Goal: Task Accomplishment & Management: Manage account settings

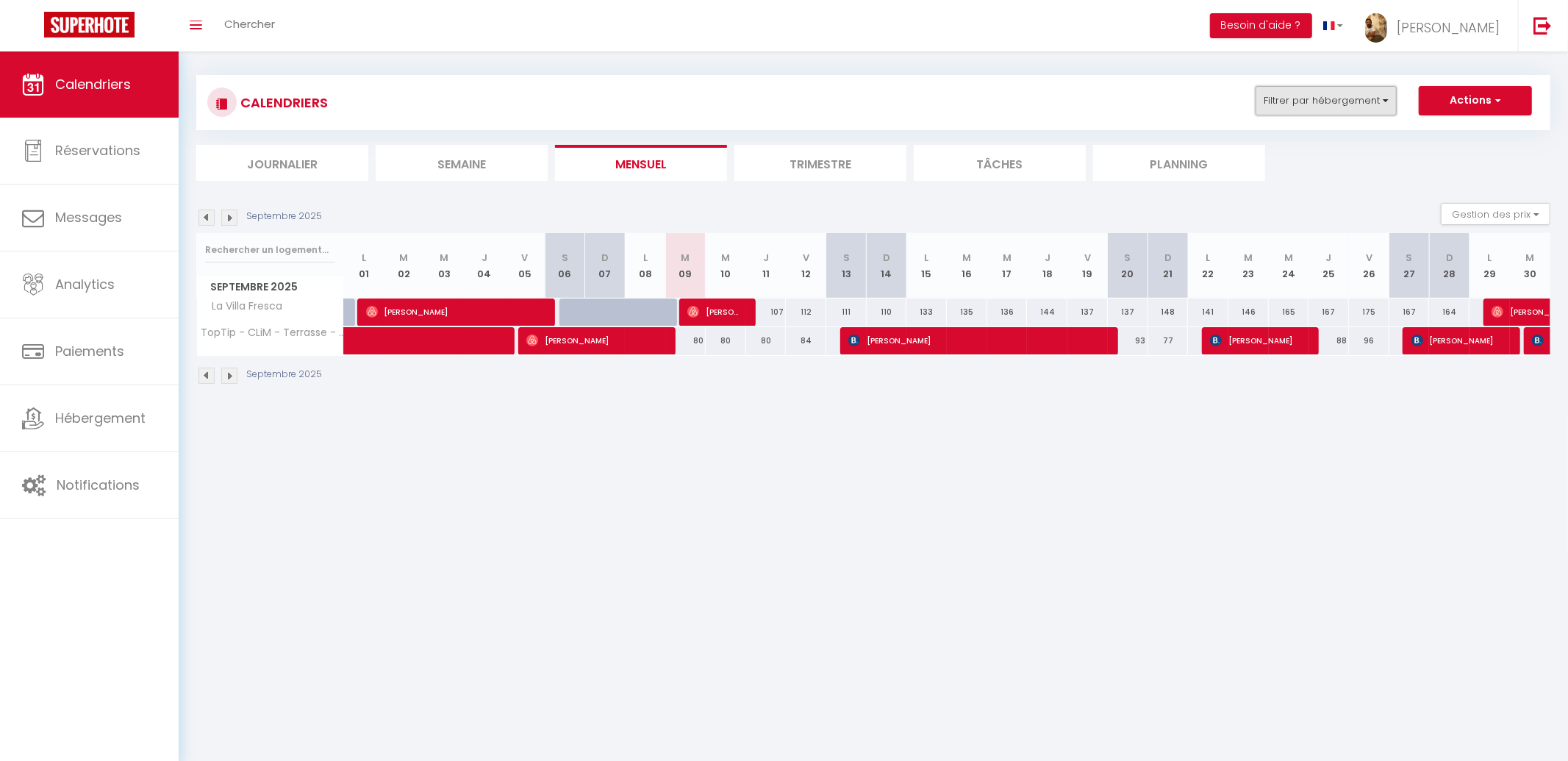
click at [1309, 91] on button "Filtrer par hébergement" at bounding box center [1325, 100] width 141 height 30
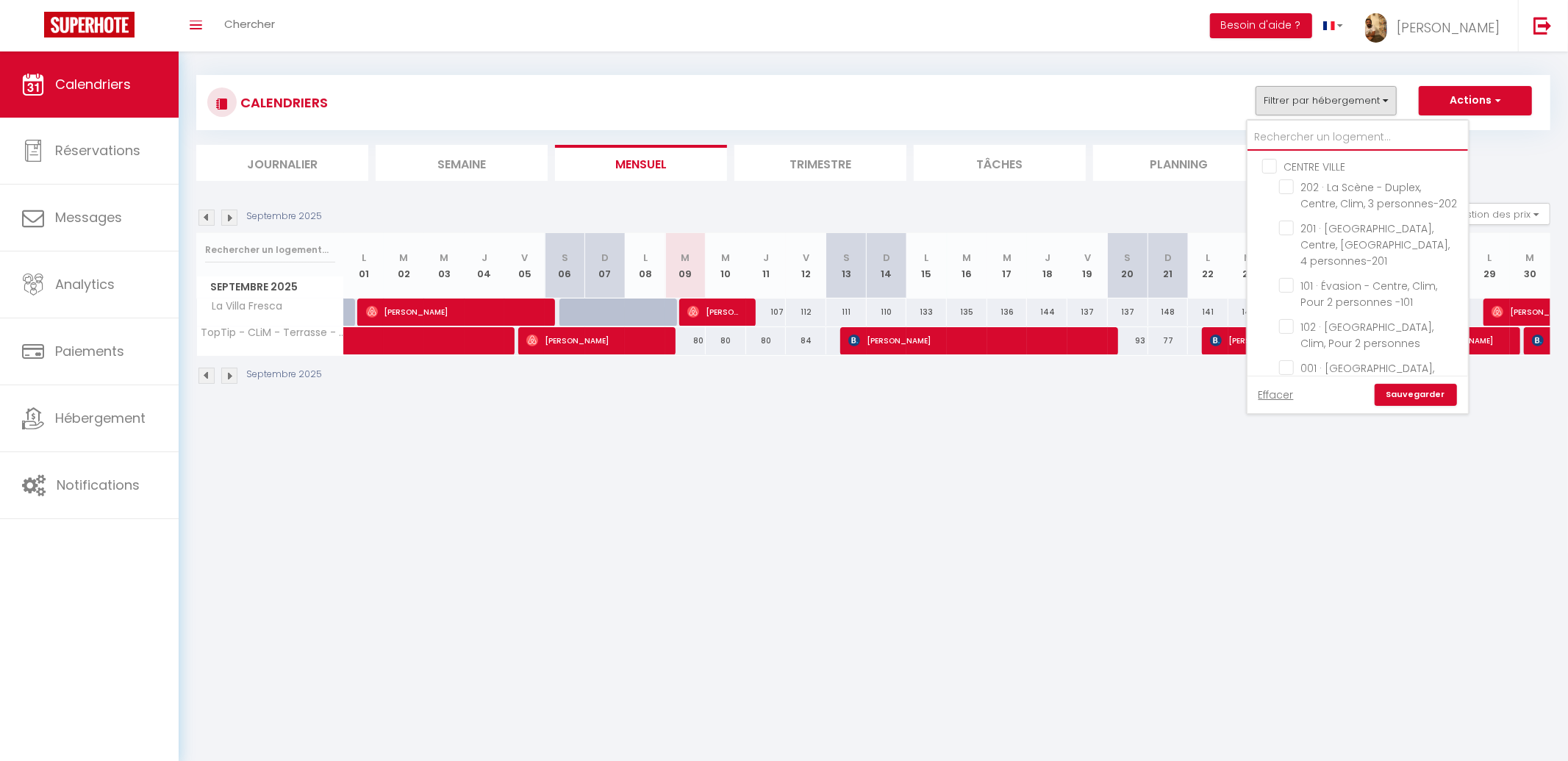
click at [1331, 139] on input "text" at bounding box center [1357, 137] width 221 height 27
drag, startPoint x: 1328, startPoint y: 204, endPoint x: 1340, endPoint y: 220, distance: 20.0
click at [1328, 310] on input "La Villa Fresca" at bounding box center [1371, 317] width 184 height 14
checkbox input "false"
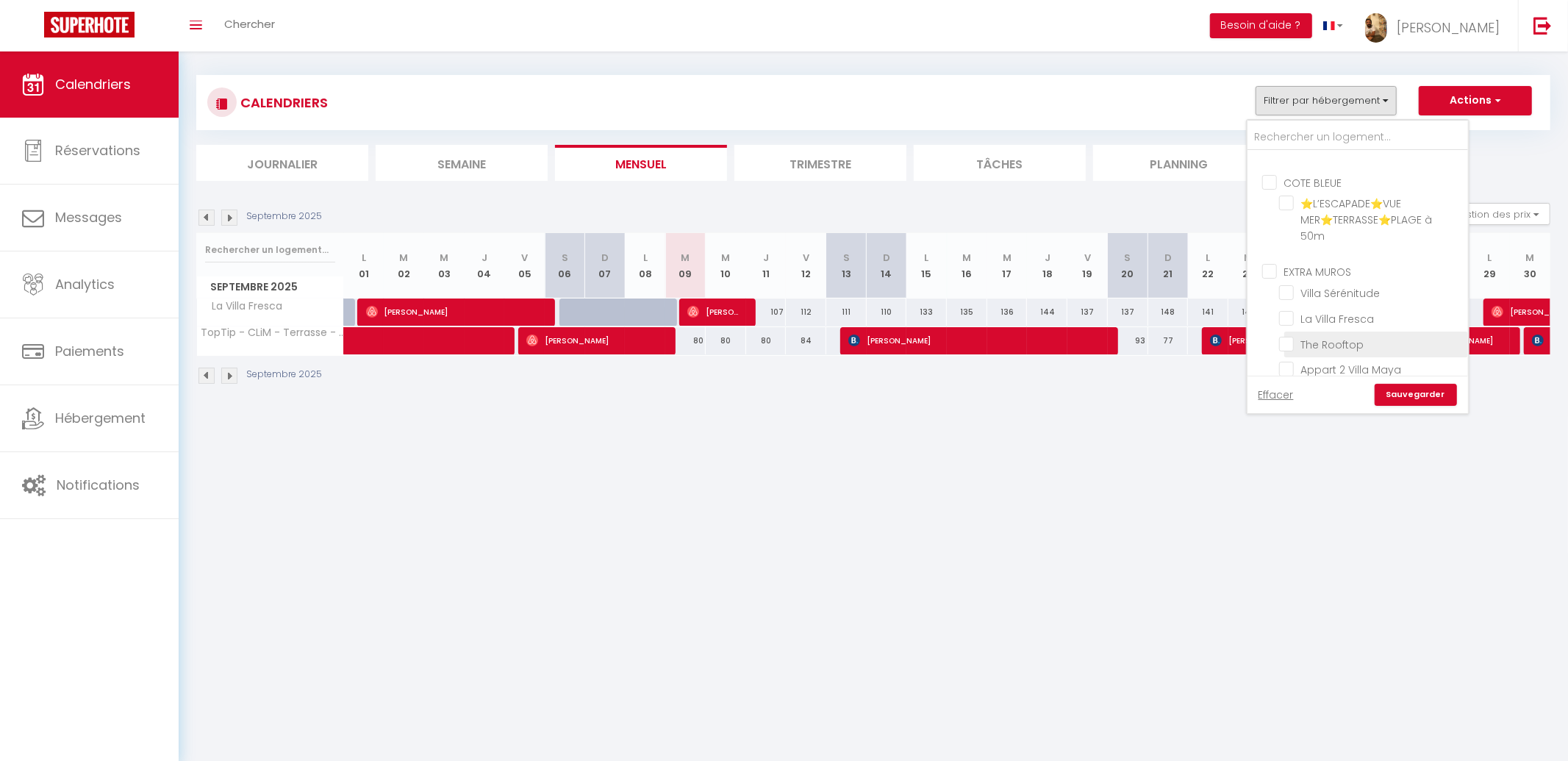
checkbox input "false"
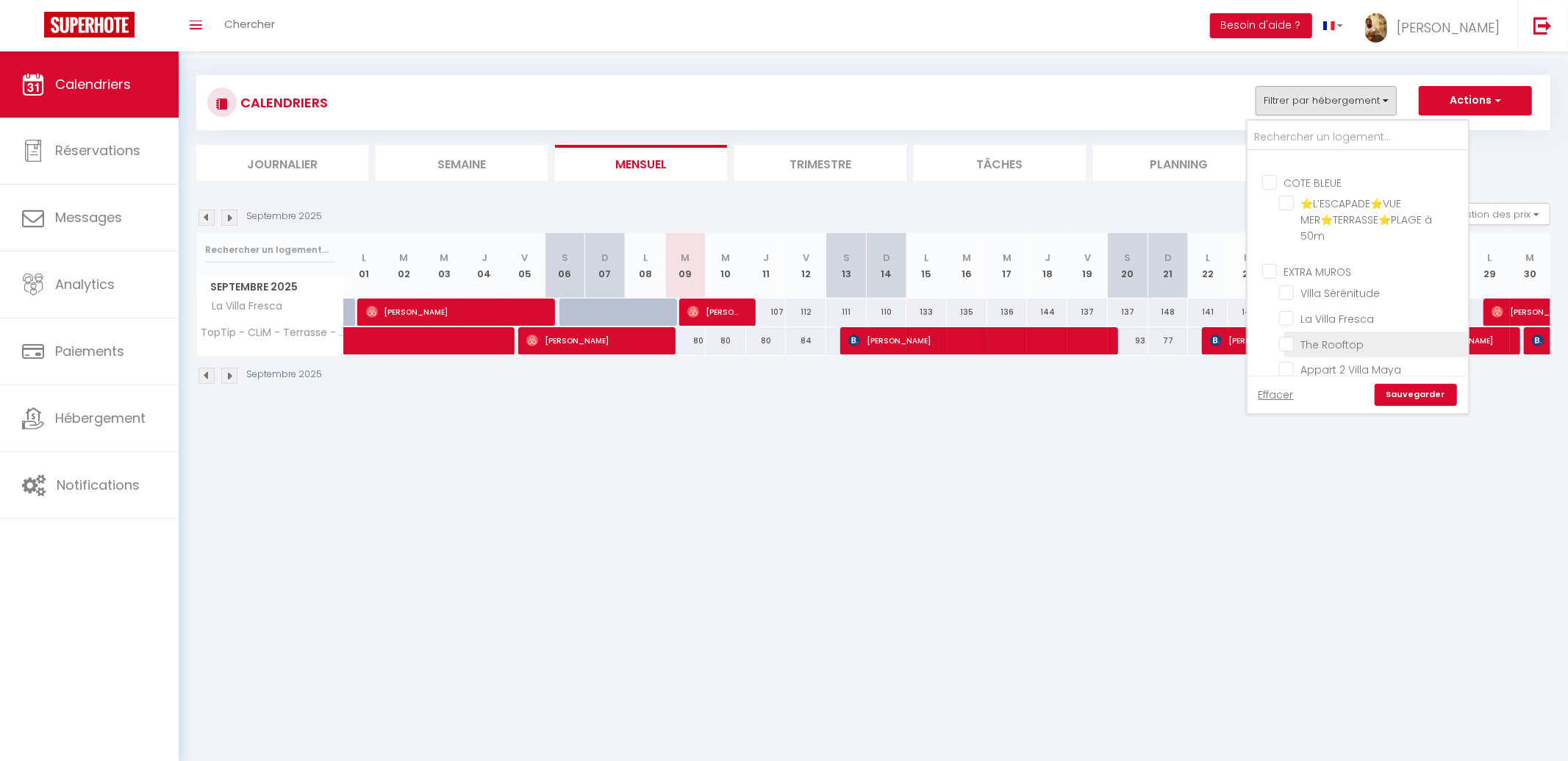
checkbox input "false"
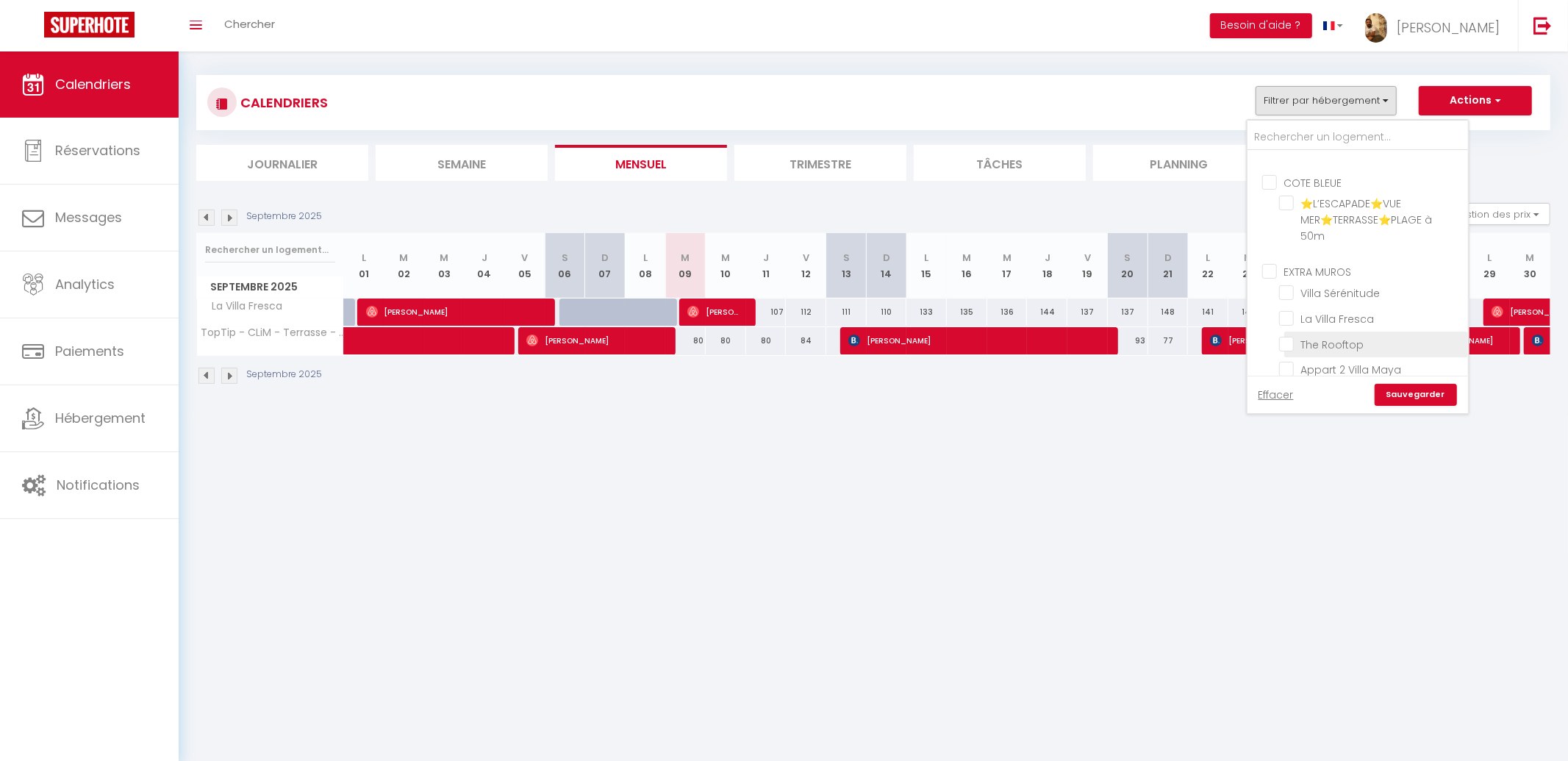
checkbox input "false"
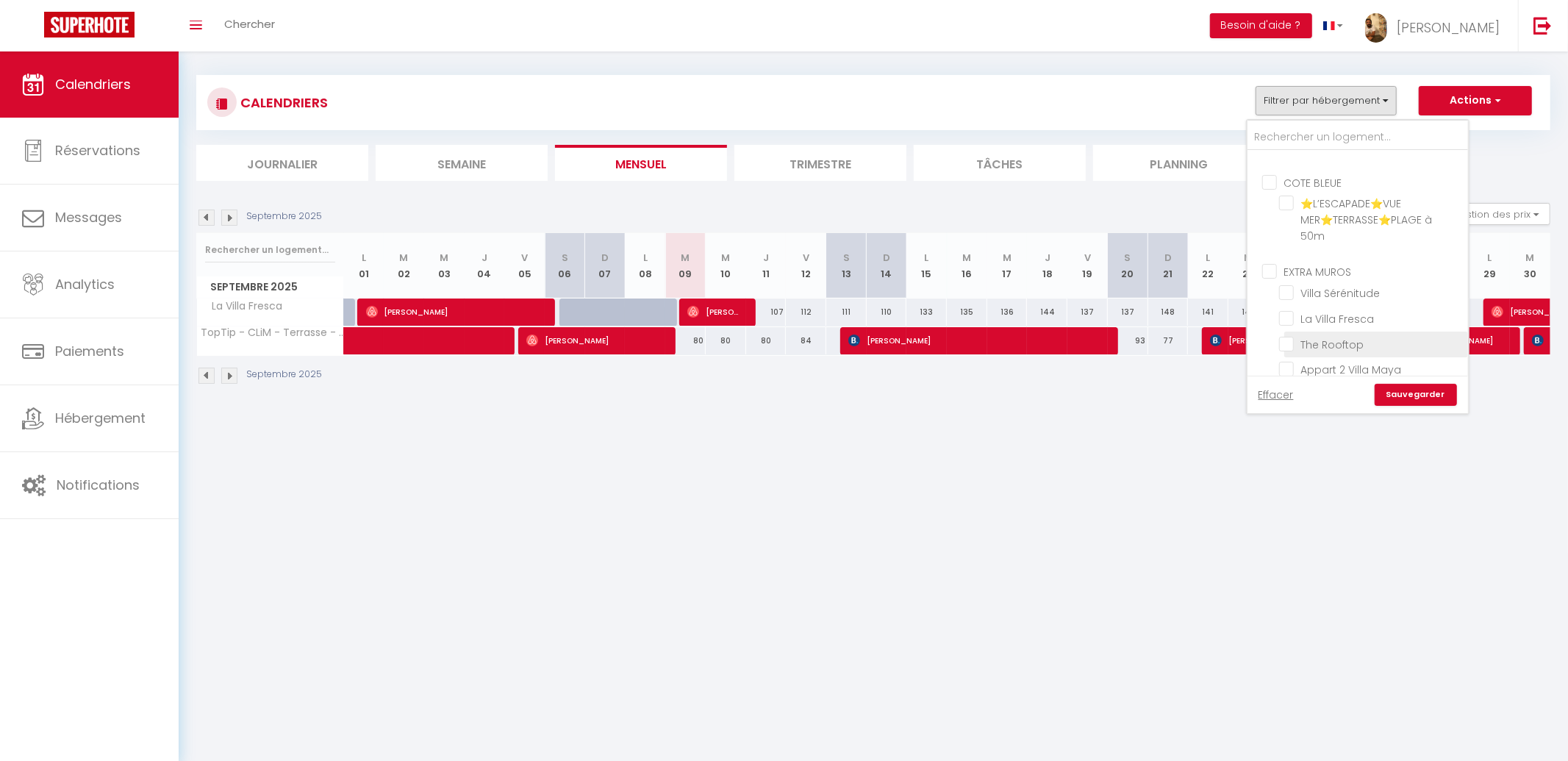
checkbox input "false"
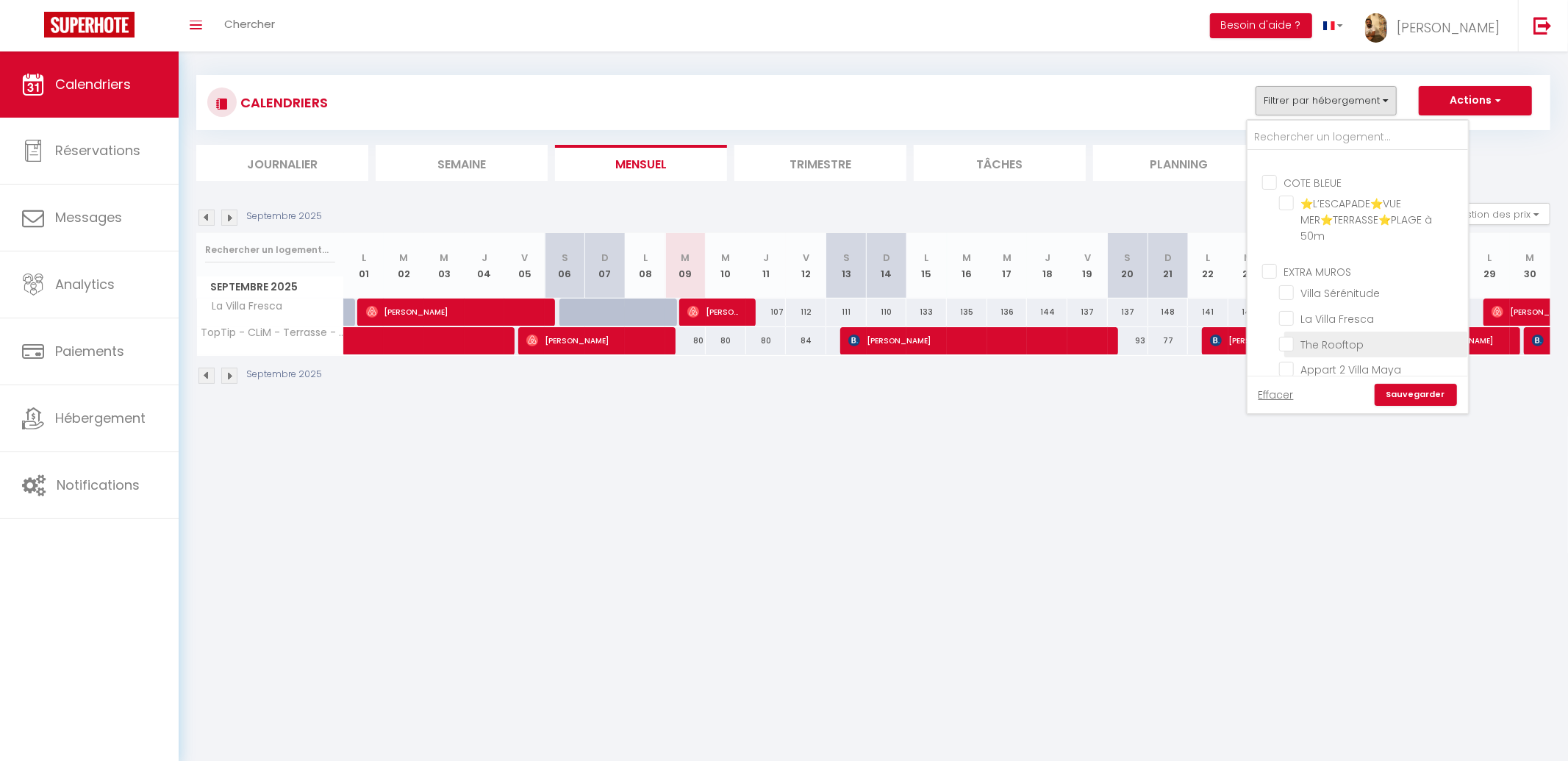
checkbox input "false"
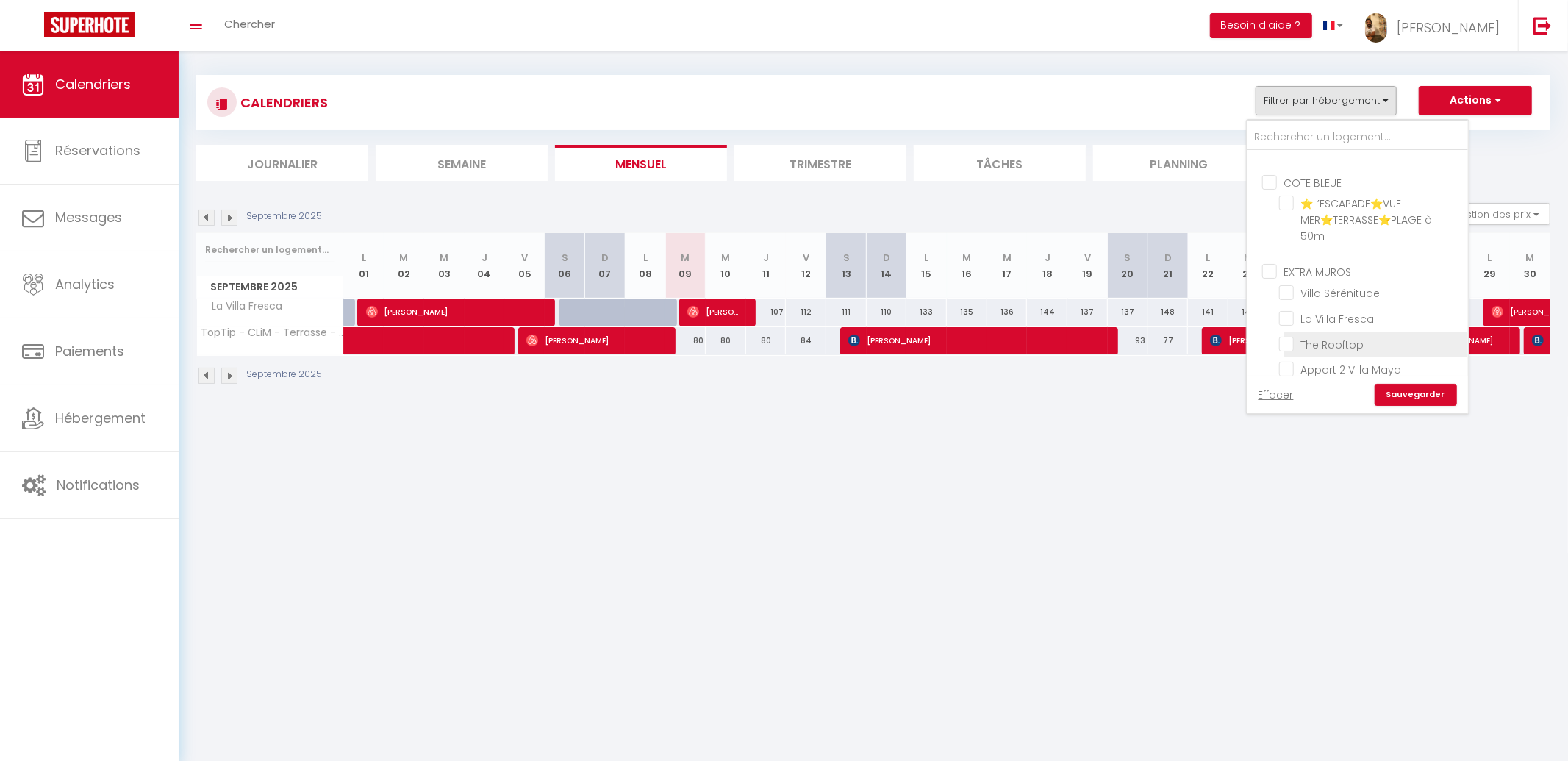
checkbox input "false"
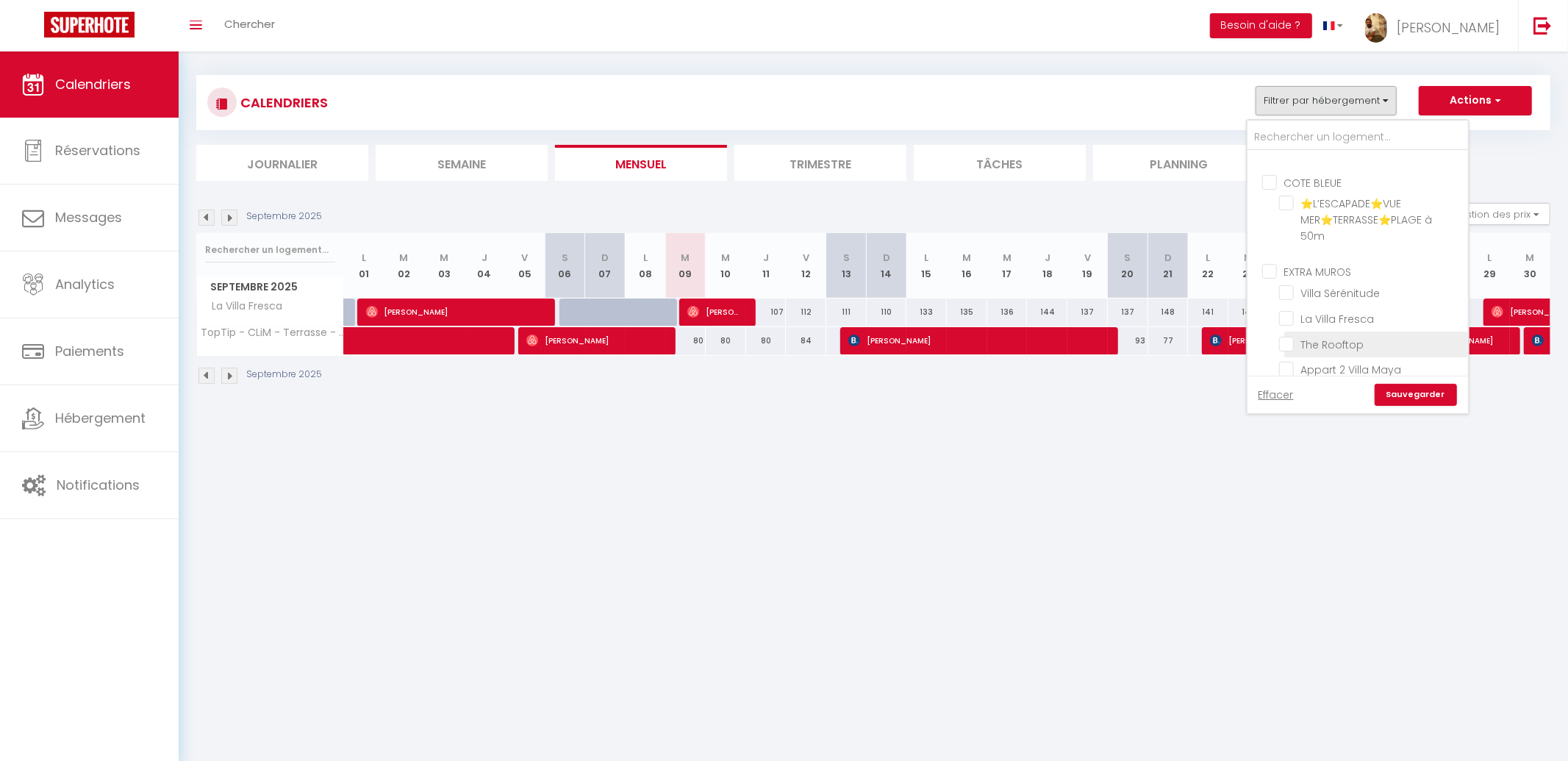
checkbox input "false"
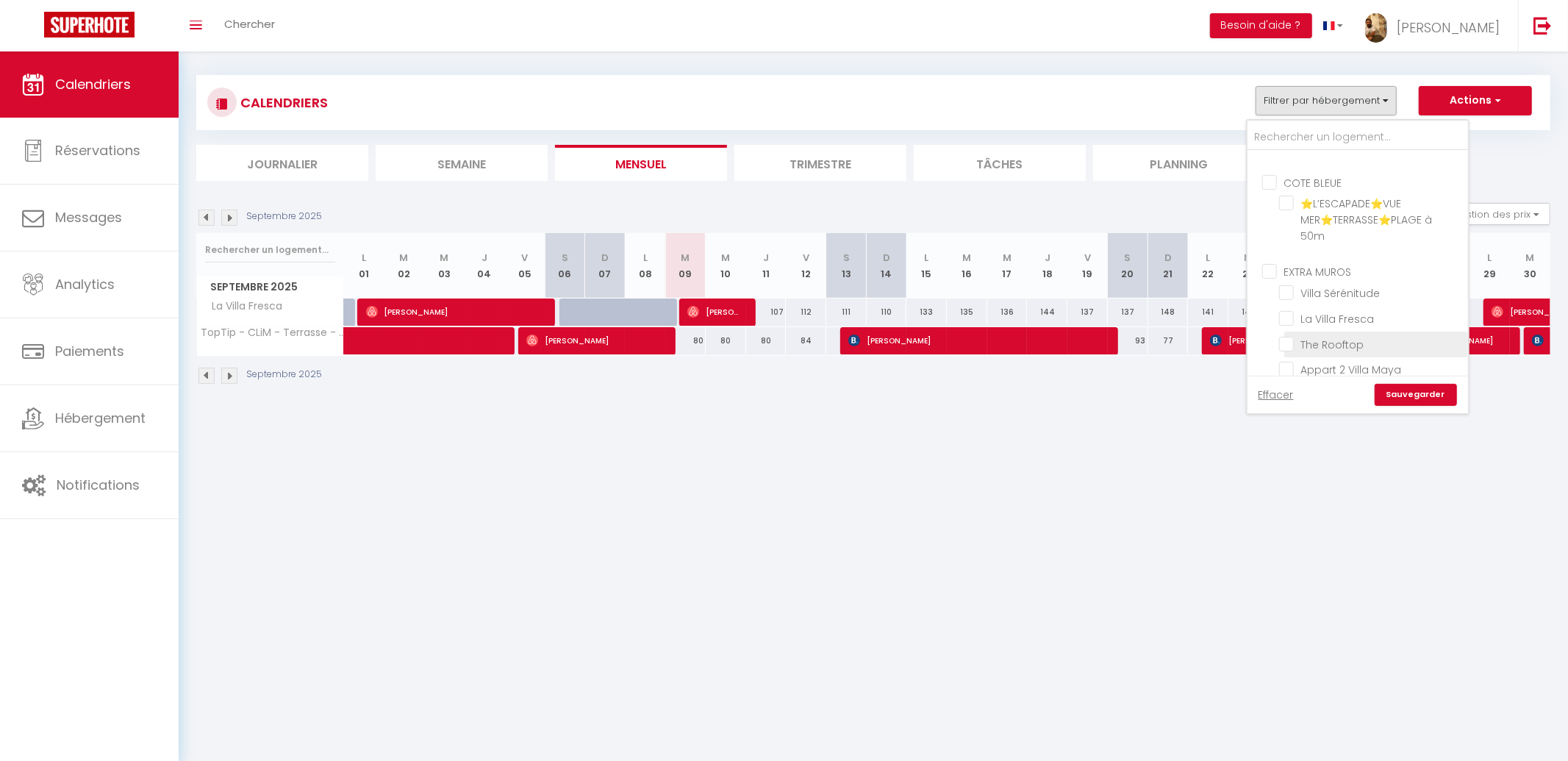
checkbox input "false"
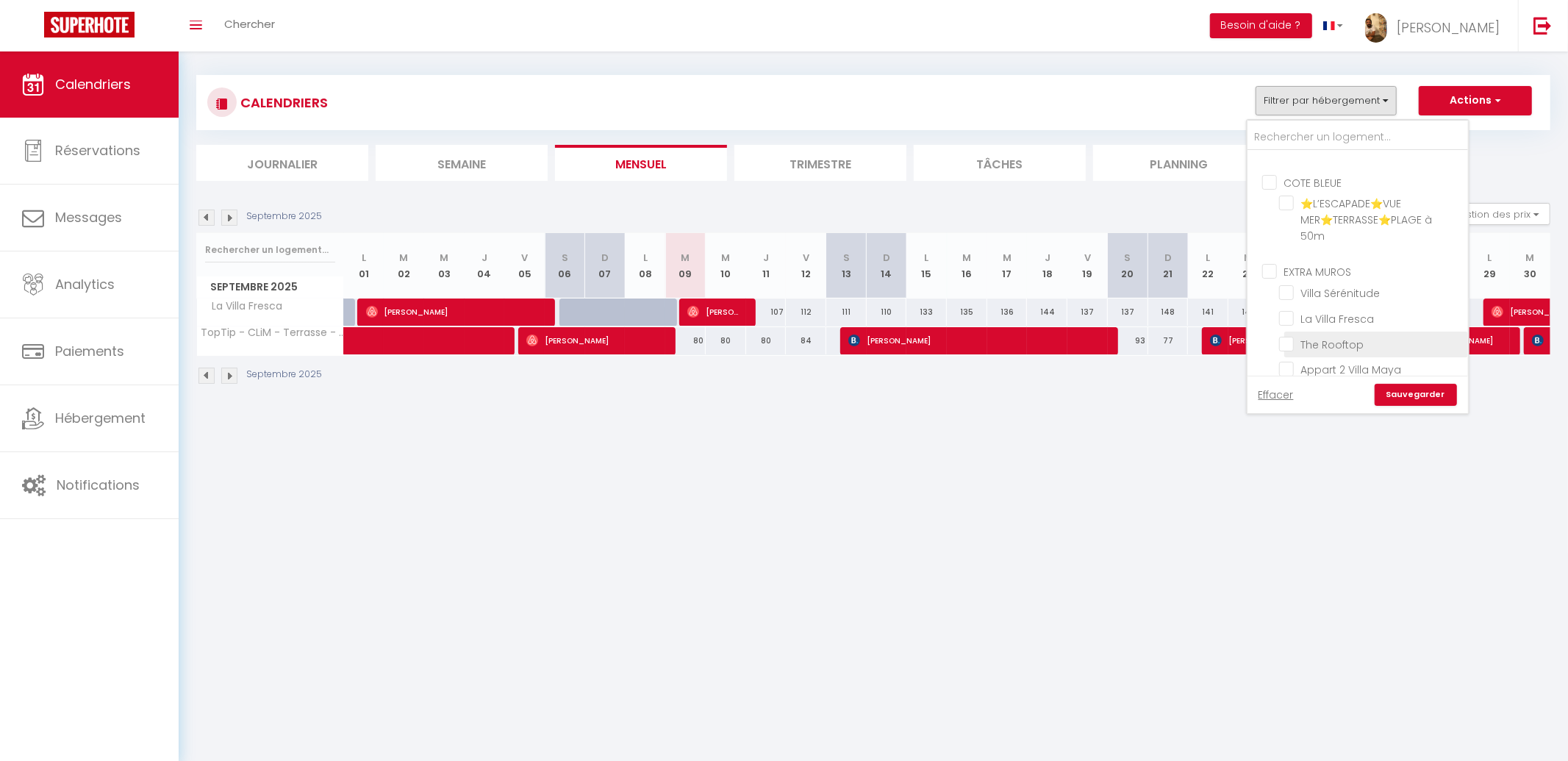
checkbox input "false"
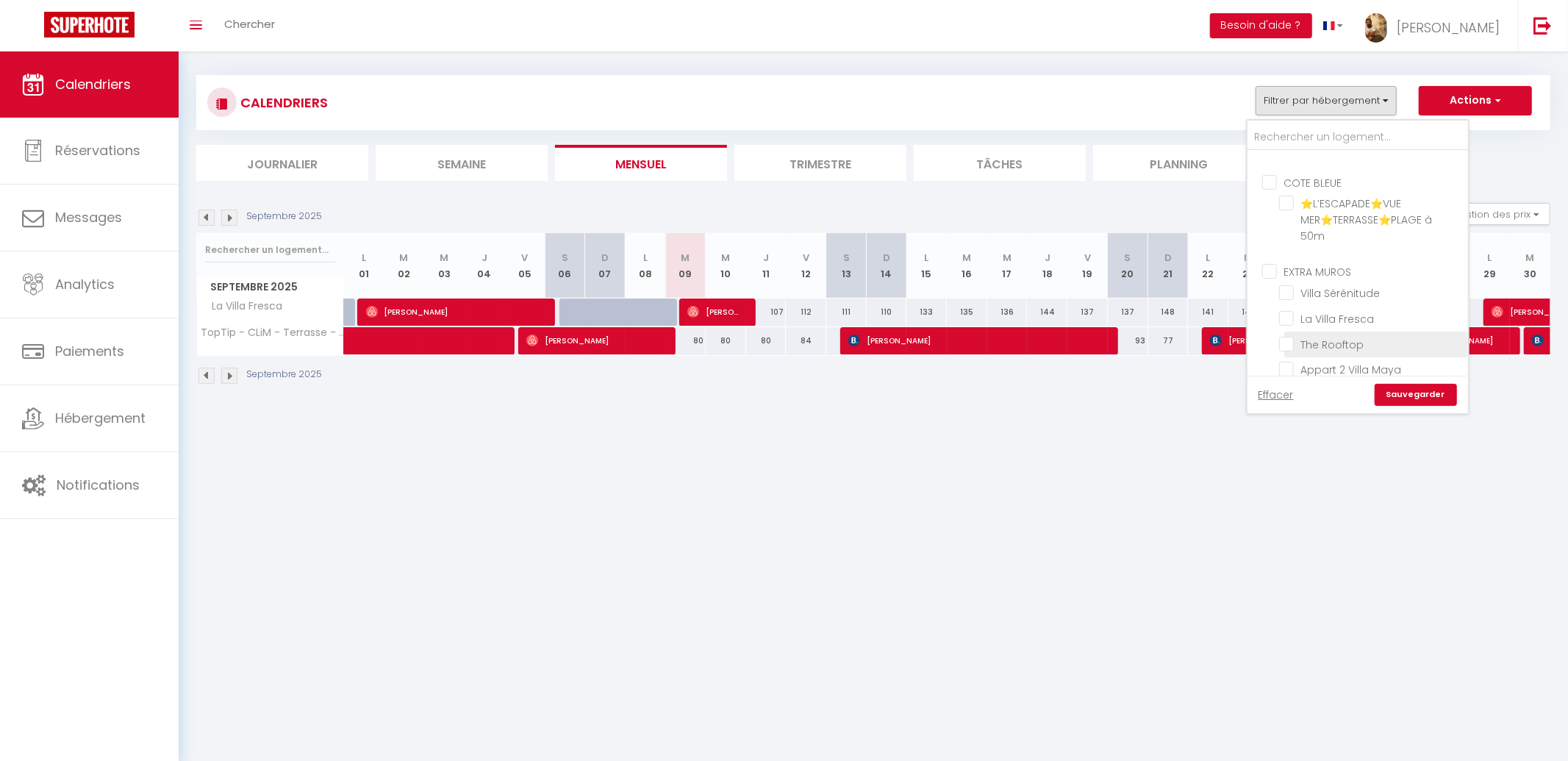
checkbox input "false"
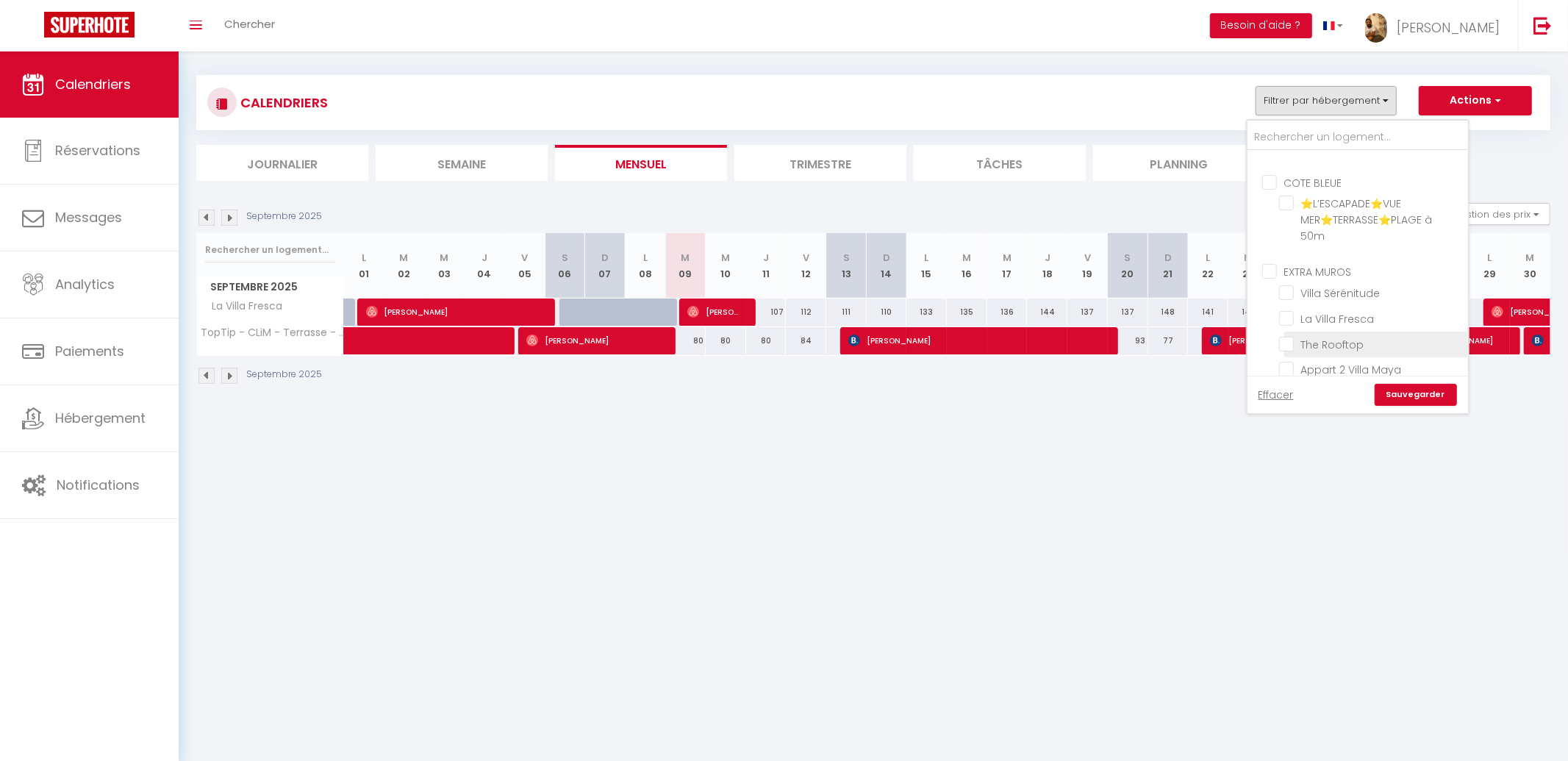
checkbox input "false"
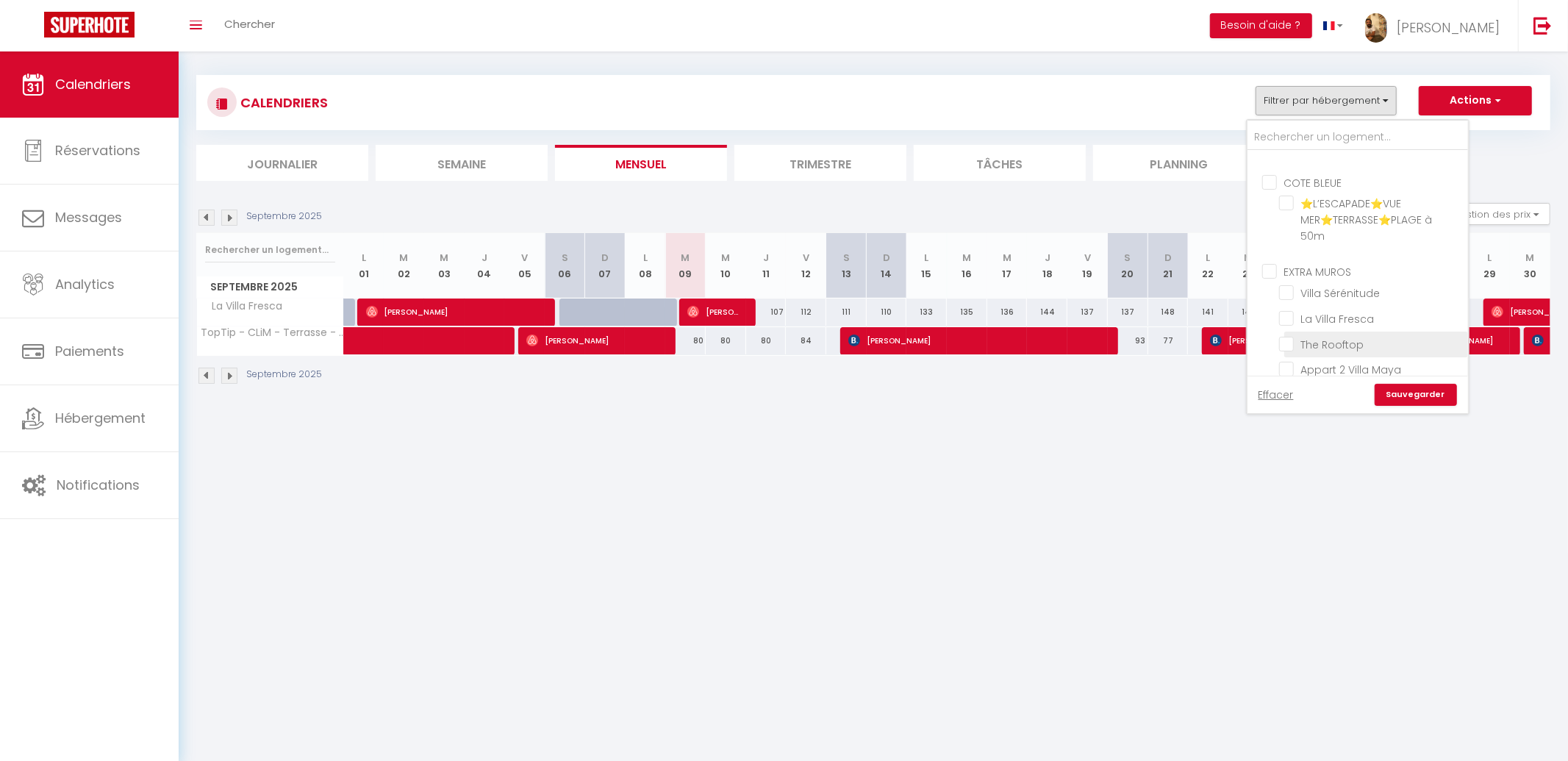
checkbox input "false"
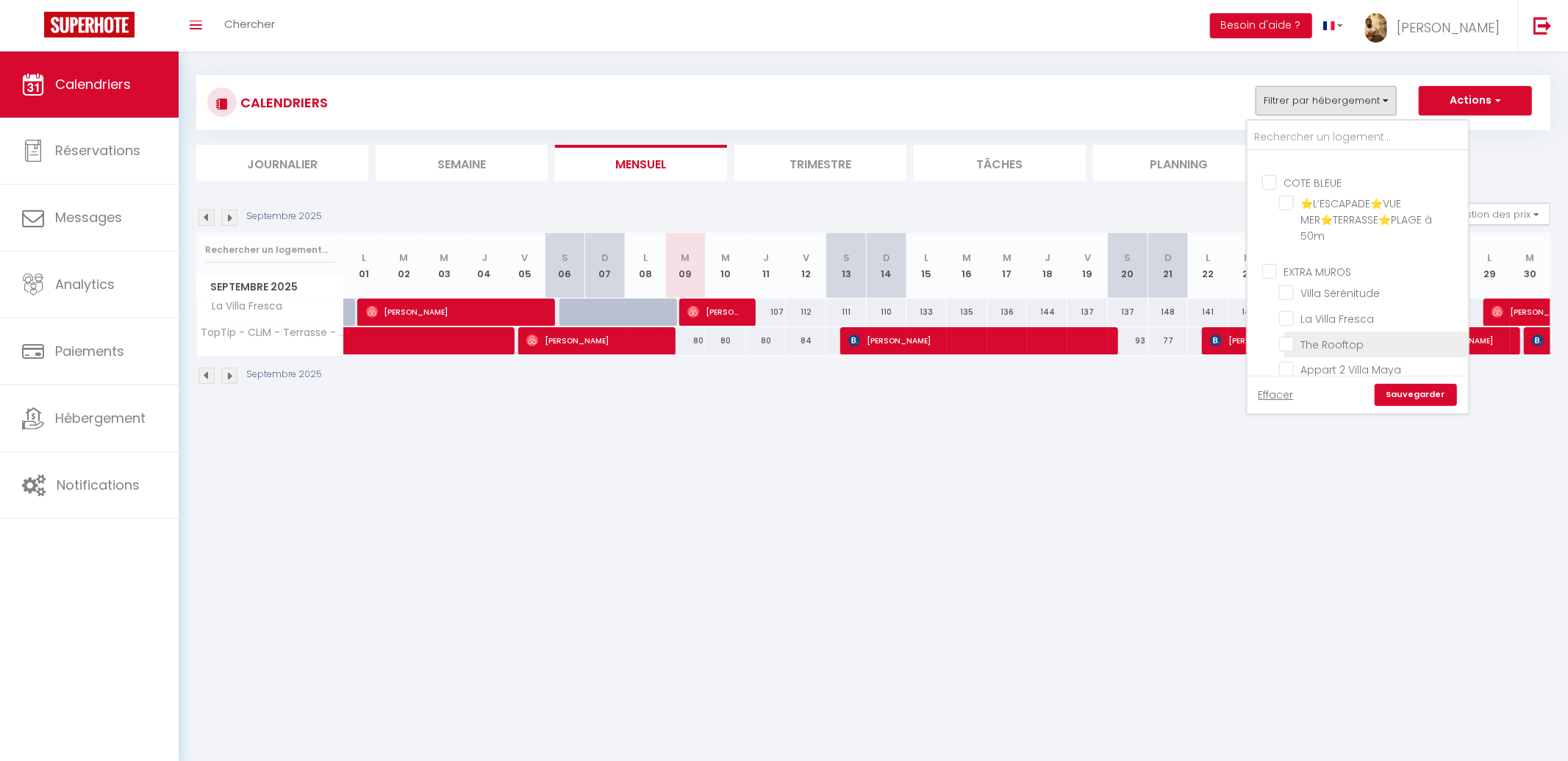
checkbox input "false"
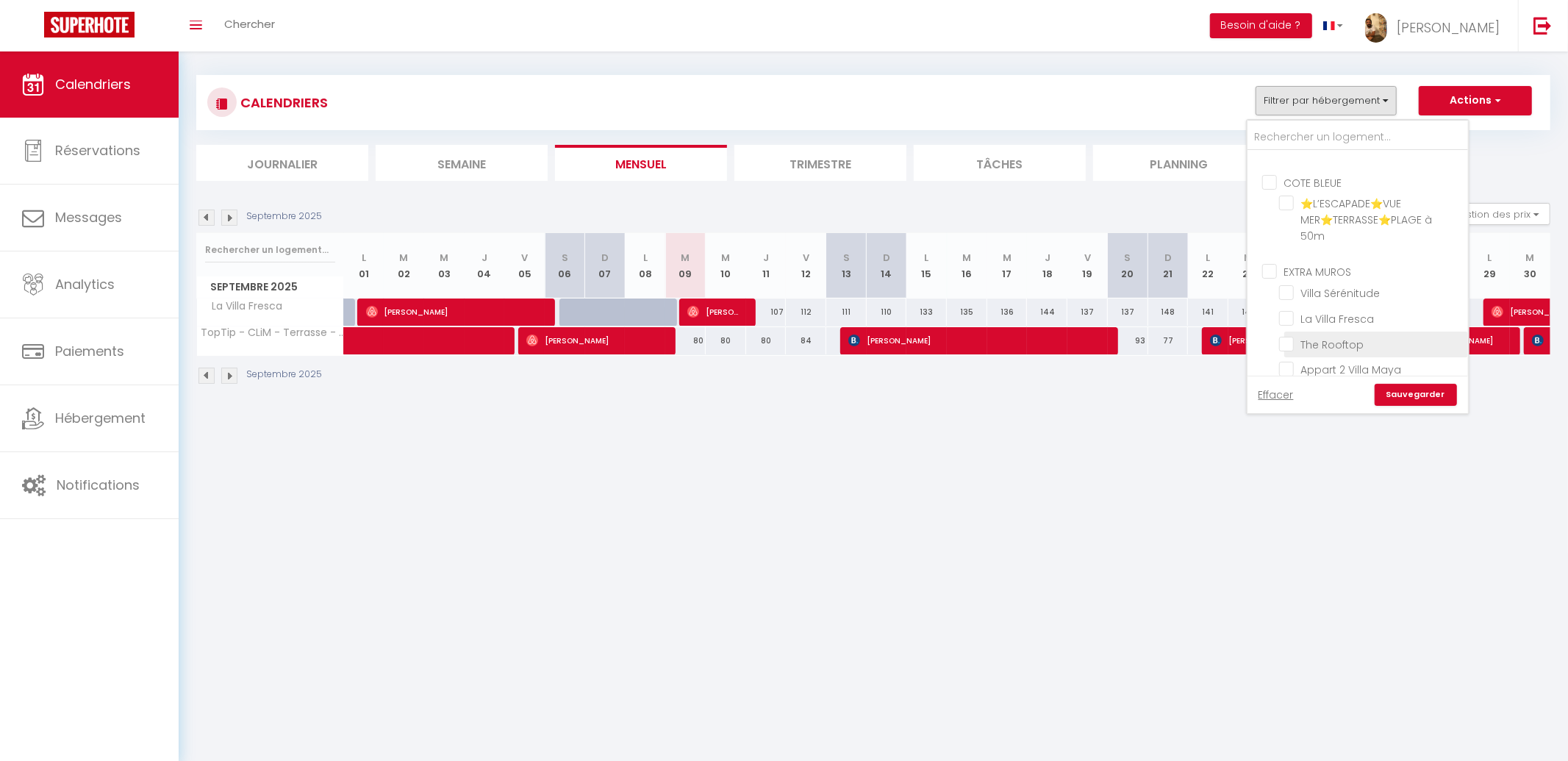
checkbox input "false"
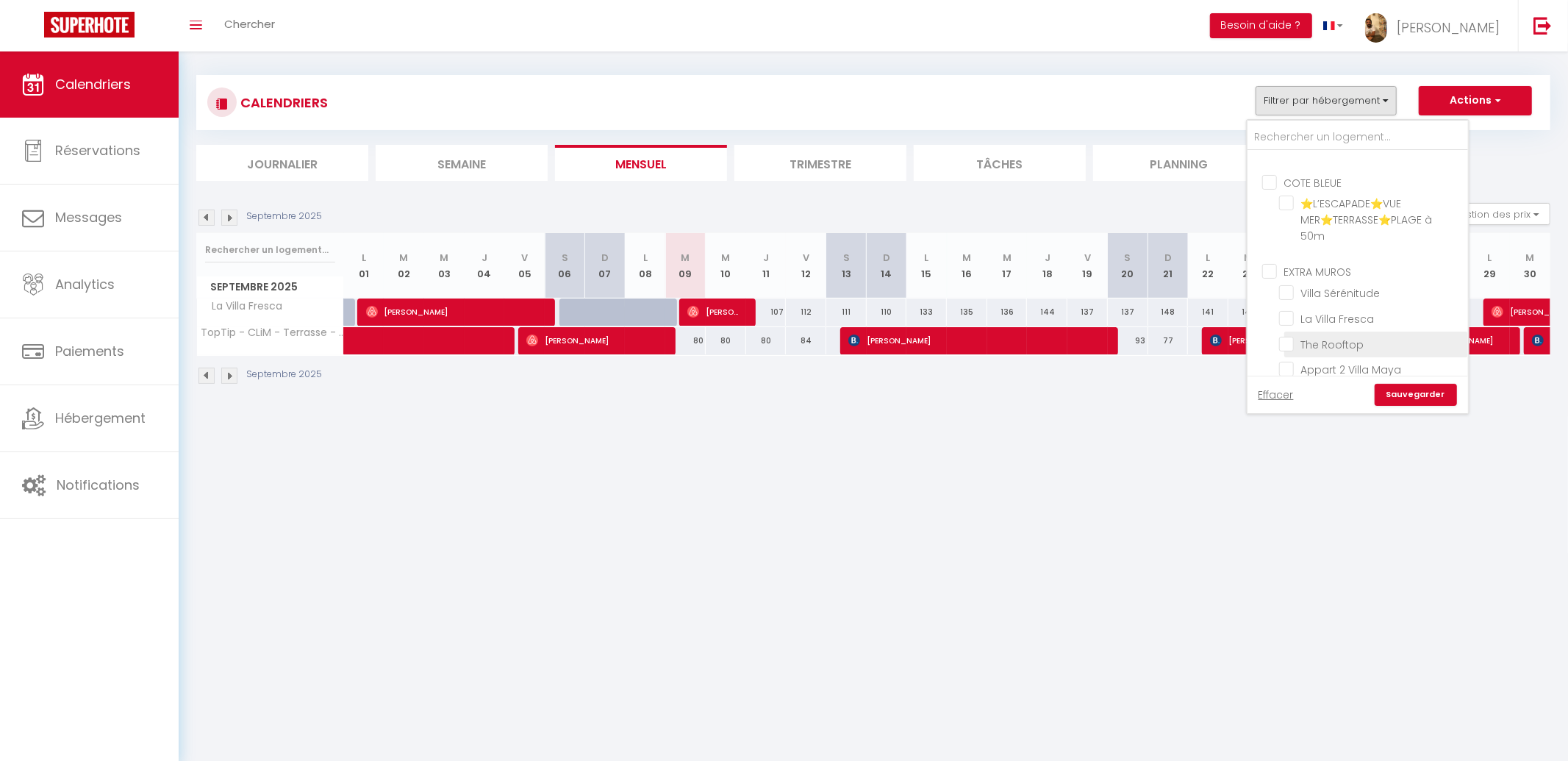
checkbox input "false"
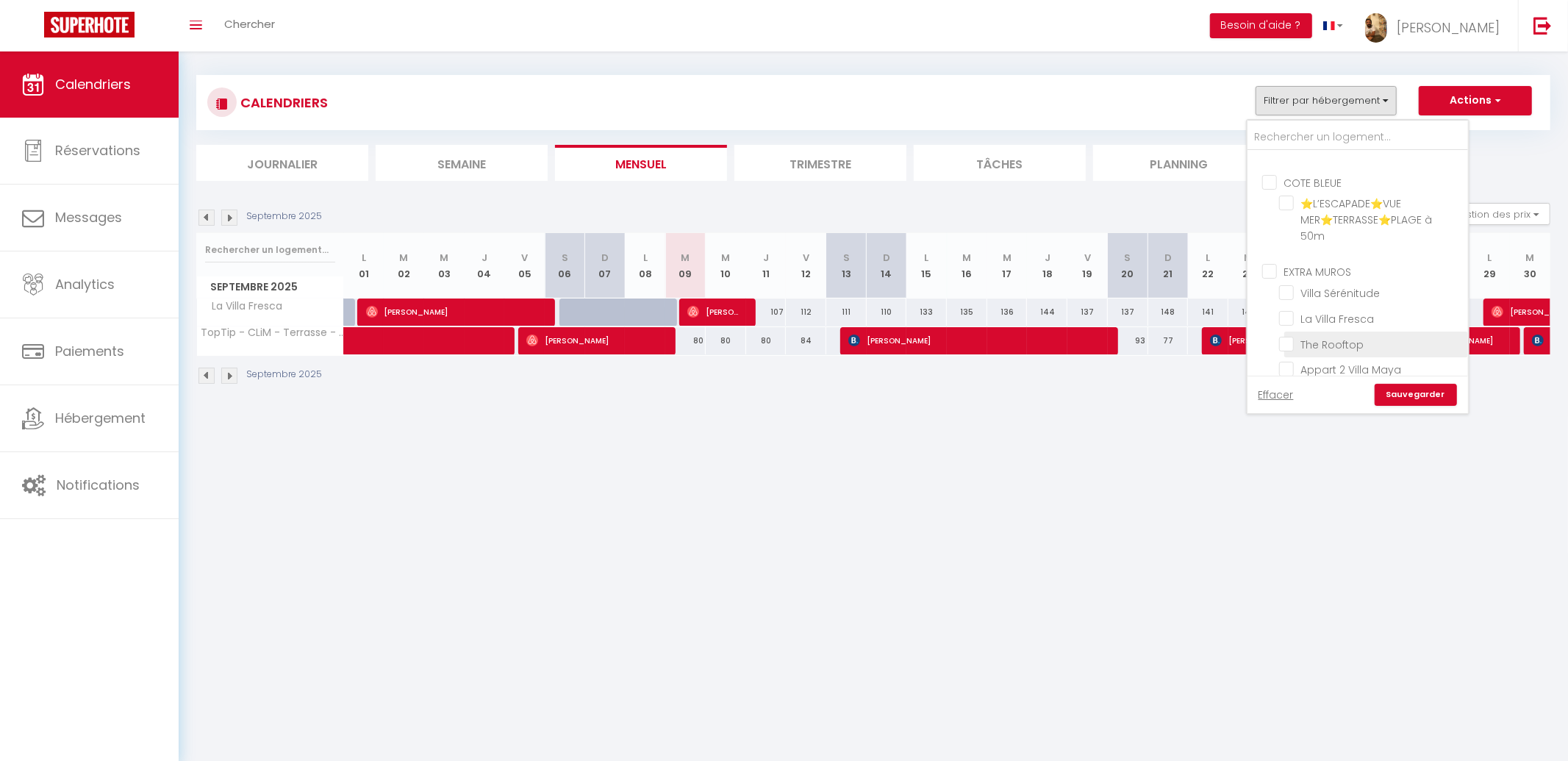
checkbox input "false"
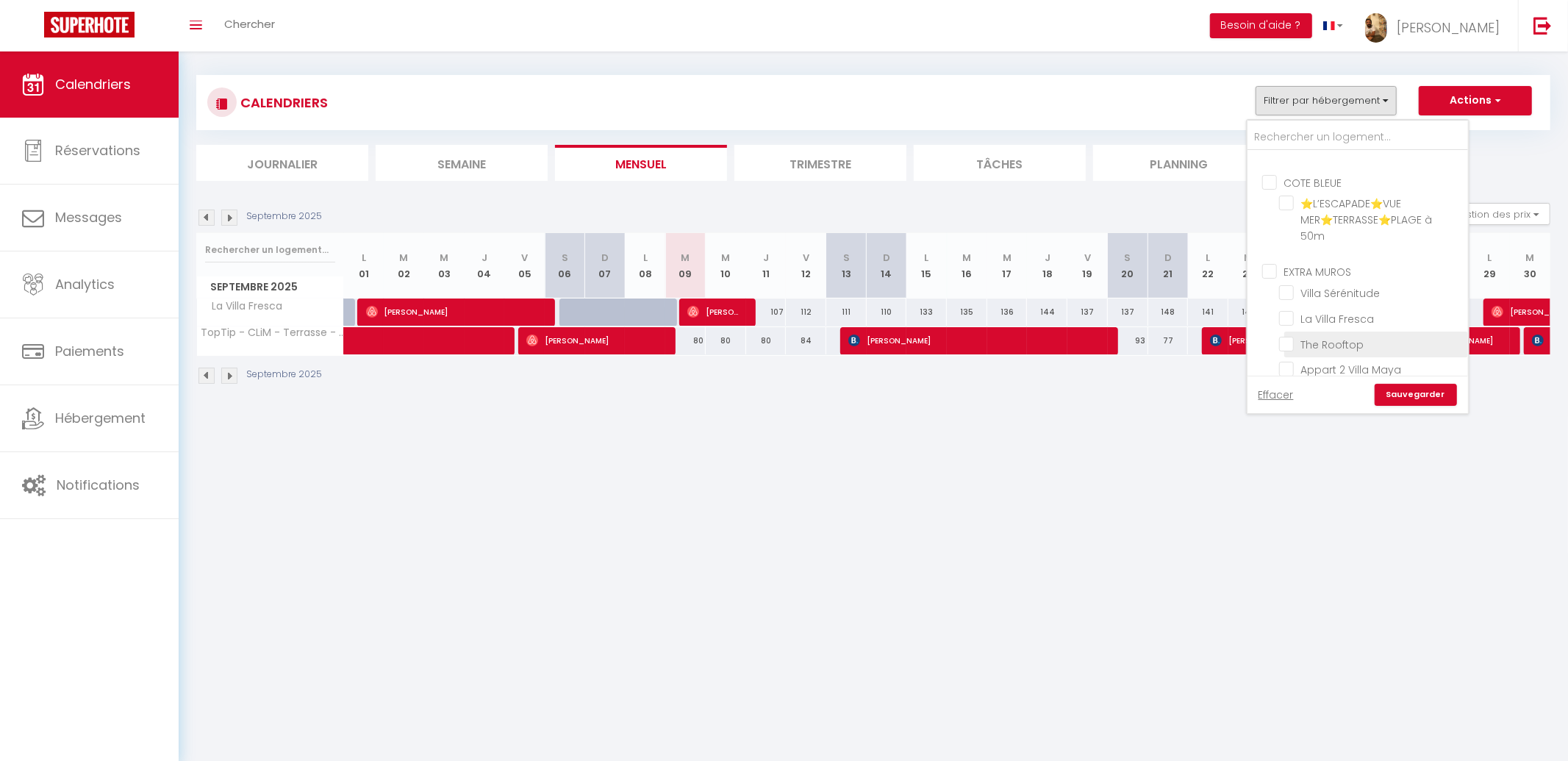
checkbox input "false"
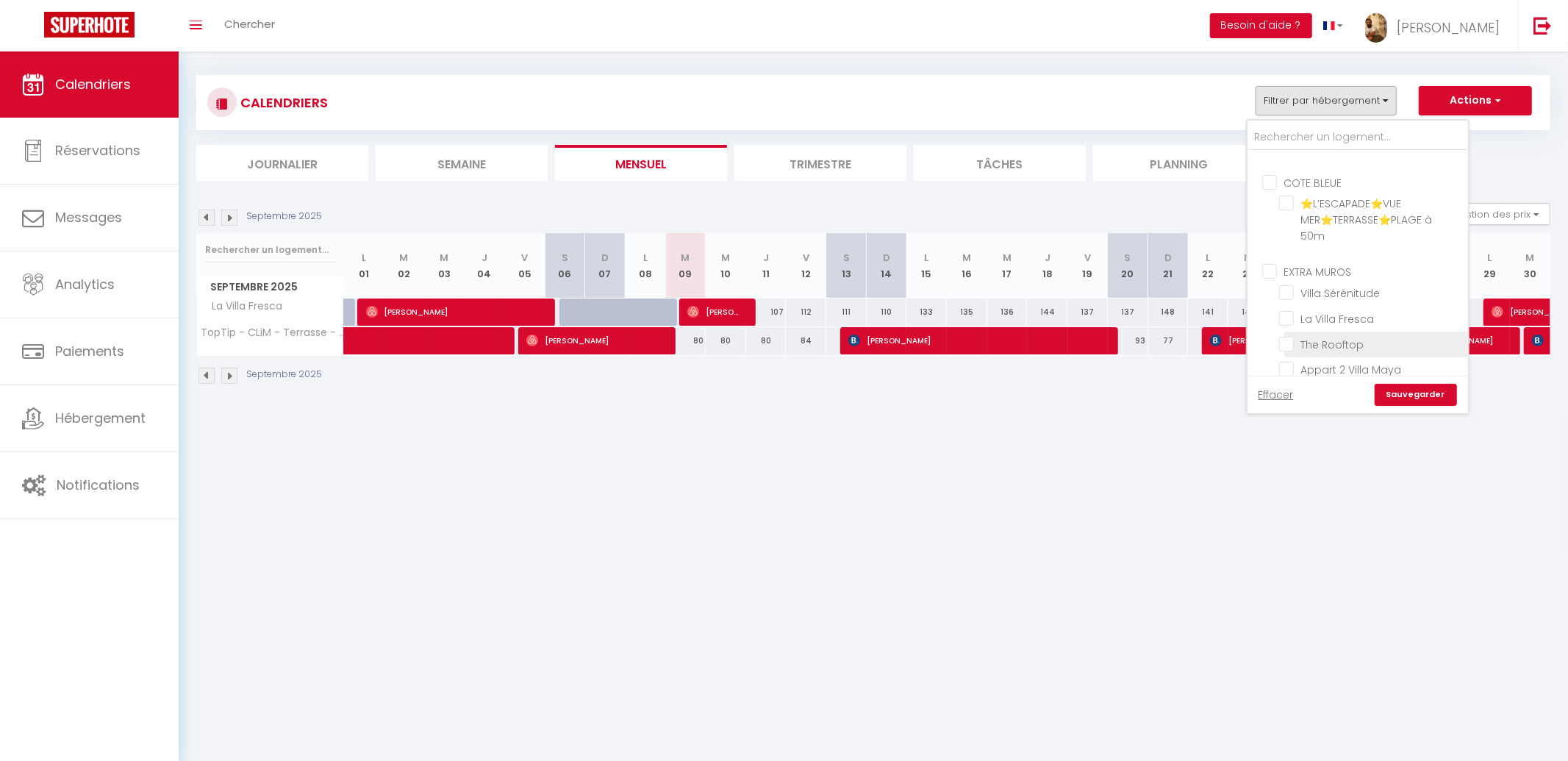
checkbox input "false"
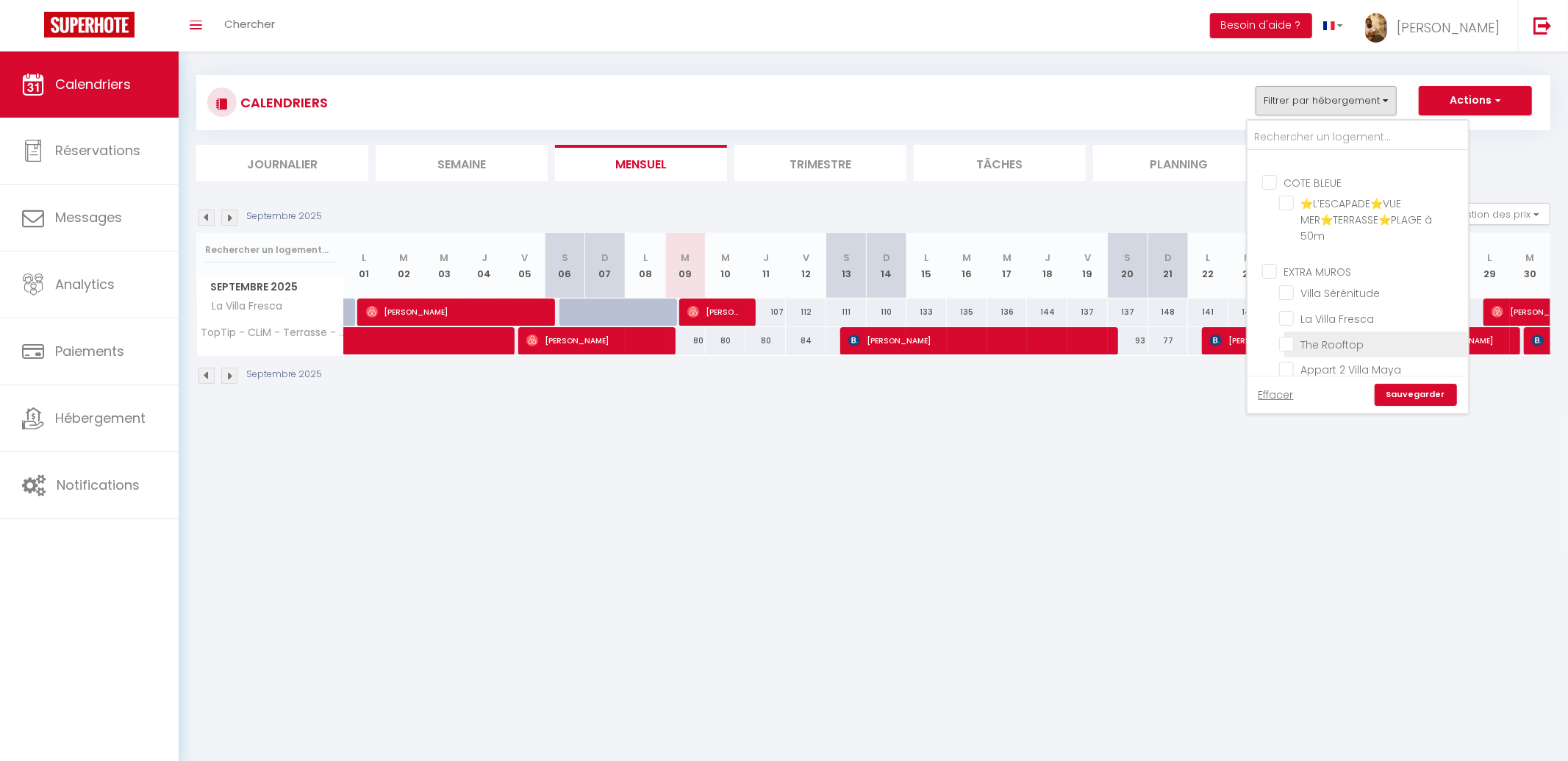
checkbox input "false"
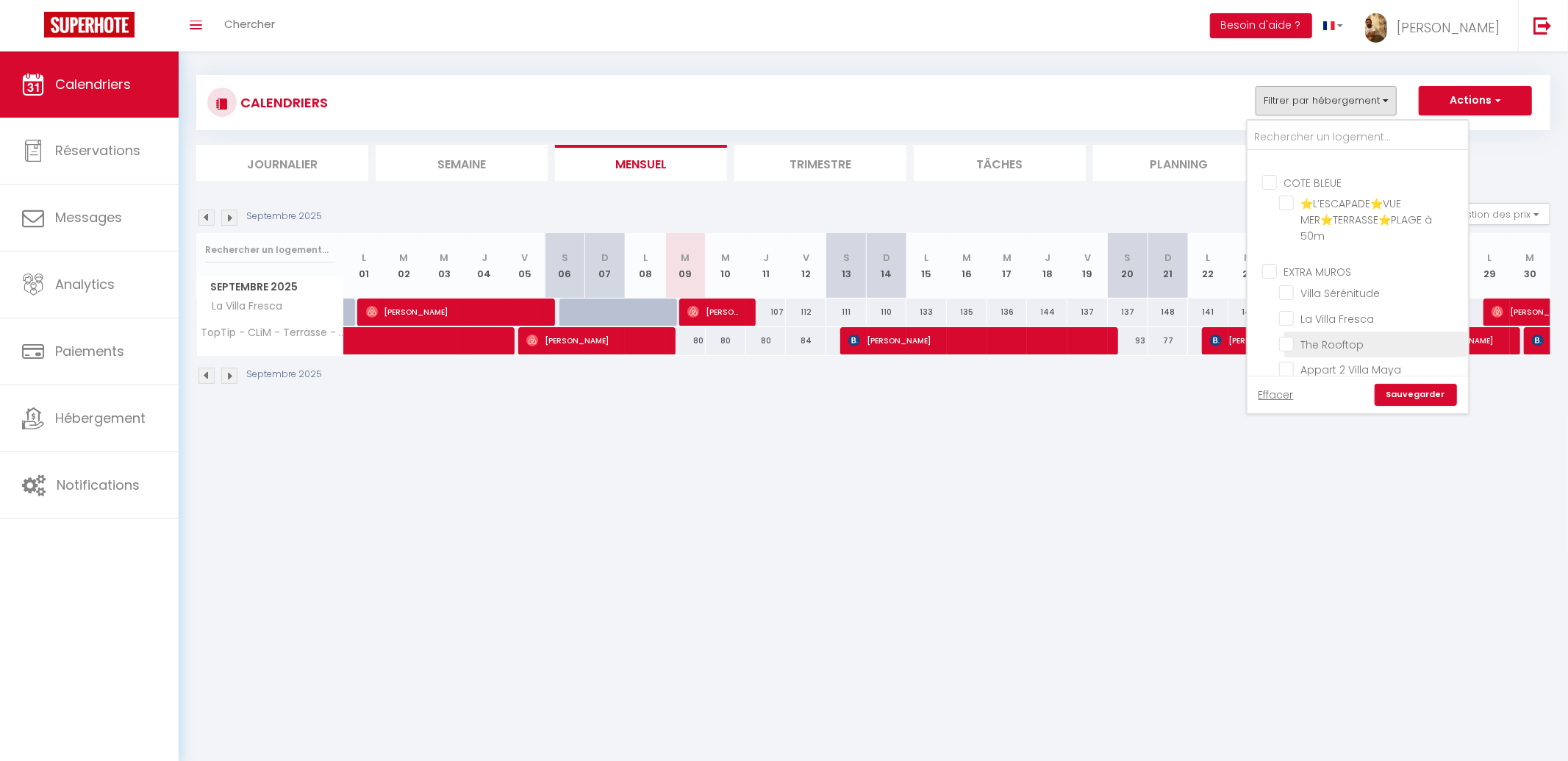
checkbox input "false"
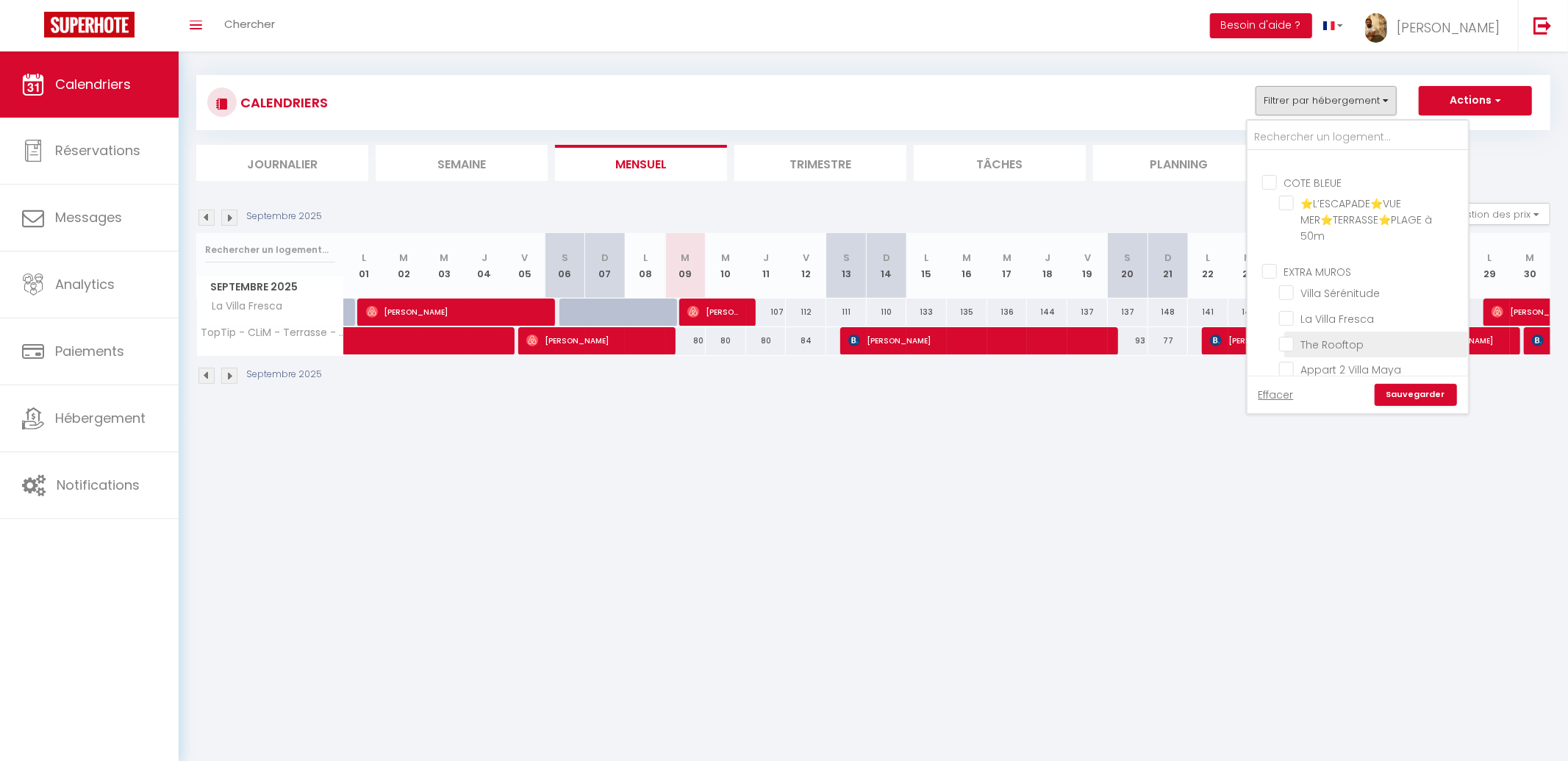
checkbox input "false"
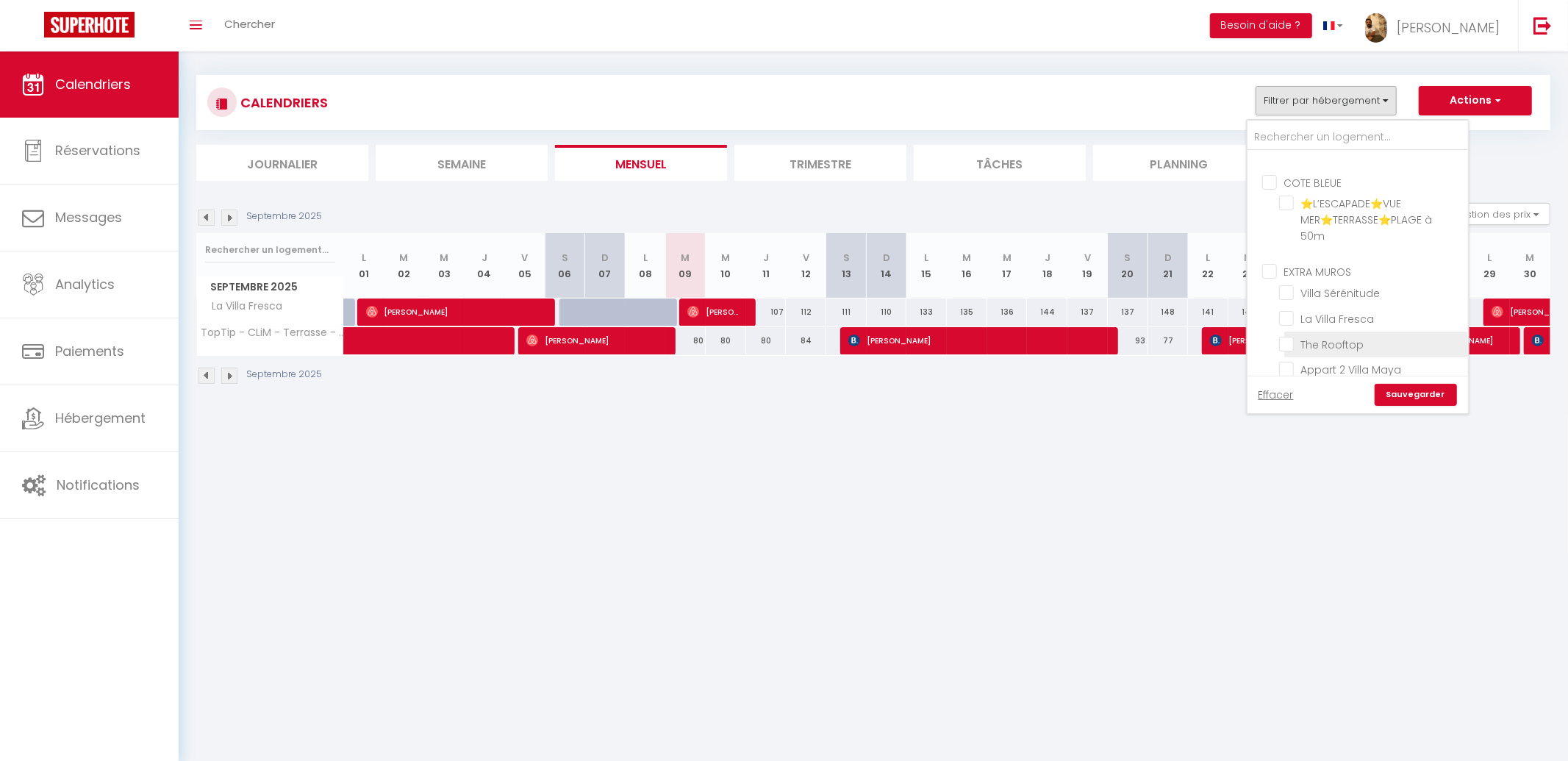
checkbox input "false"
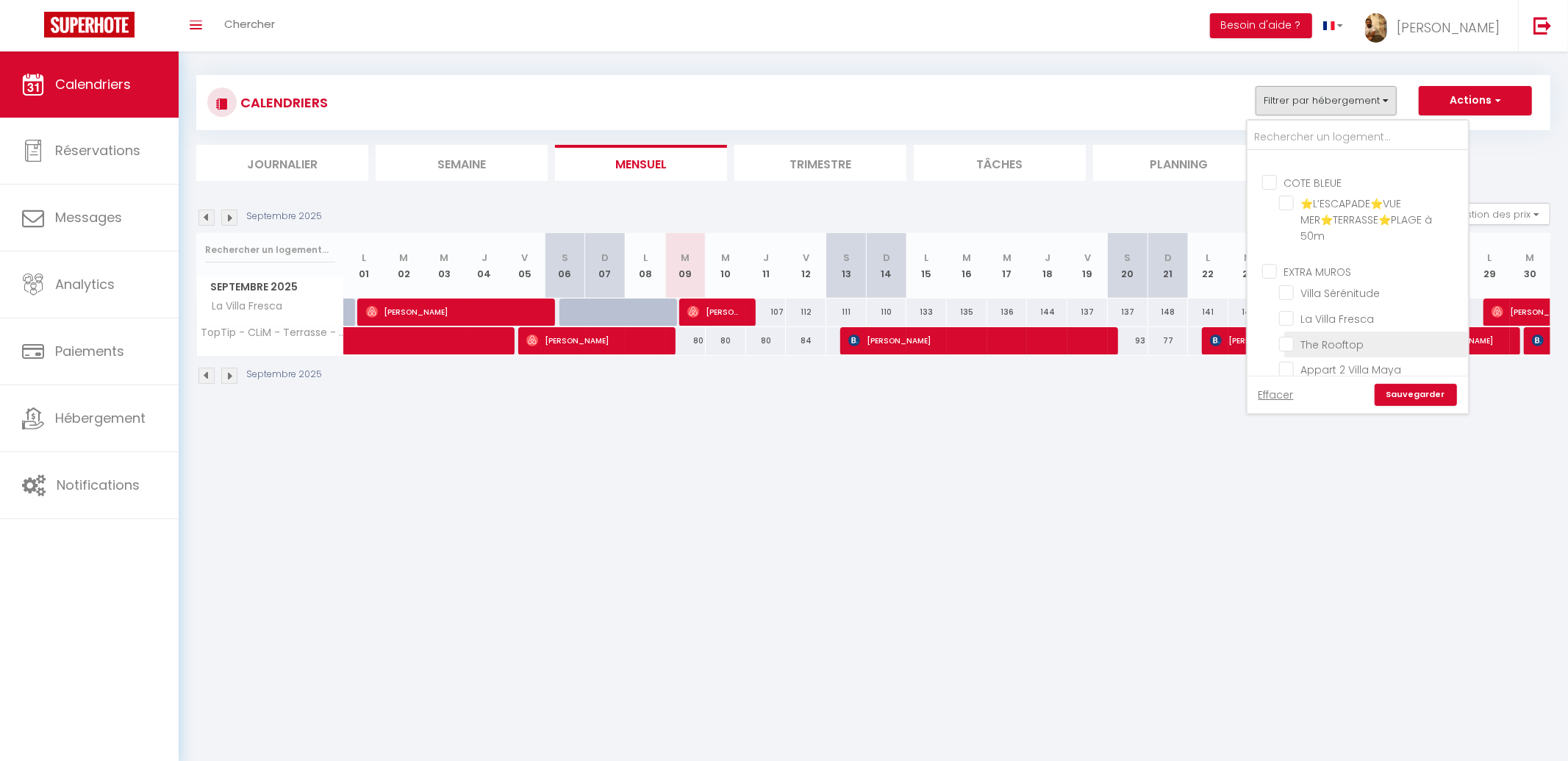
checkbox input "false"
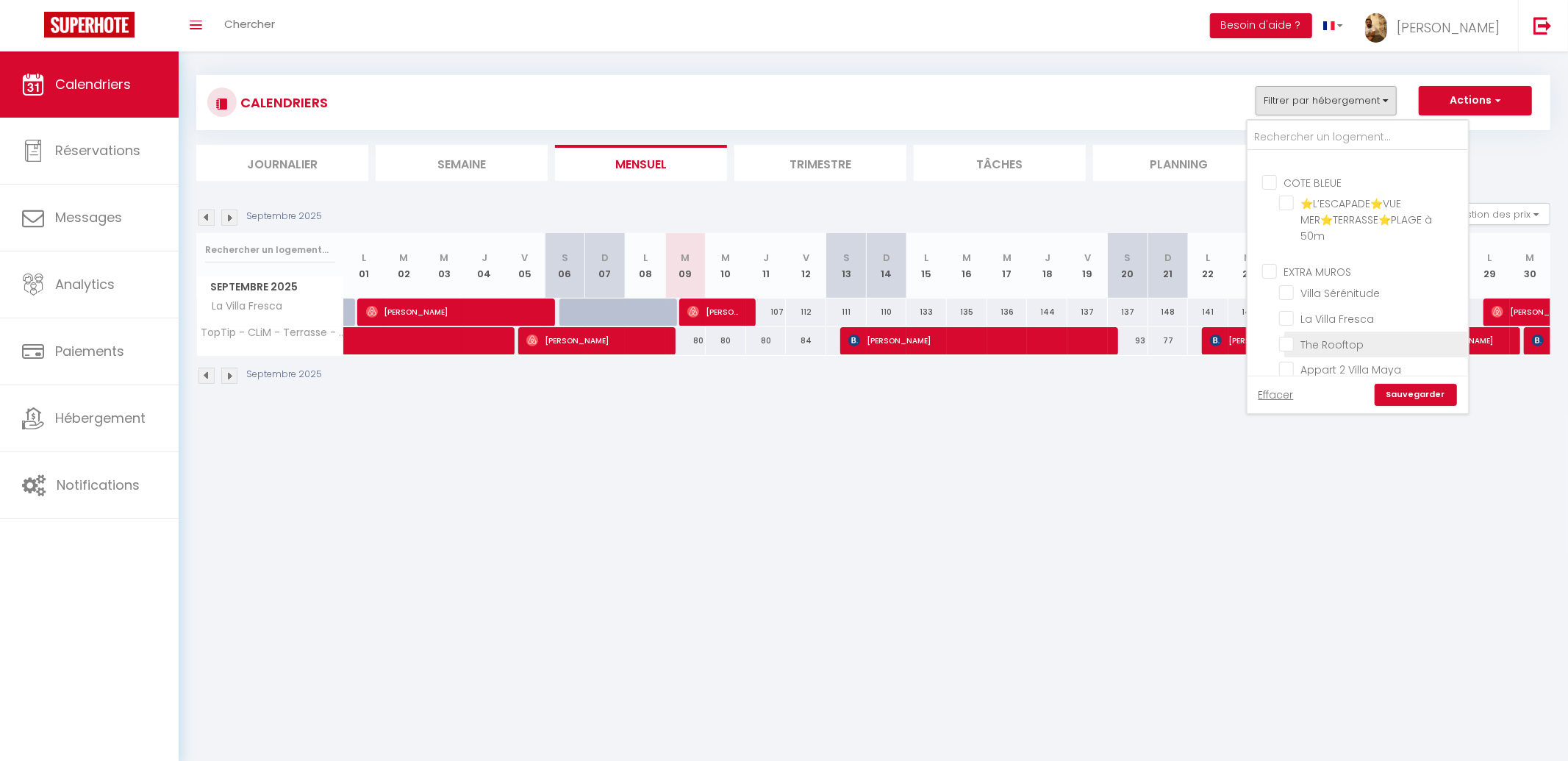
checkbox input "false"
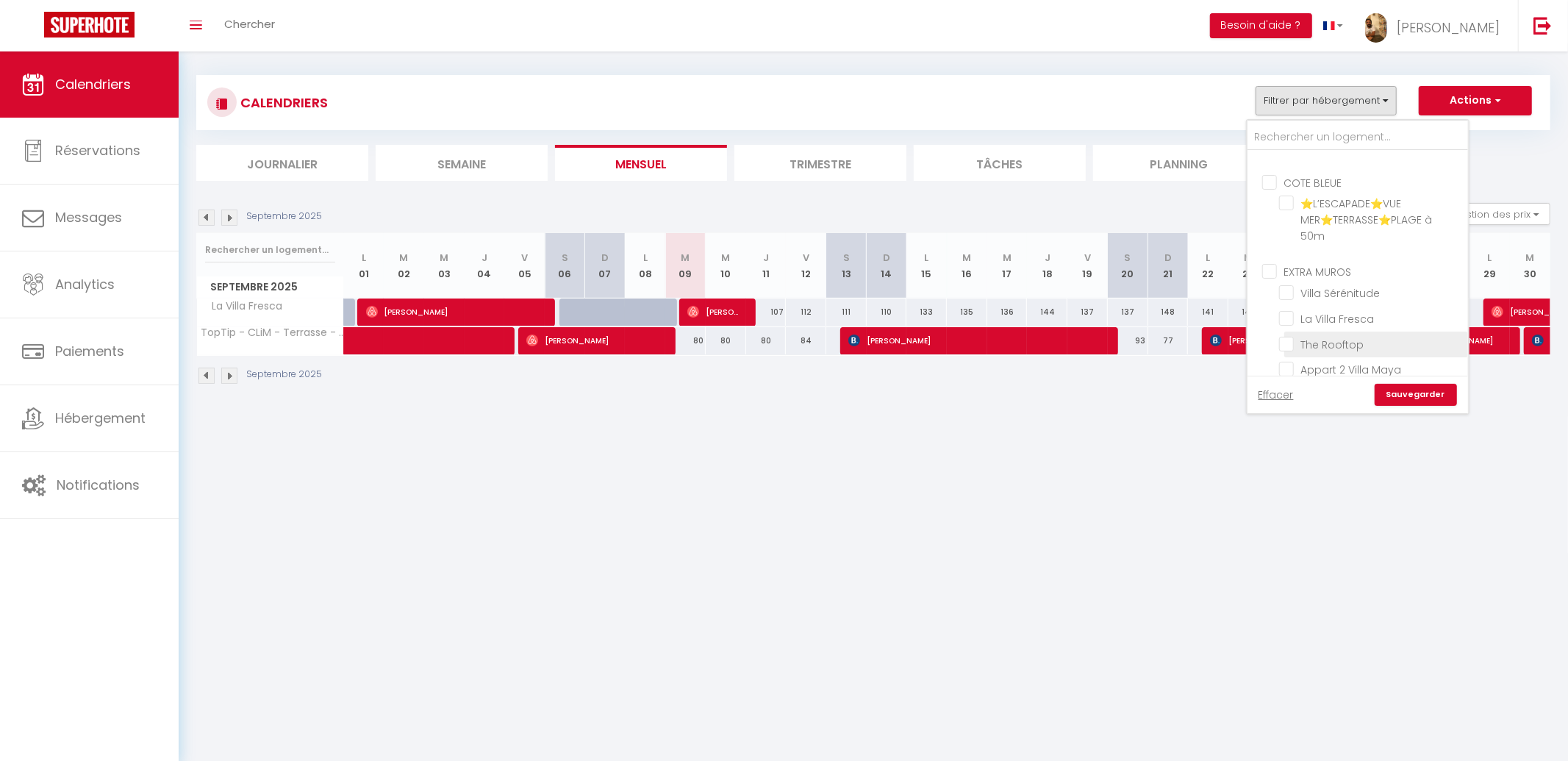
checkbox input "false"
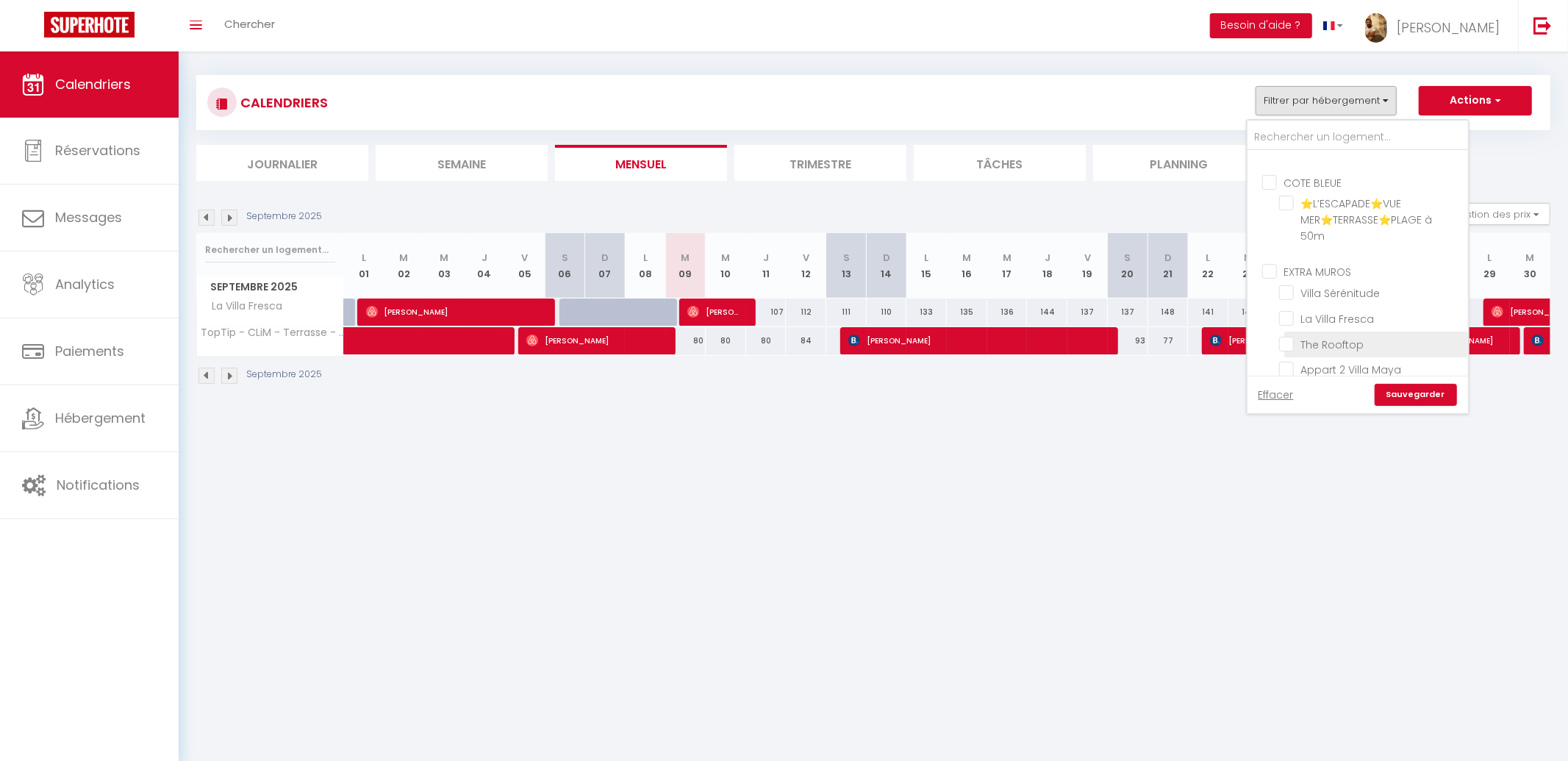
checkbox input "false"
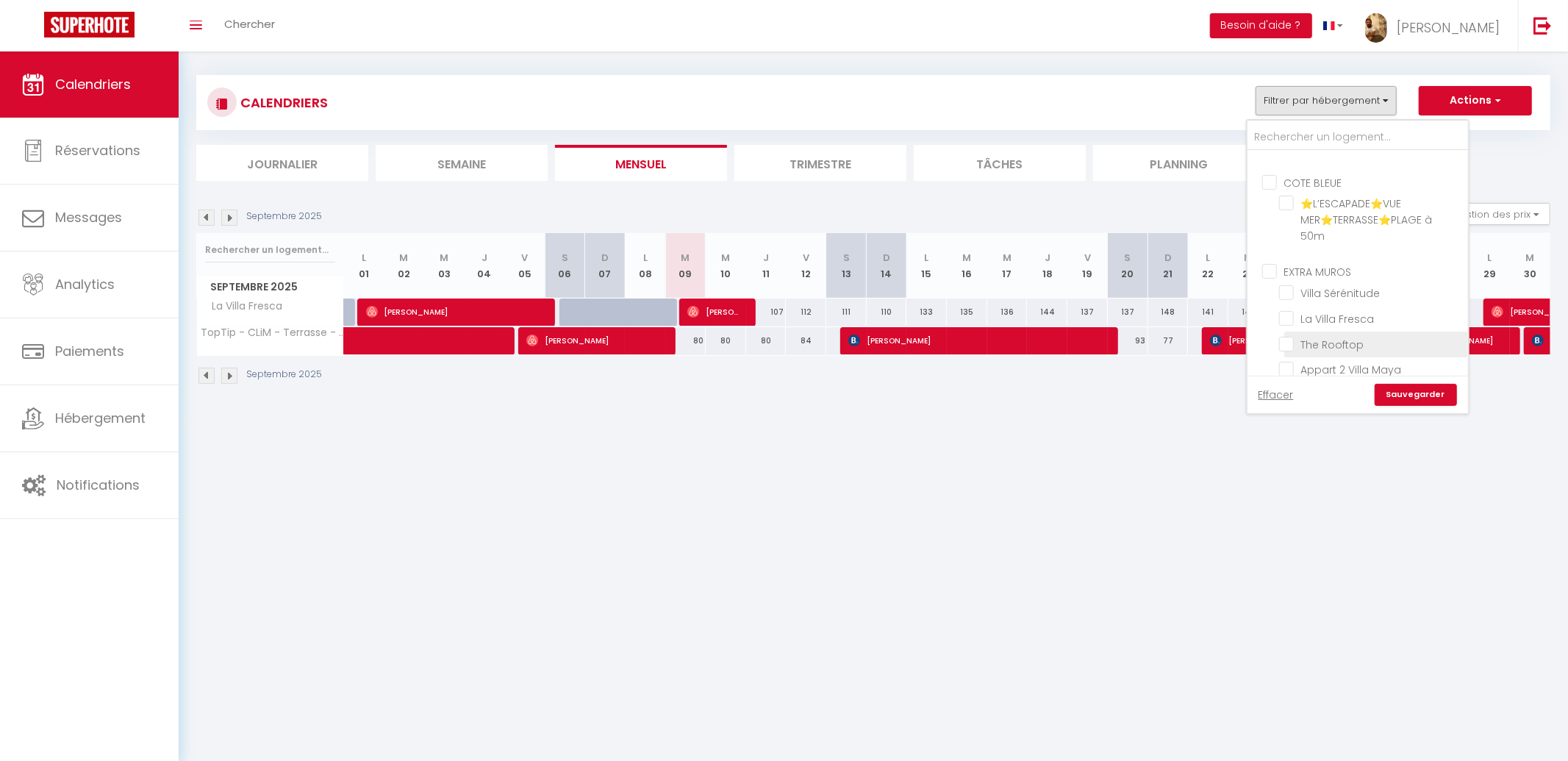
checkbox input "false"
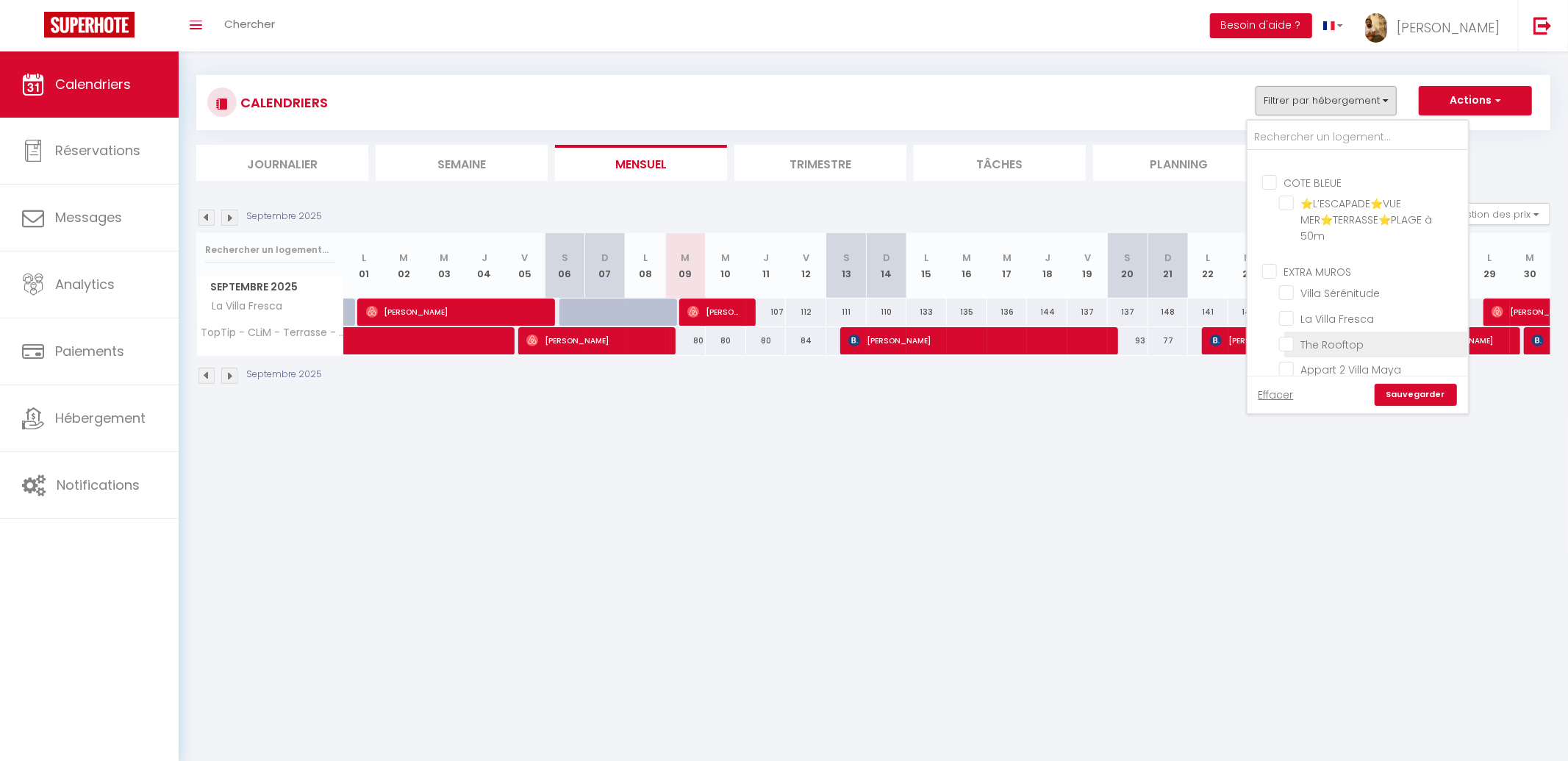
checkbox input "false"
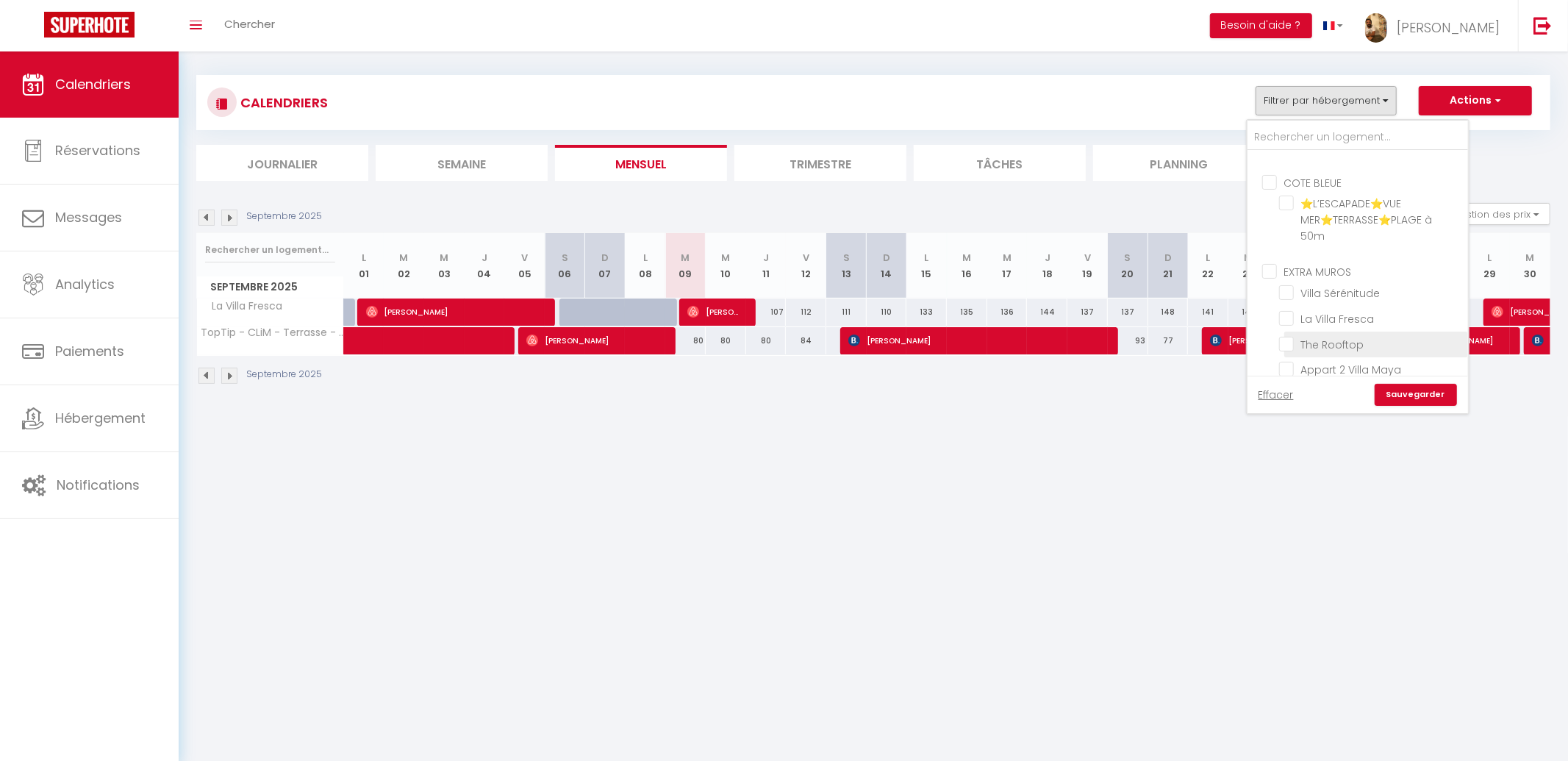
checkbox input "false"
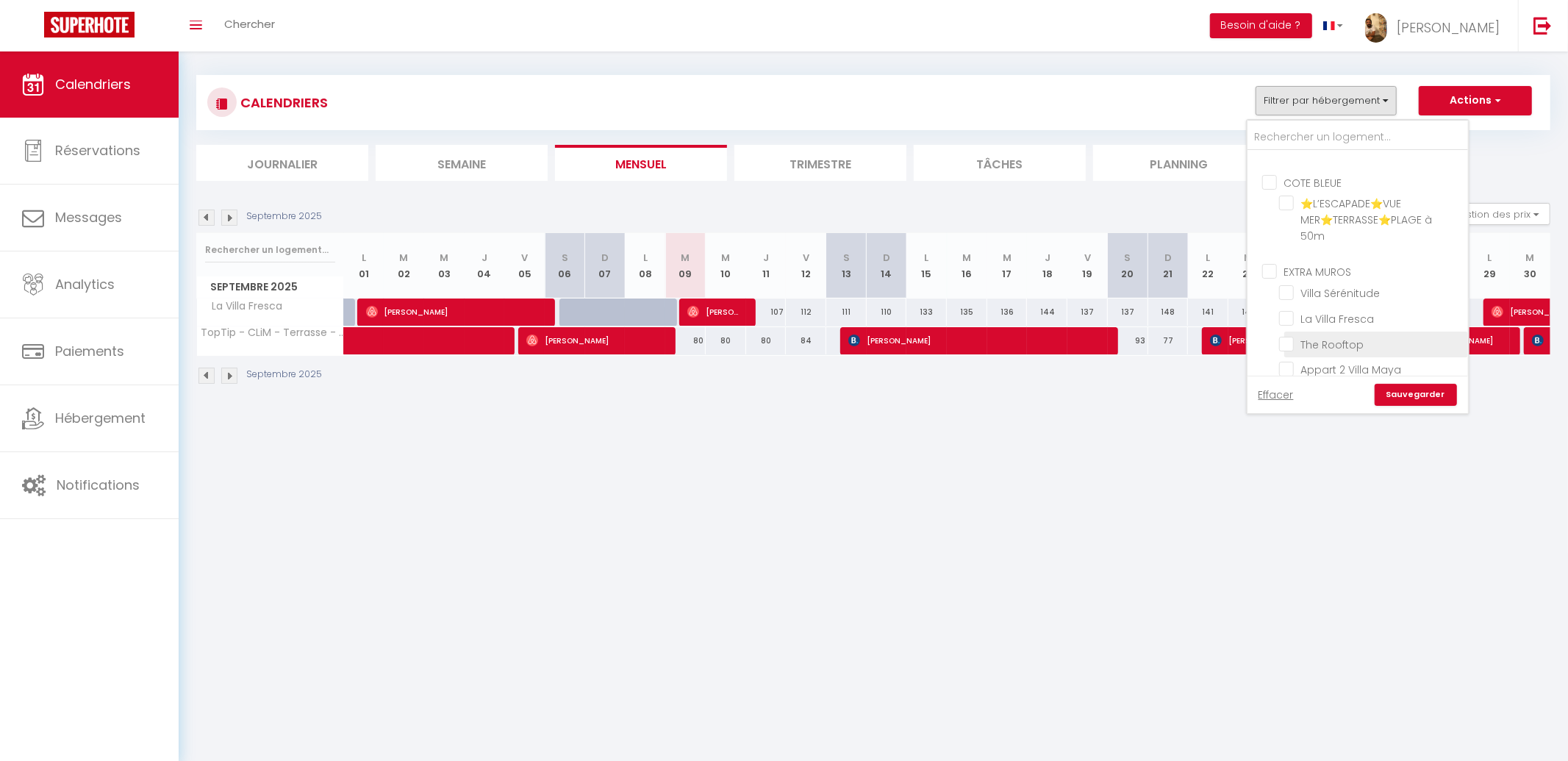
checkbox input "false"
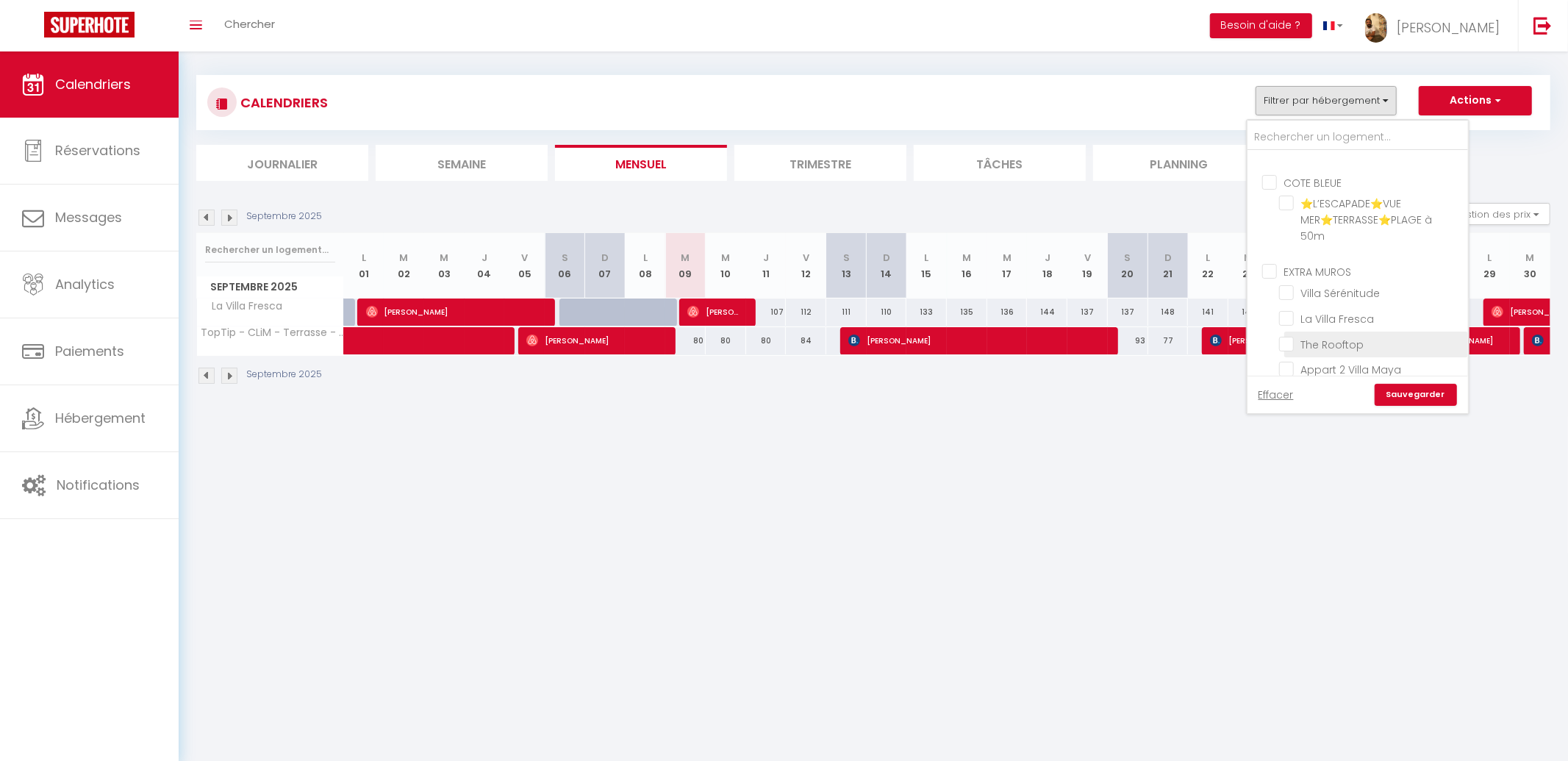
checkbox input "false"
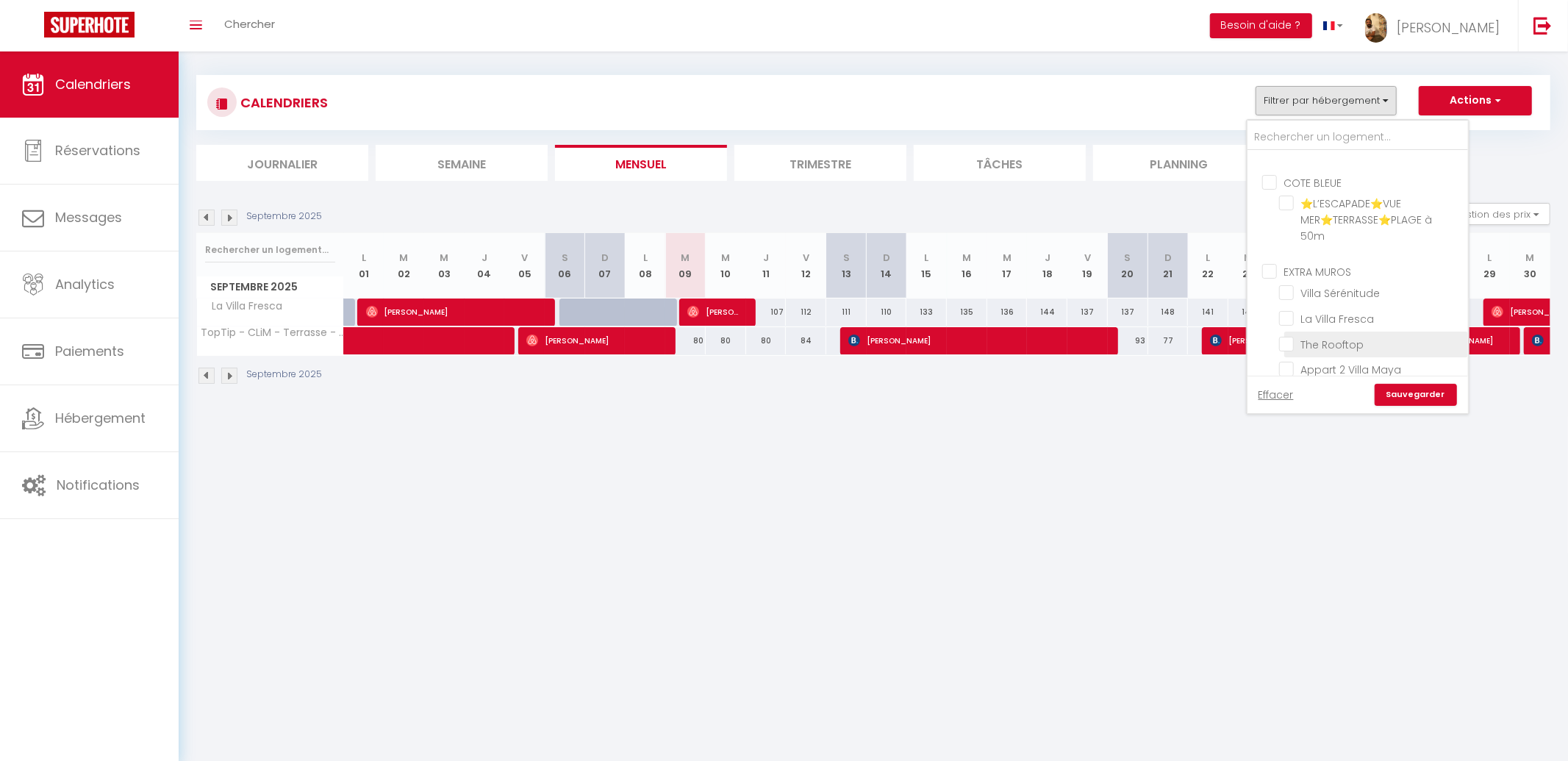
checkbox input "false"
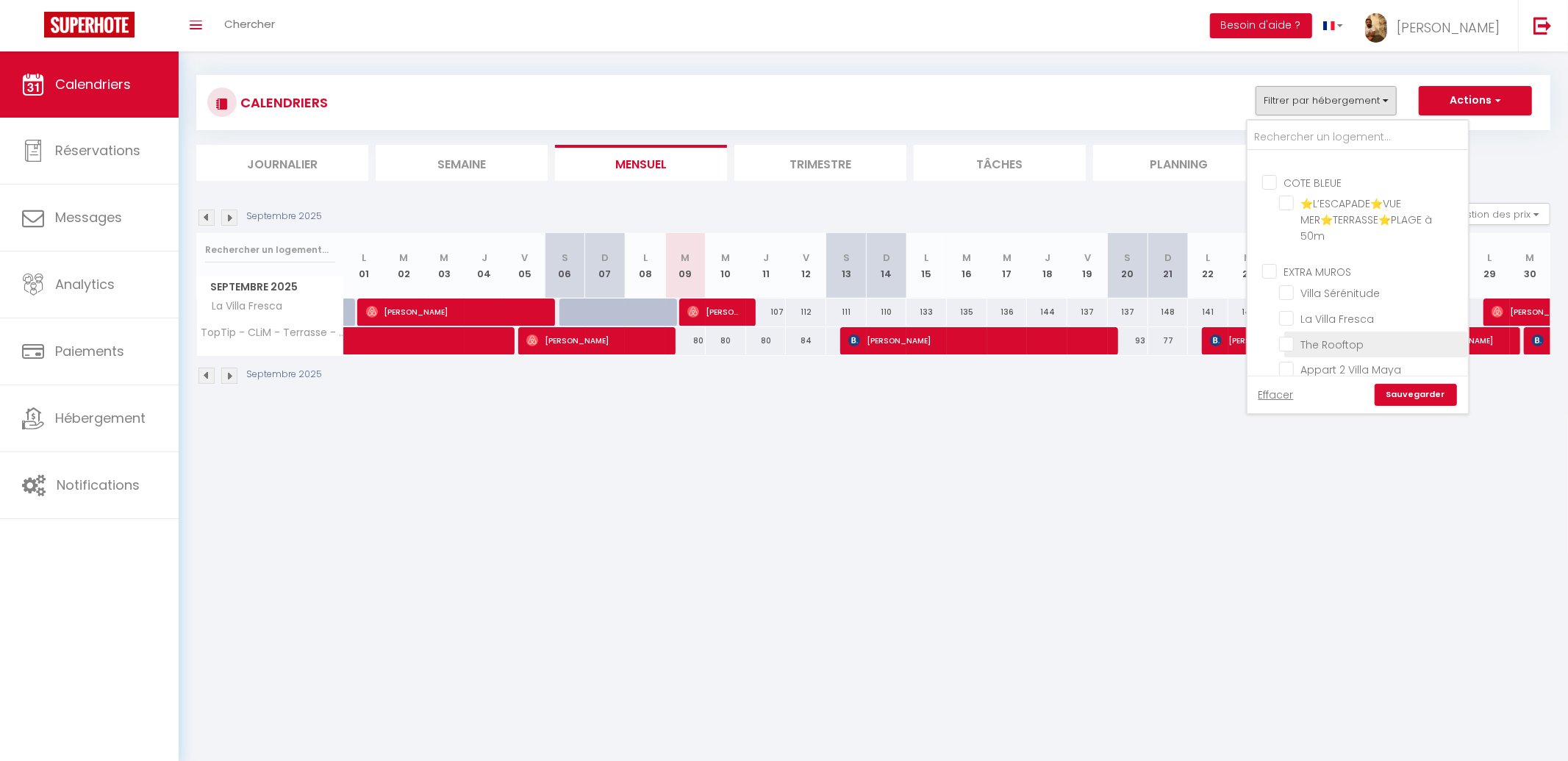
checkbox input "false"
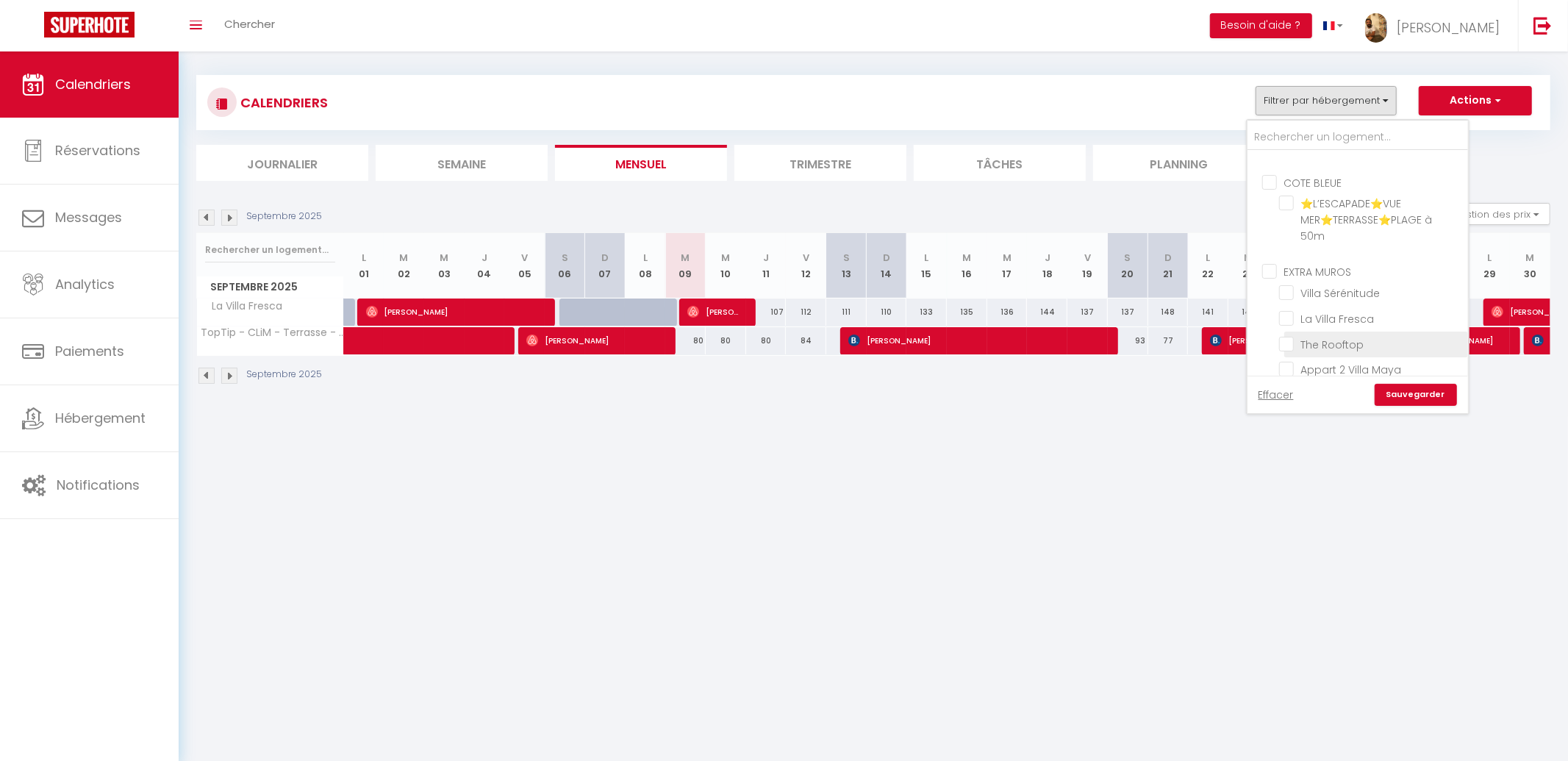
checkbox input "false"
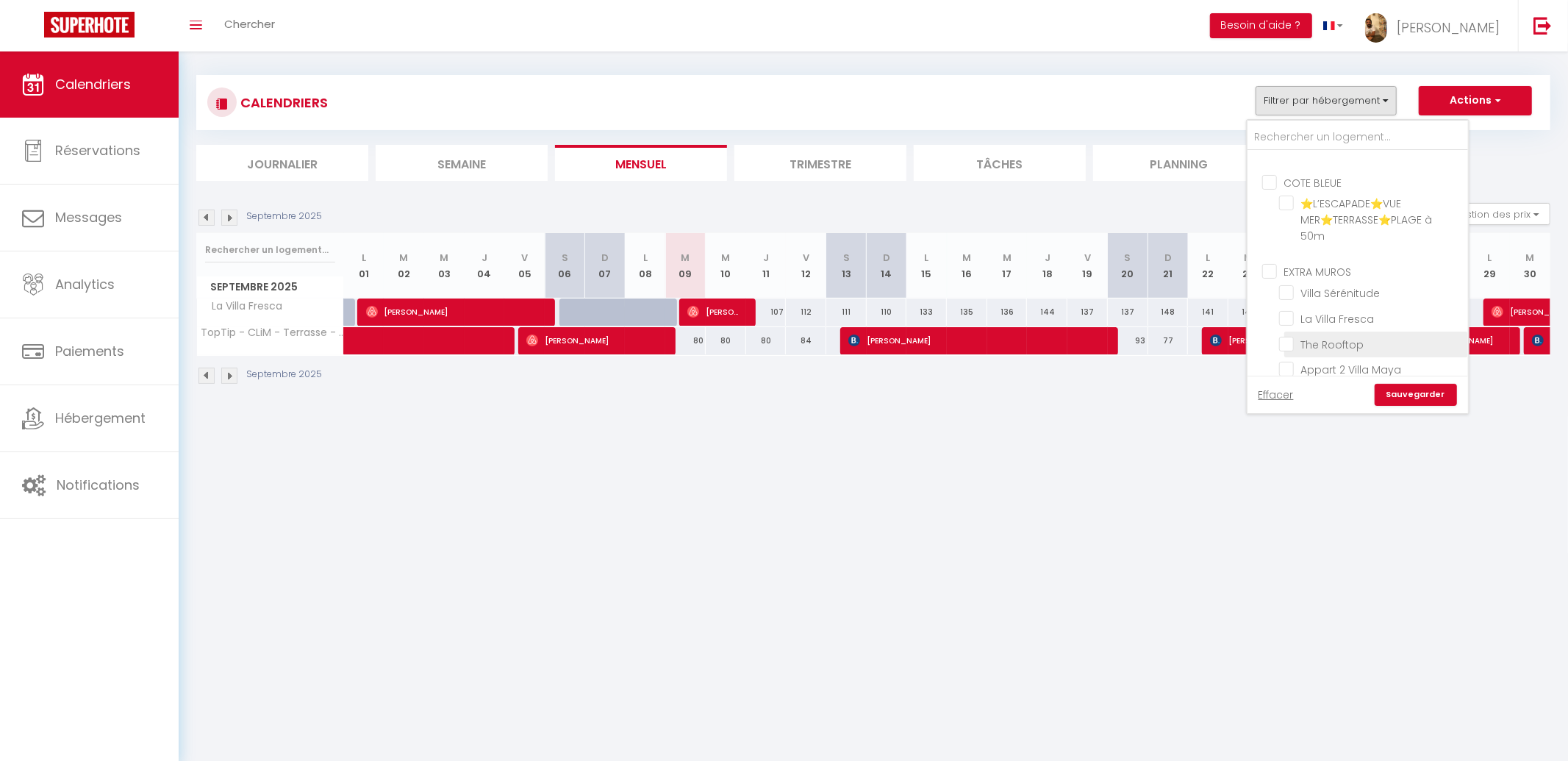
checkbox input "false"
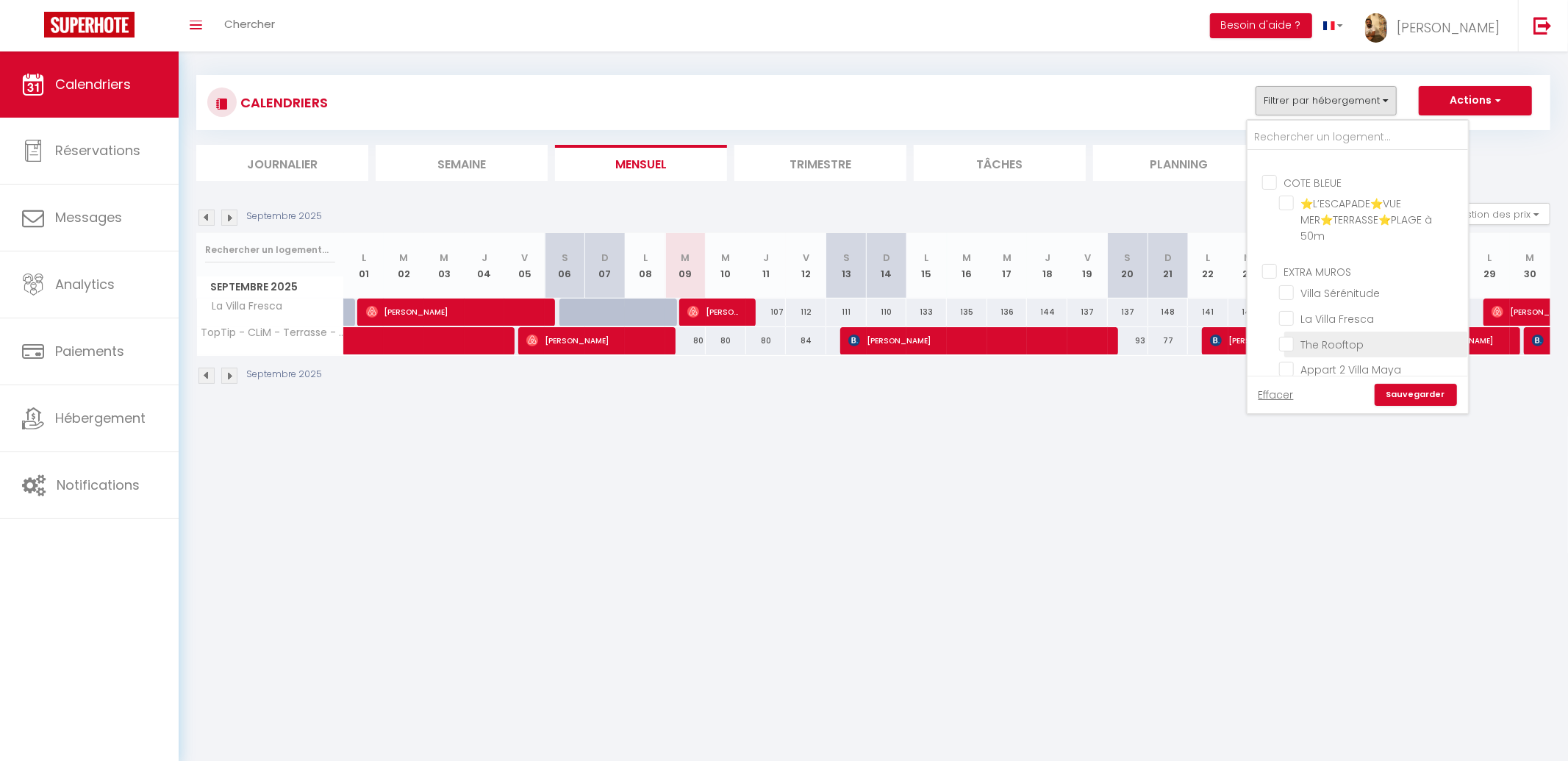
checkbox input "false"
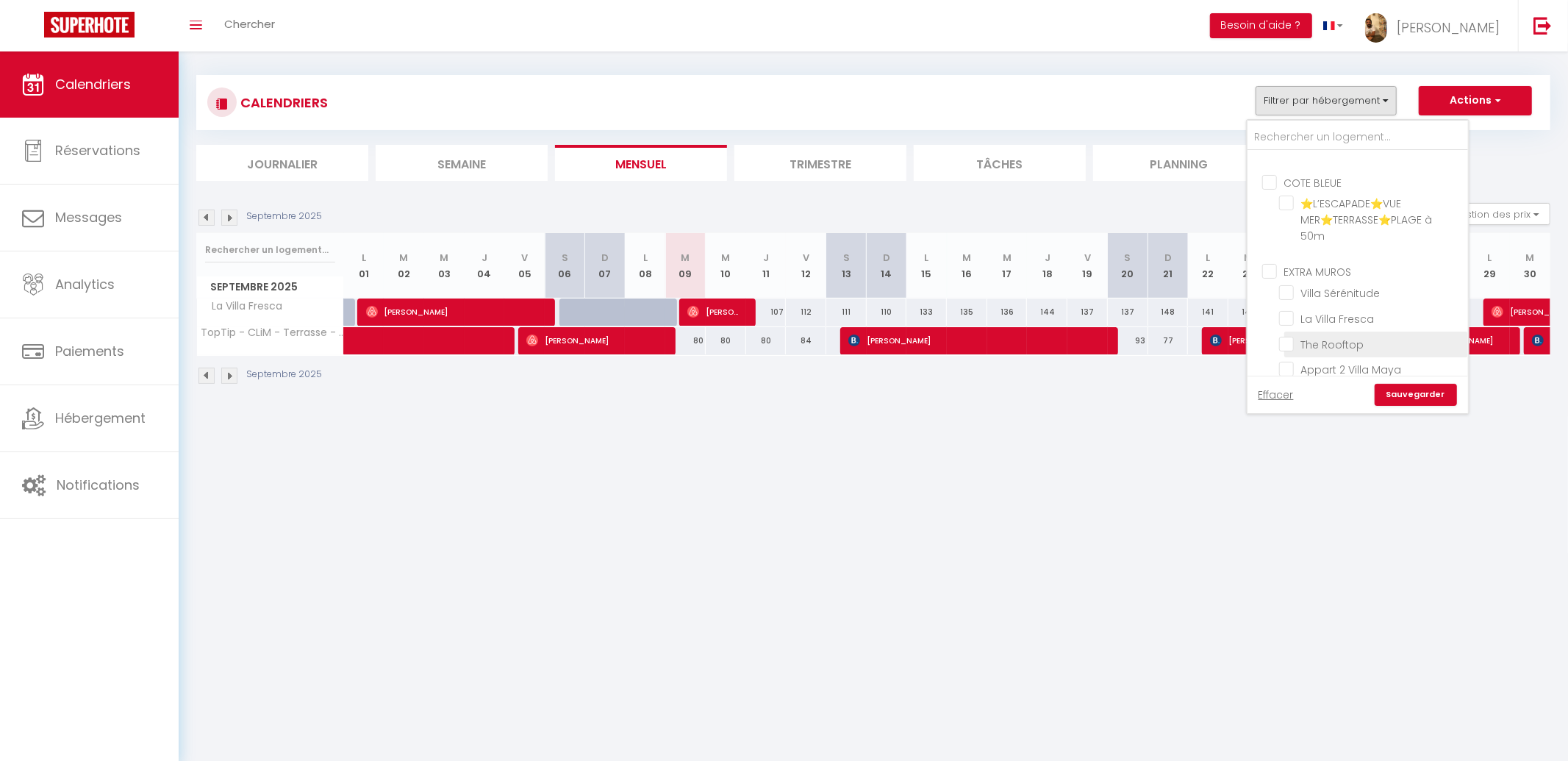
checkbox input "false"
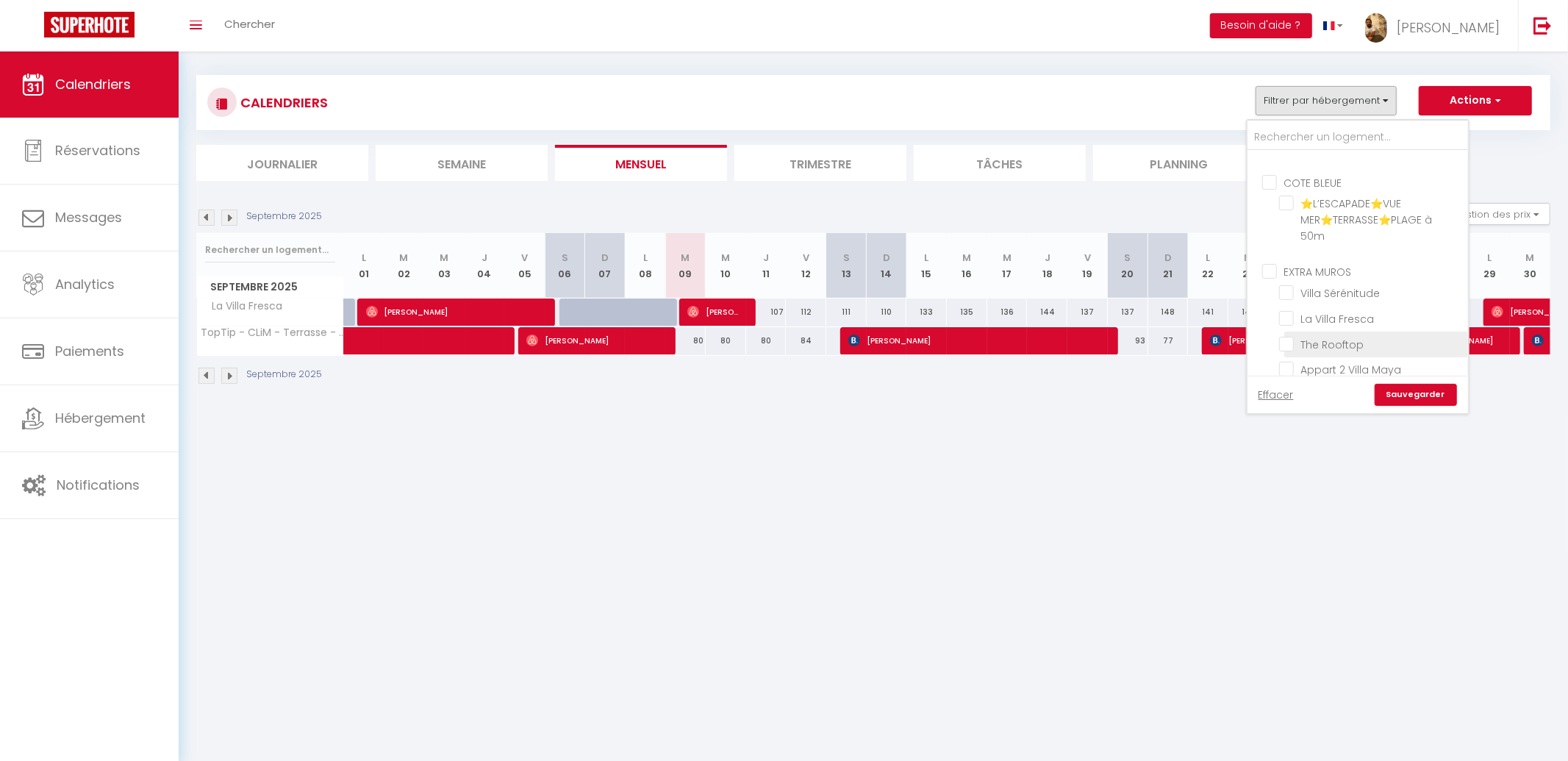
checkbox input "false"
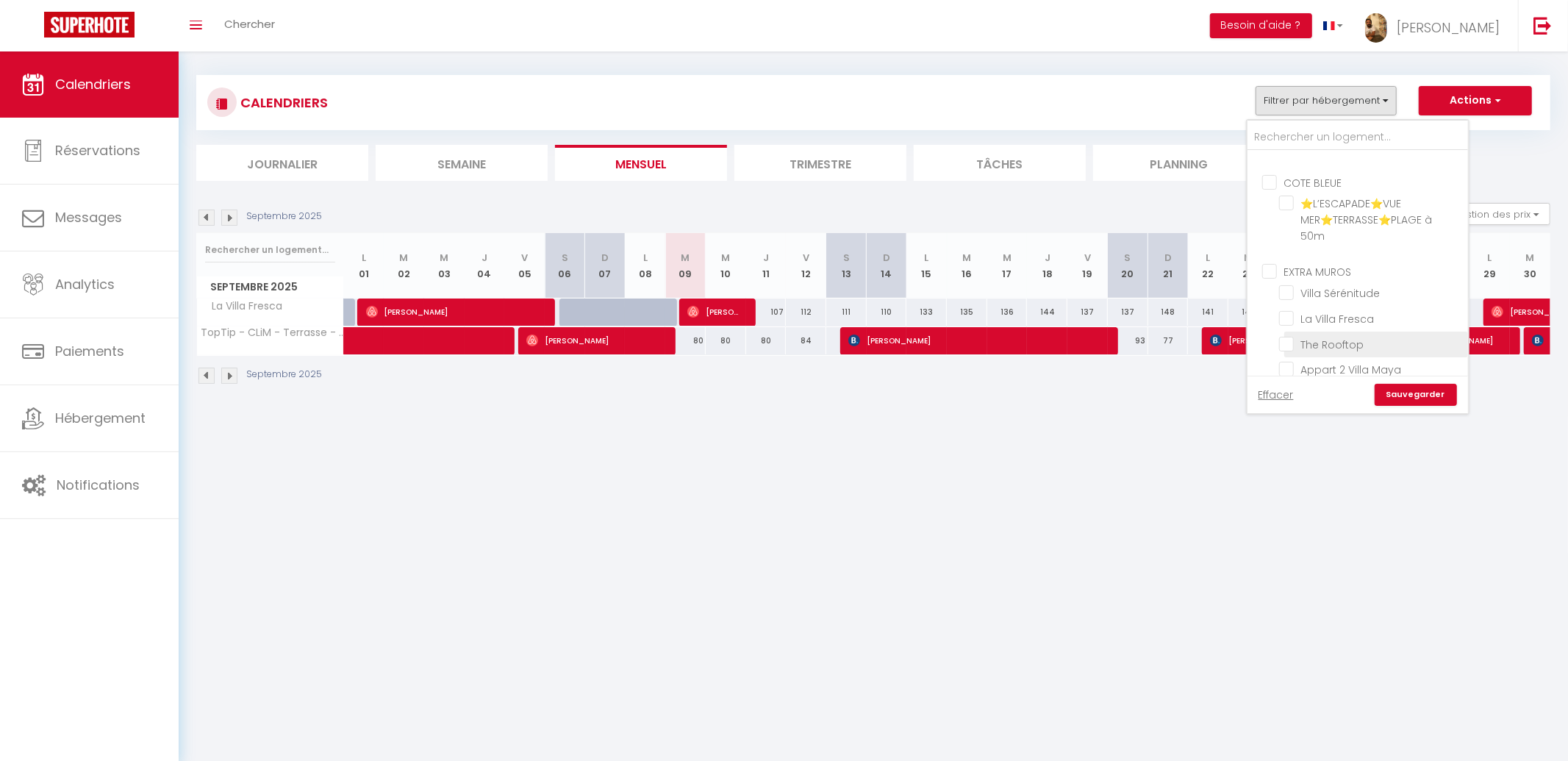
checkbox input "false"
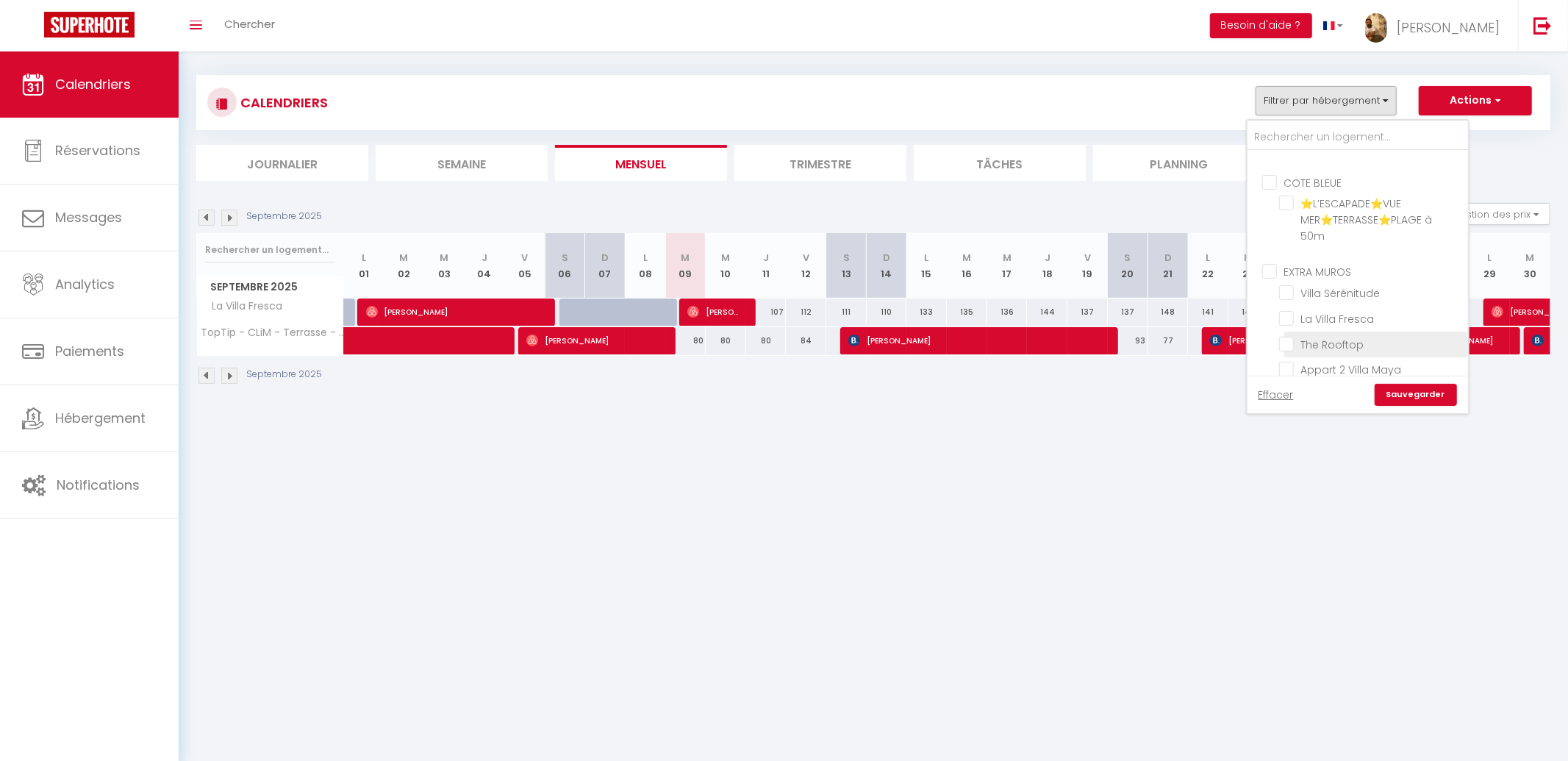
checkbox input "false"
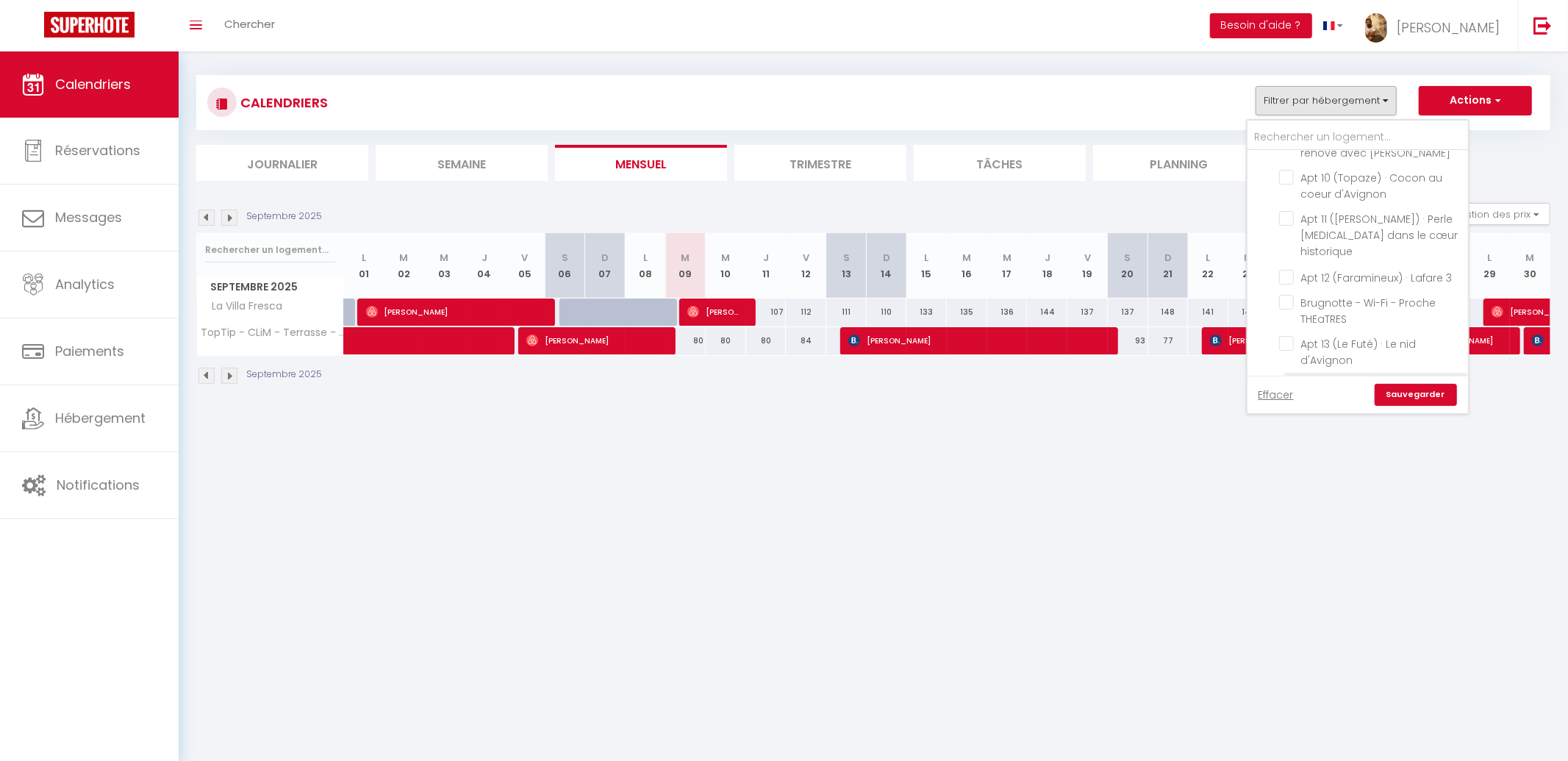
click at [1321, 377] on input "TopTip - CLiM - Terrasse - Wi-Fi" at bounding box center [1371, 384] width 184 height 14
drag, startPoint x: 1296, startPoint y: 210, endPoint x: 1409, endPoint y: 368, distance: 194.2
click at [1296, 392] on input "L ESCALE - Proche TRICASTIN - WIFI CLIM" at bounding box center [1371, 399] width 184 height 14
click at [1410, 384] on link "Sauvegarder" at bounding box center [1415, 394] width 82 height 22
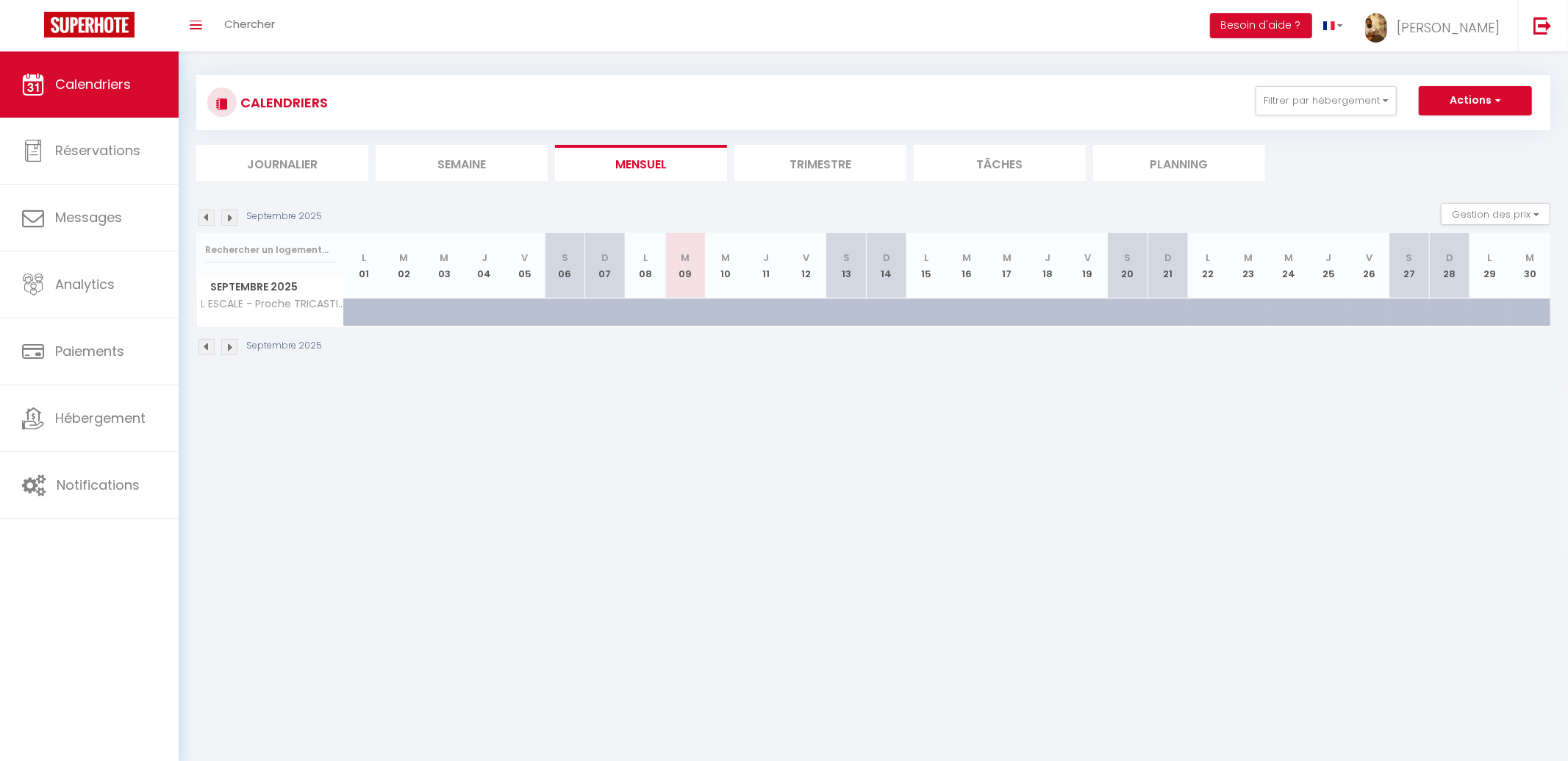
click at [212, 214] on img at bounding box center [206, 217] width 16 height 16
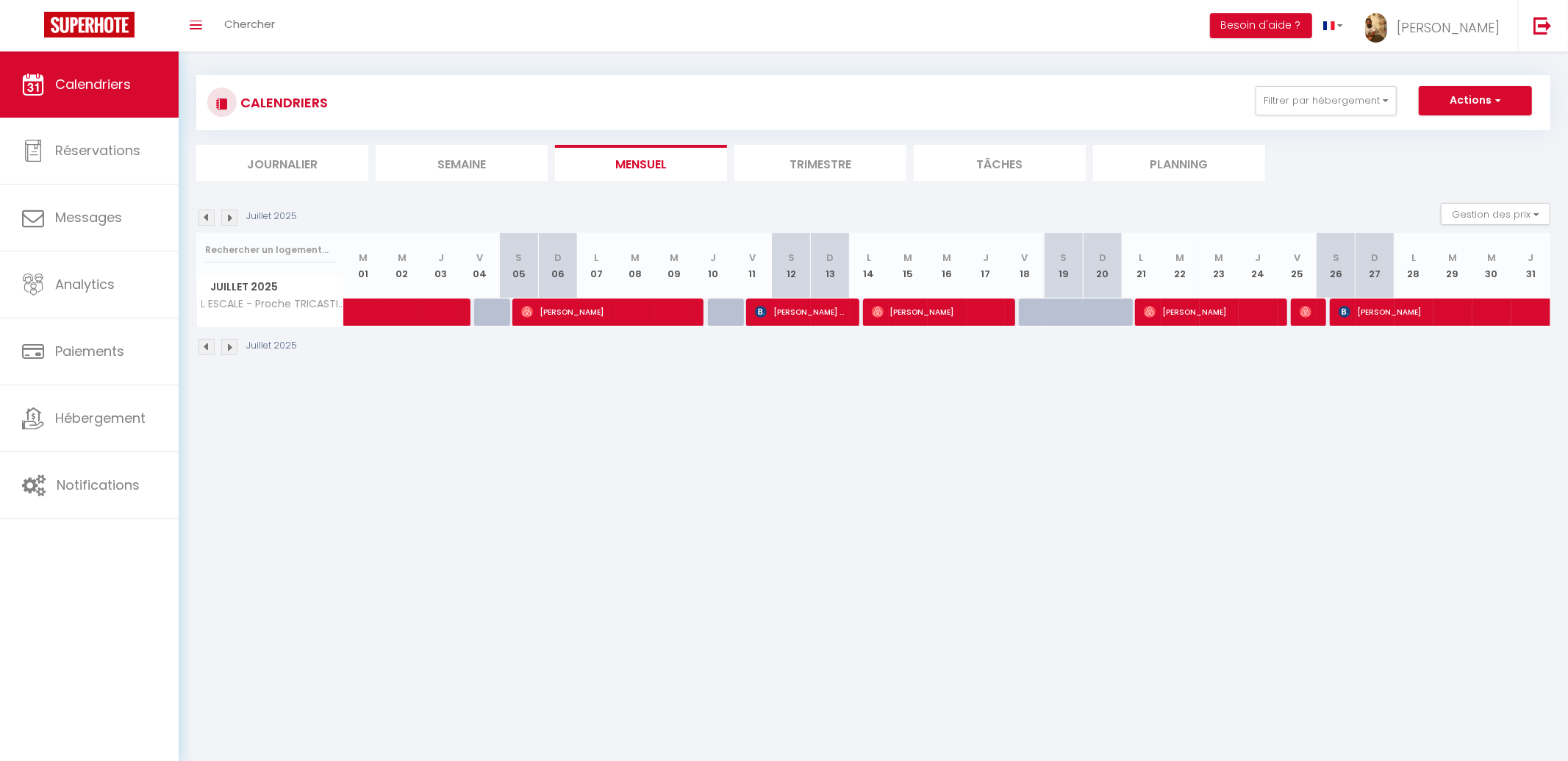
click at [206, 218] on img at bounding box center [206, 217] width 16 height 16
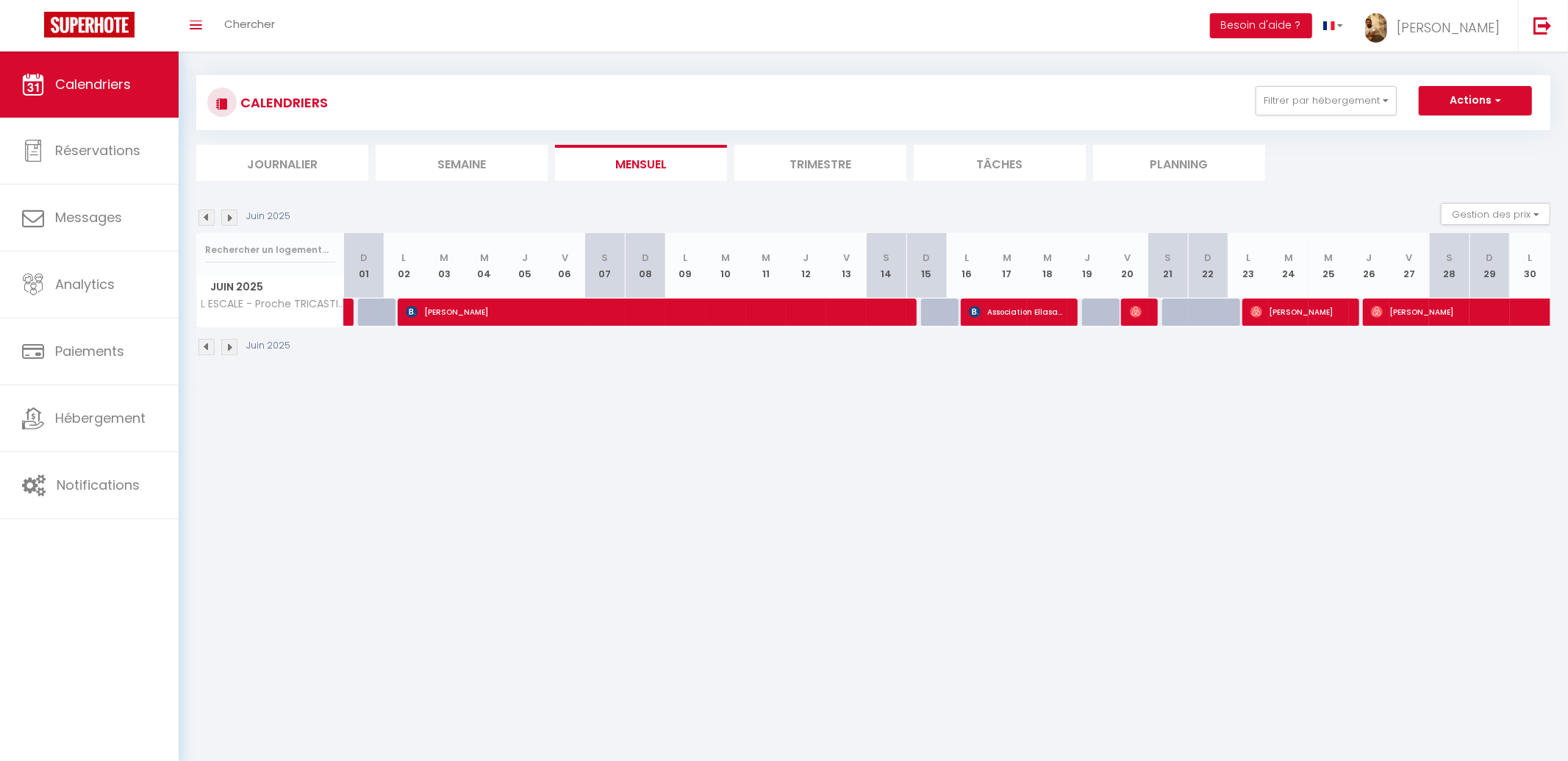
scroll to position [11, 0]
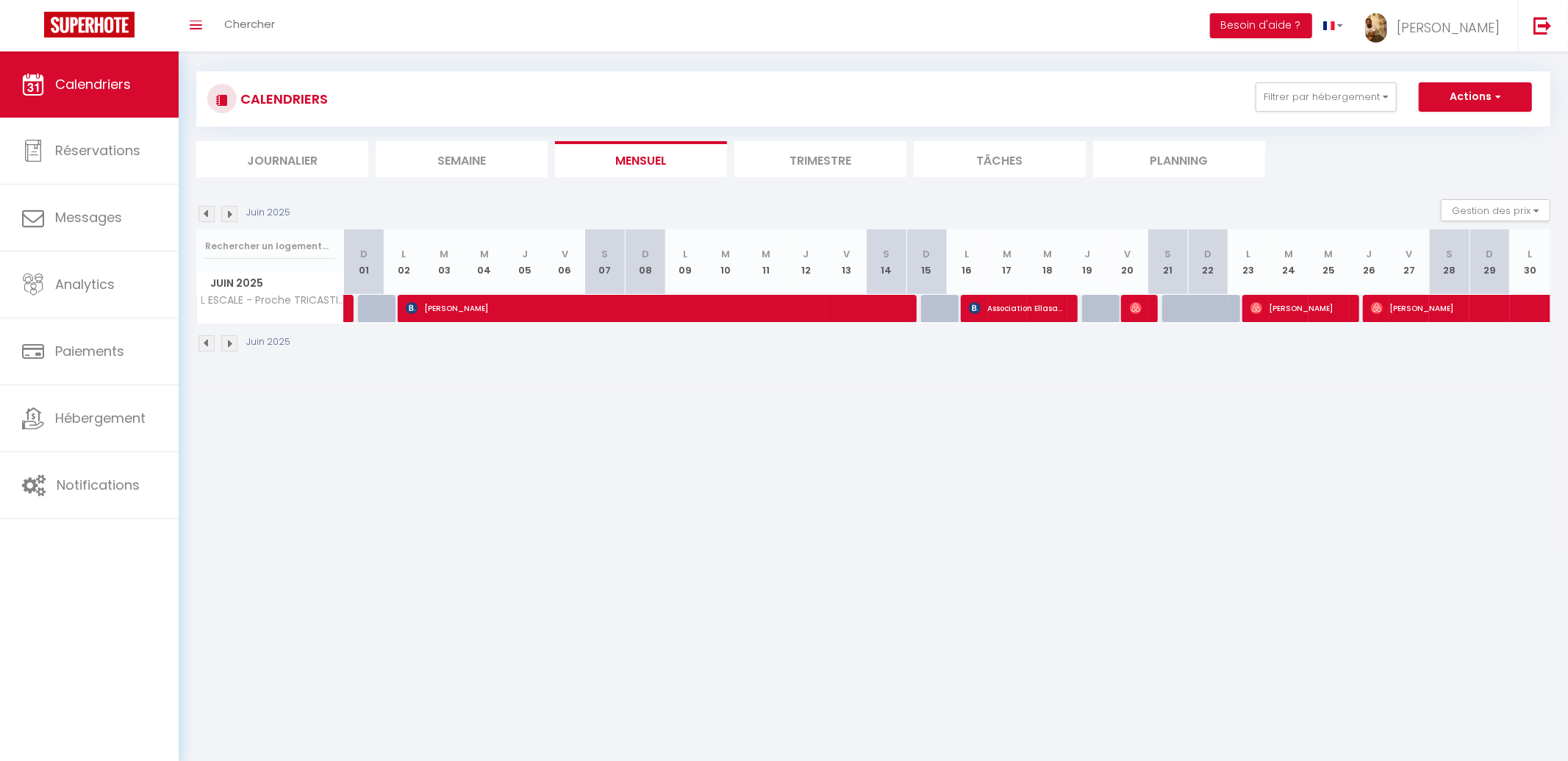
click at [841, 164] on li "Trimestre" at bounding box center [820, 158] width 172 height 36
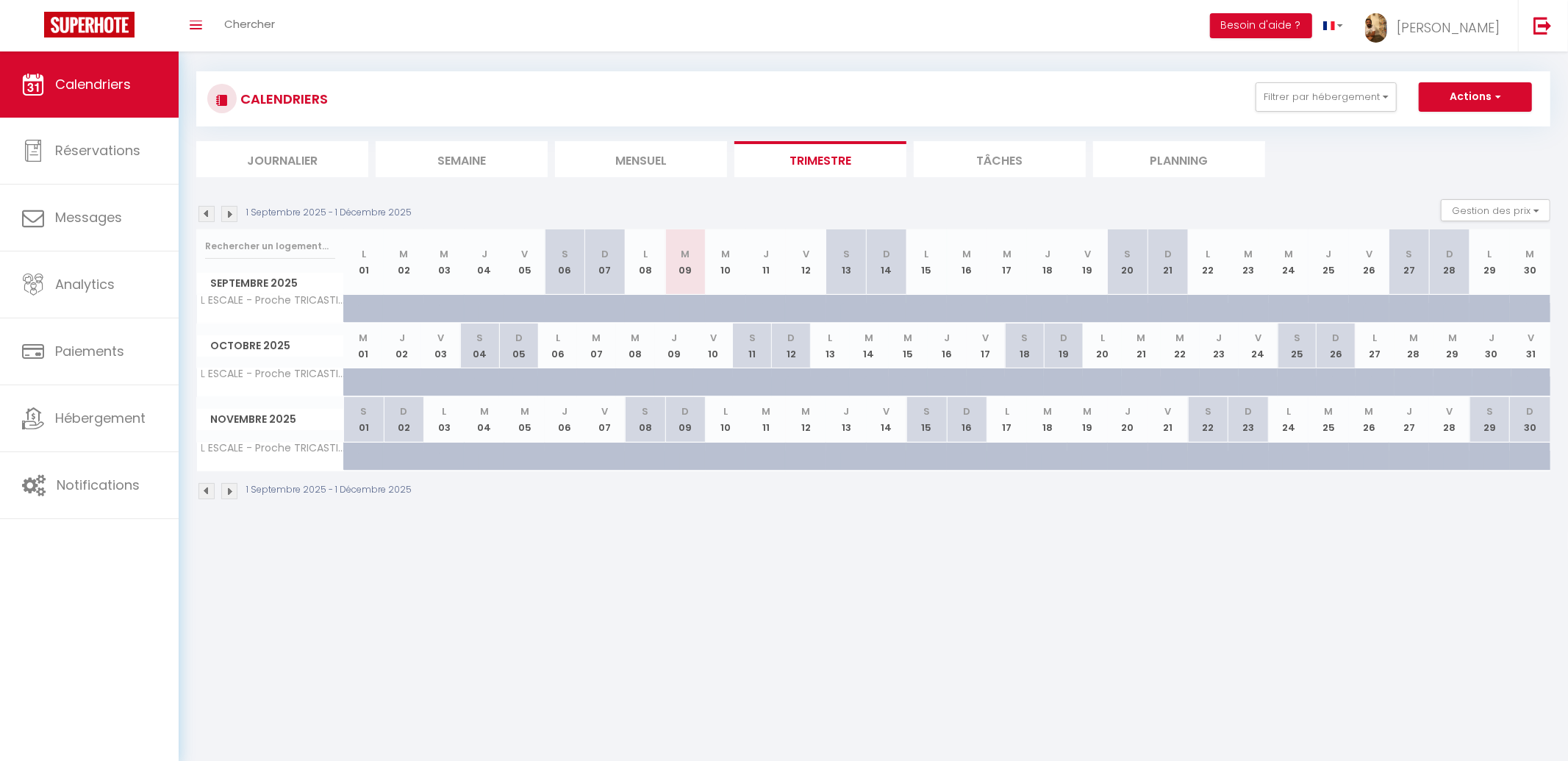
click at [206, 203] on div "1 Septembre 2025 - 1 Décembre 2025 Gestion des prix Nb Nuits minimum Règles Dis…" at bounding box center [873, 215] width 1353 height 30
click at [205, 207] on img at bounding box center [206, 213] width 16 height 16
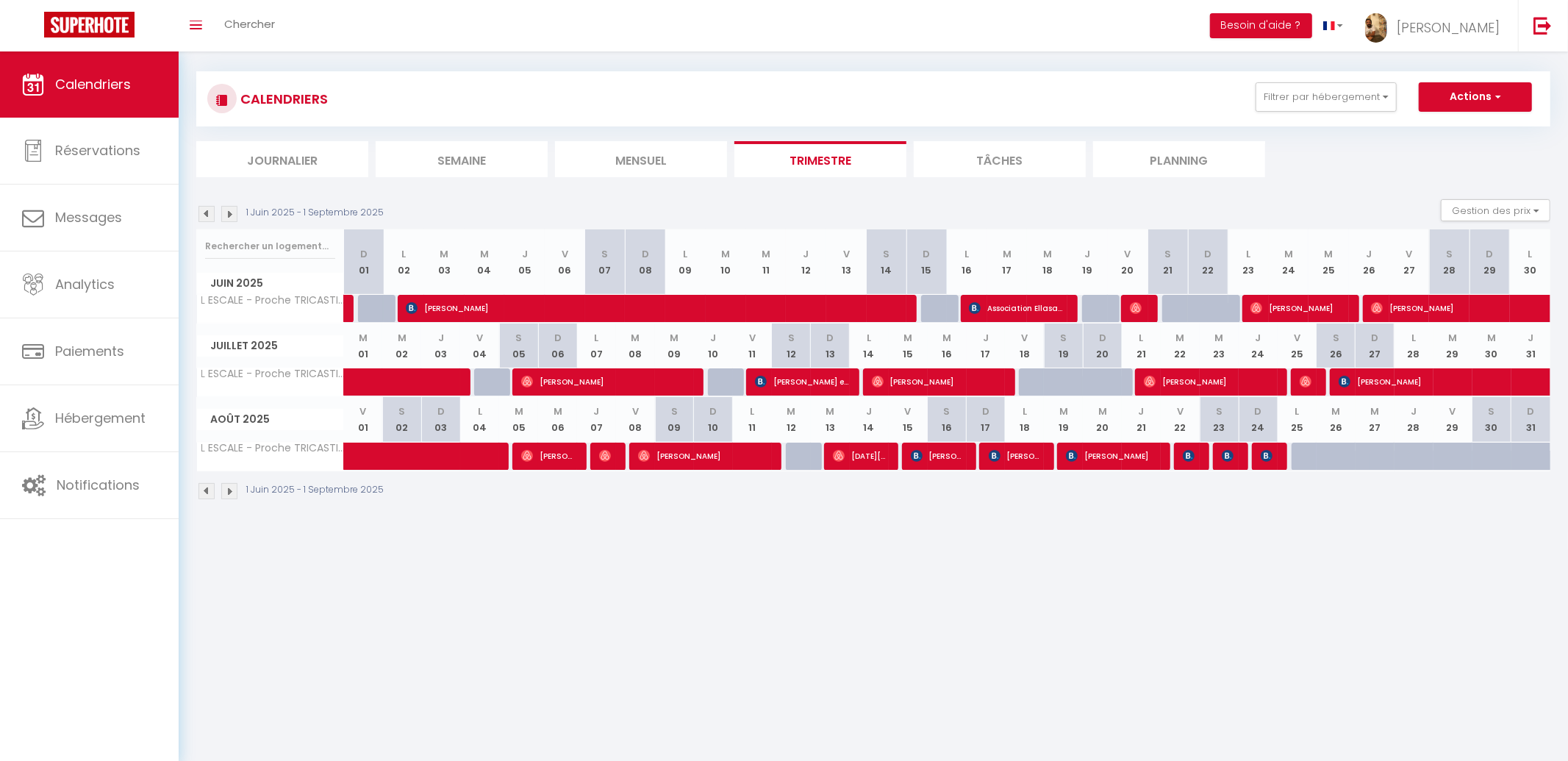
click at [205, 207] on img at bounding box center [206, 213] width 16 height 16
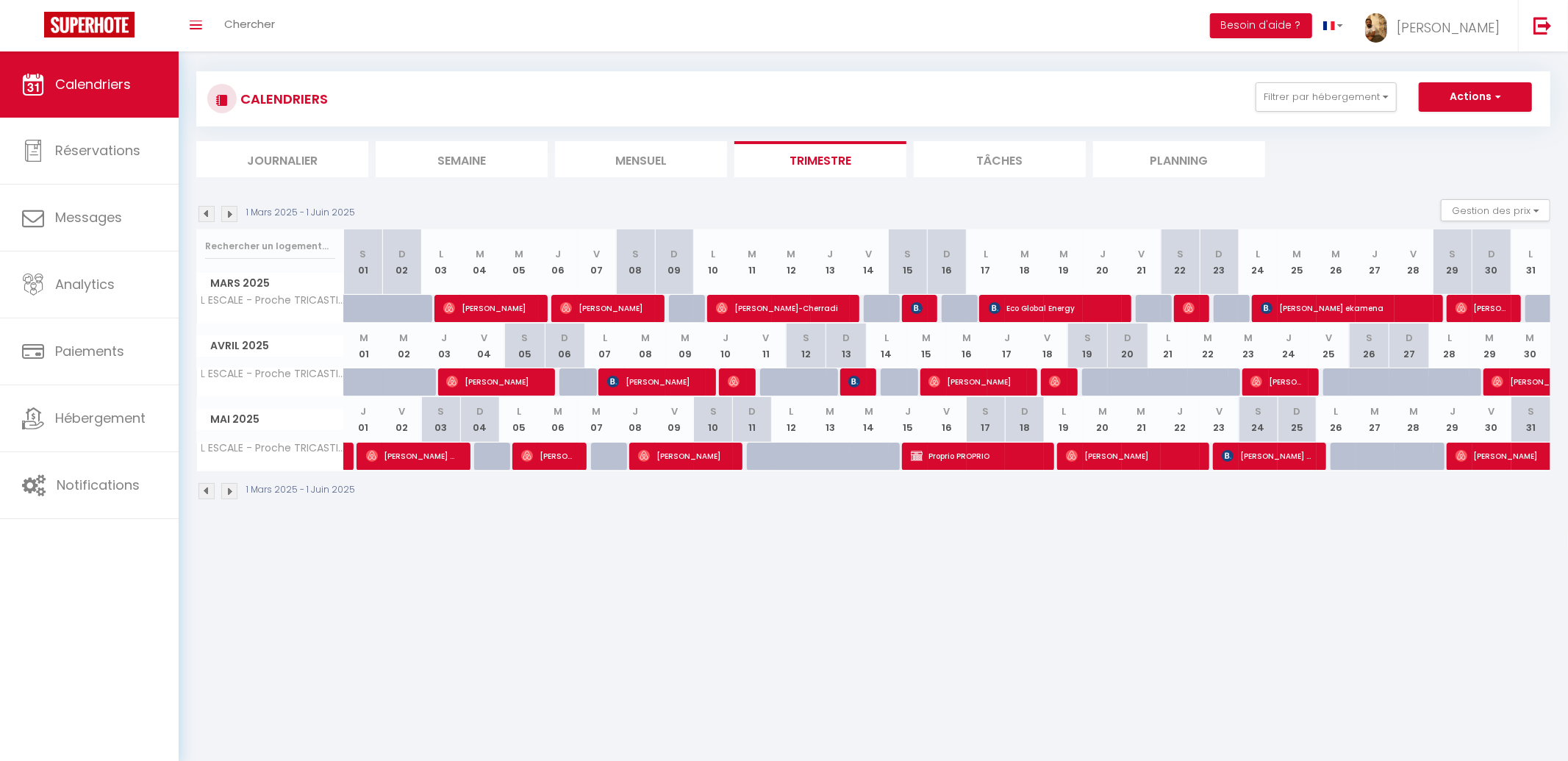
click at [205, 207] on img at bounding box center [206, 213] width 16 height 16
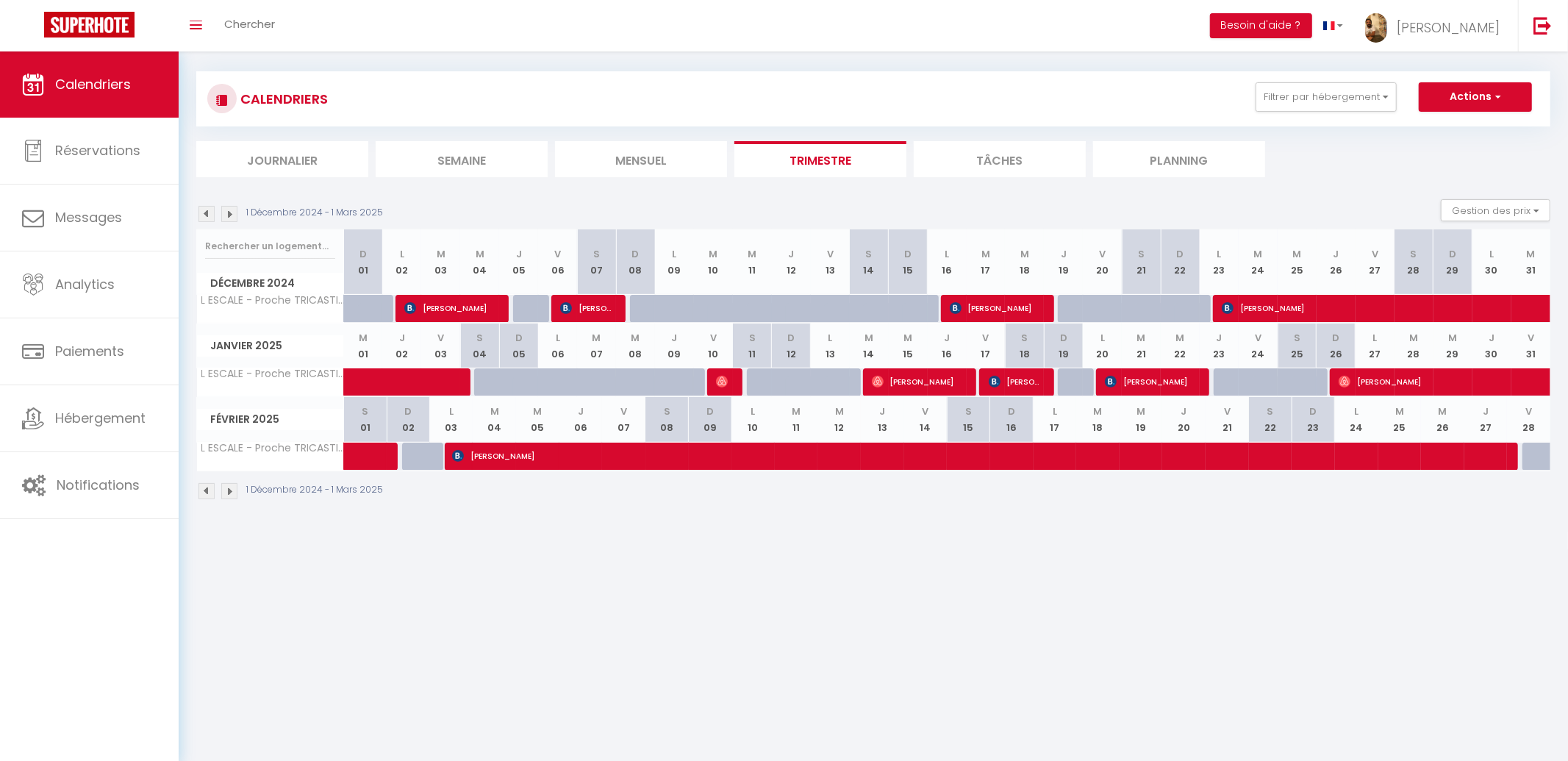
click at [205, 207] on img at bounding box center [206, 213] width 16 height 16
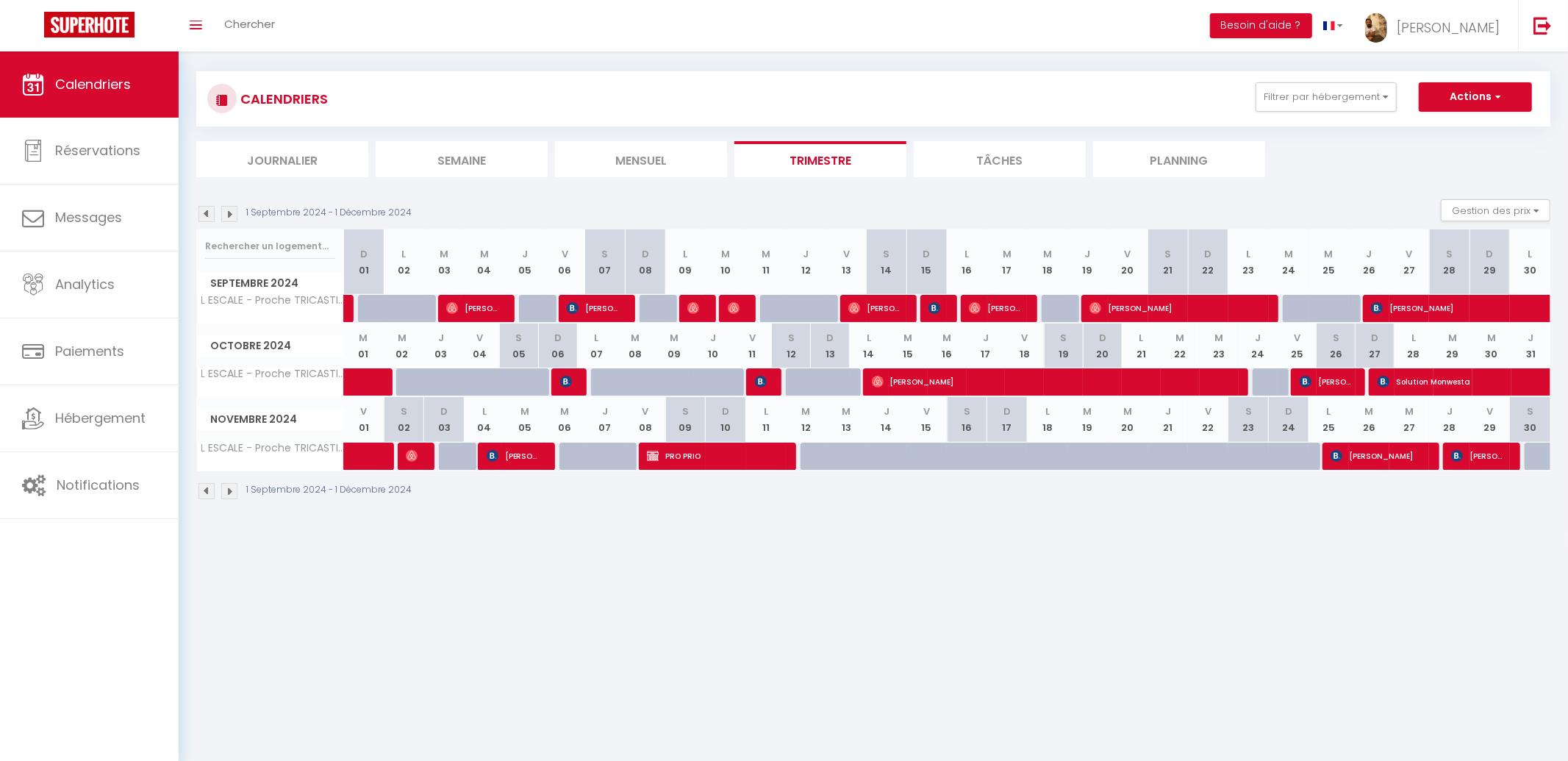
click at [206, 207] on img at bounding box center [206, 213] width 16 height 16
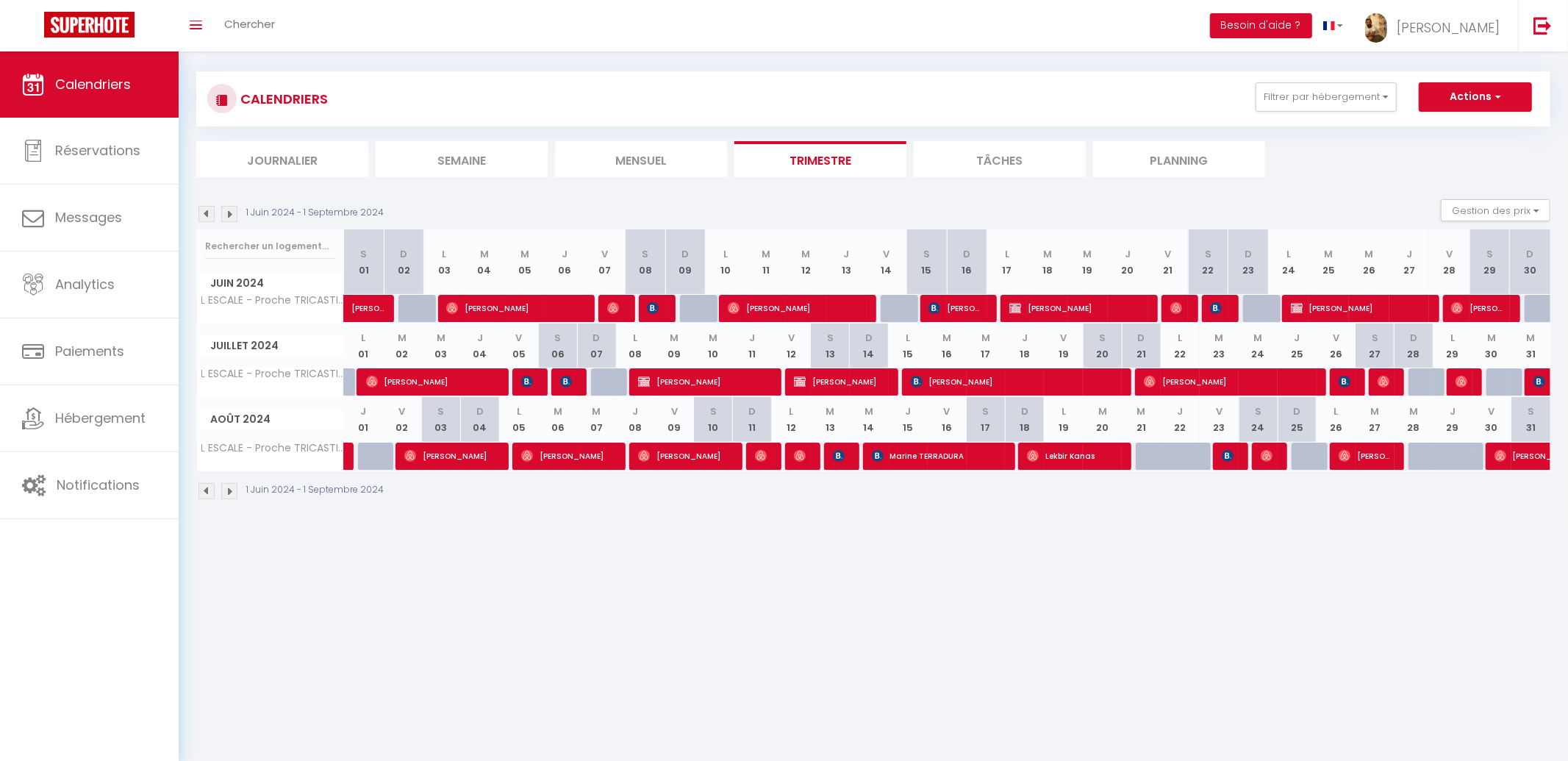
click at [206, 207] on img at bounding box center [206, 213] width 16 height 16
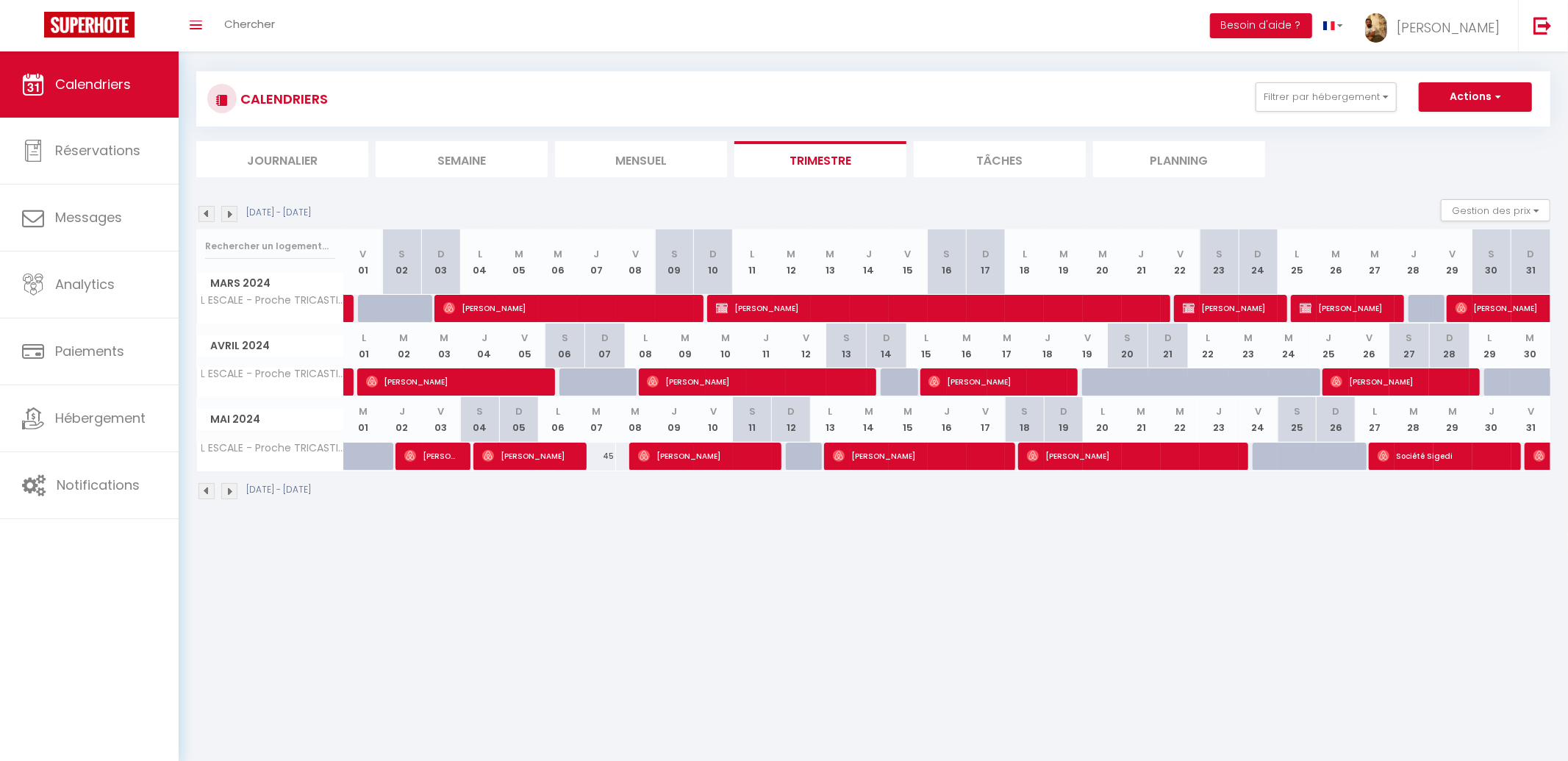
click at [205, 207] on img at bounding box center [206, 213] width 16 height 16
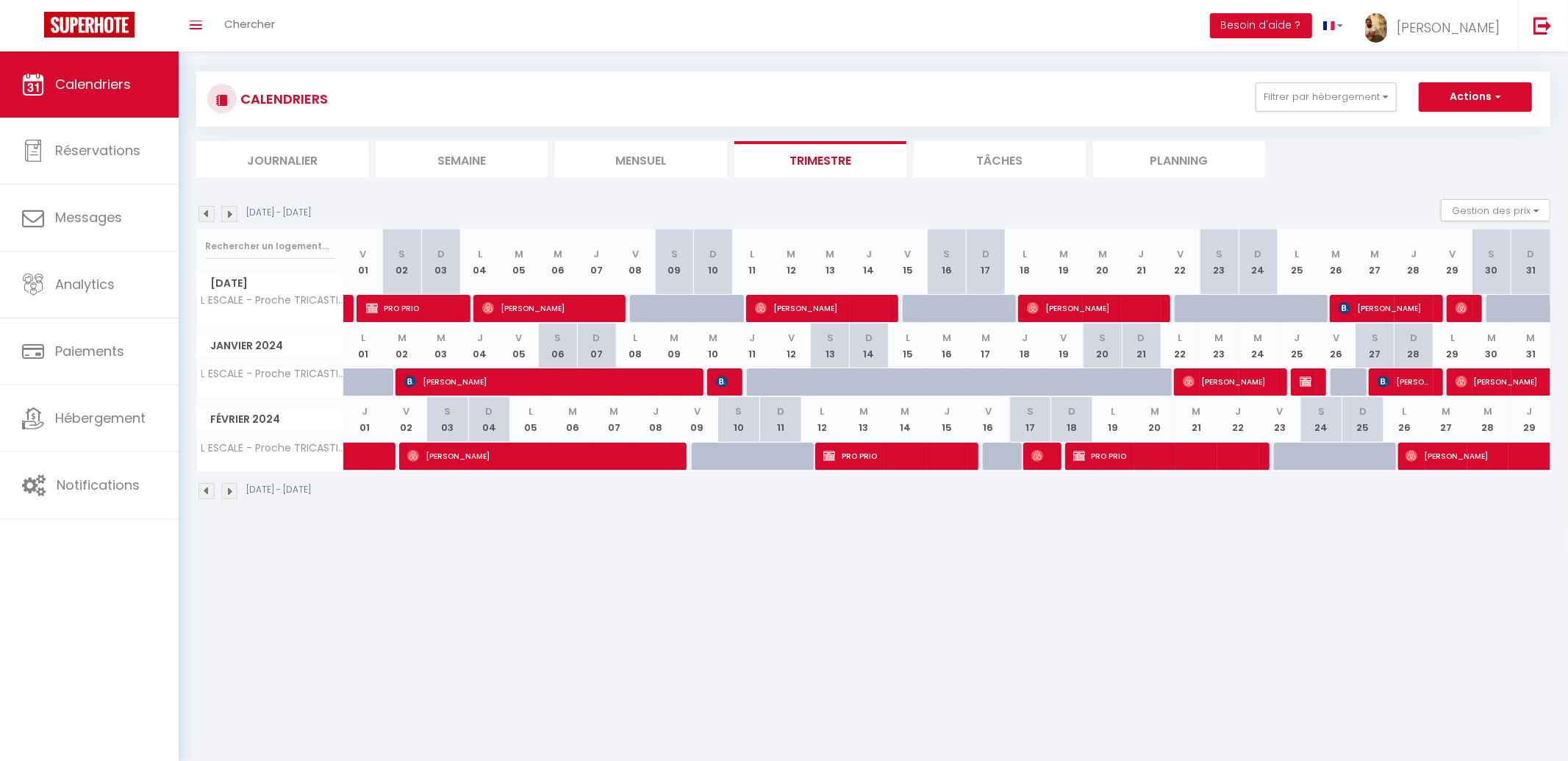
click at [212, 208] on img at bounding box center [206, 213] width 16 height 16
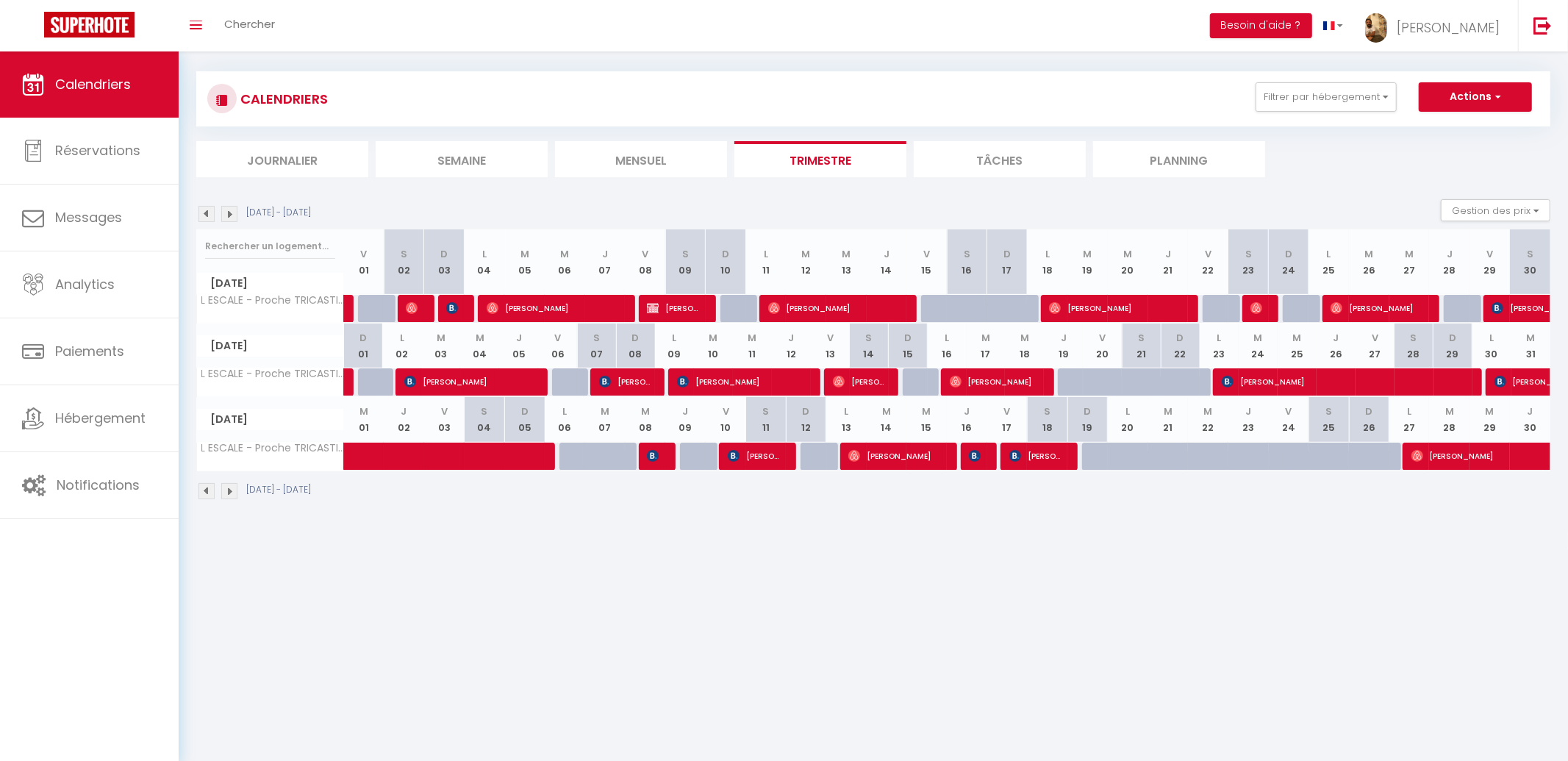
click at [212, 208] on img at bounding box center [206, 213] width 16 height 16
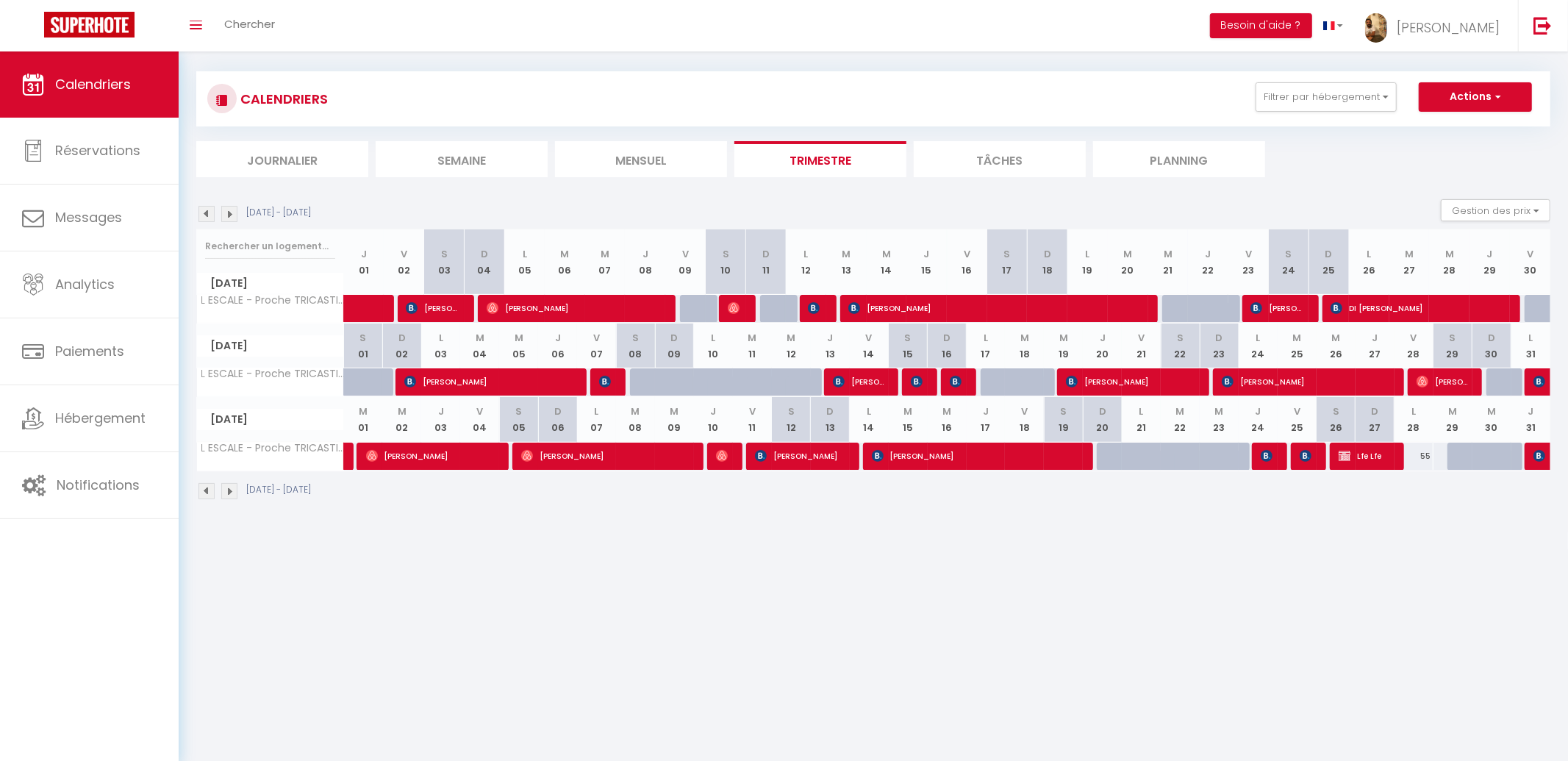
click at [212, 208] on img at bounding box center [206, 213] width 16 height 16
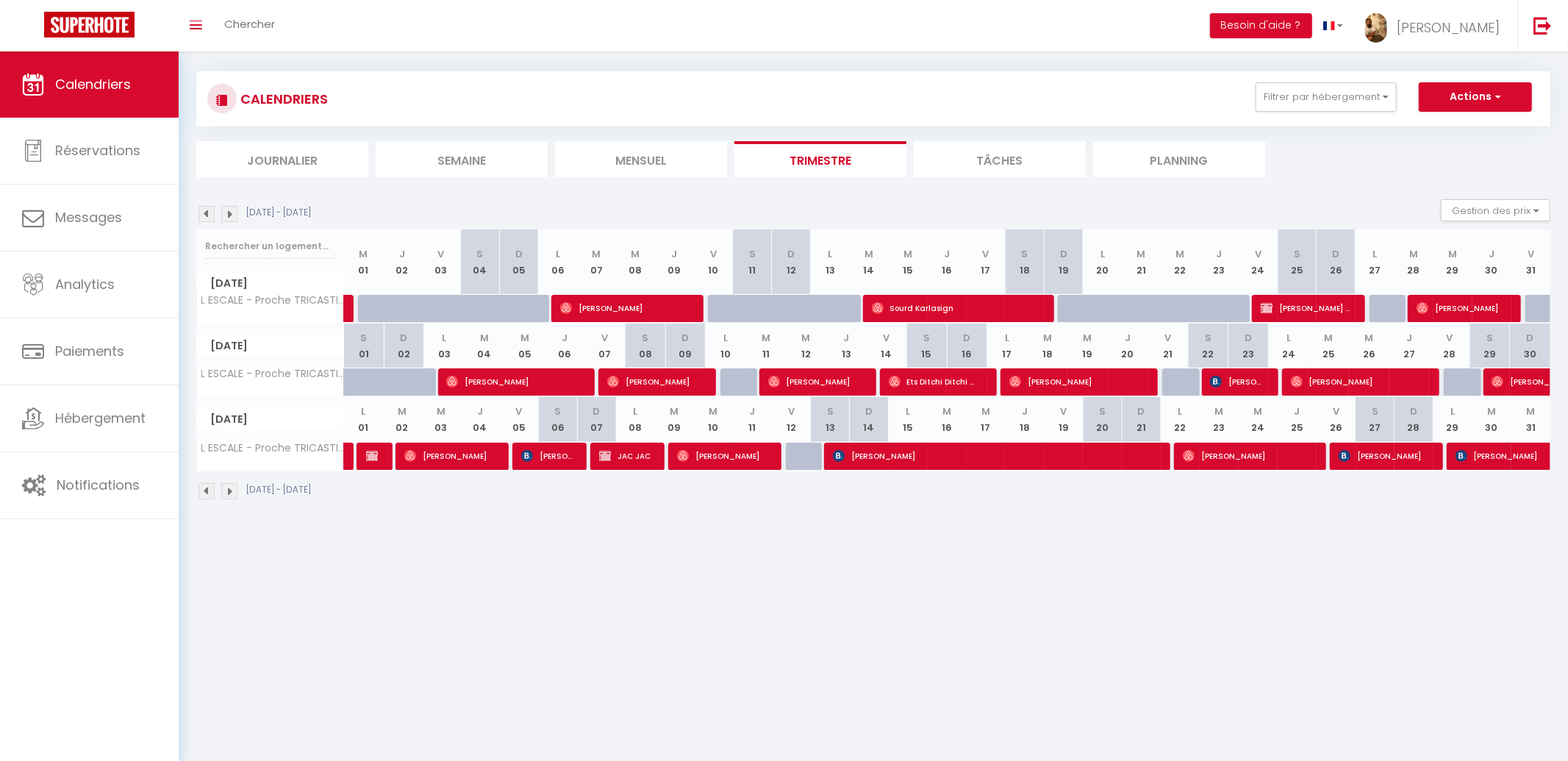
click at [212, 208] on img at bounding box center [206, 213] width 16 height 16
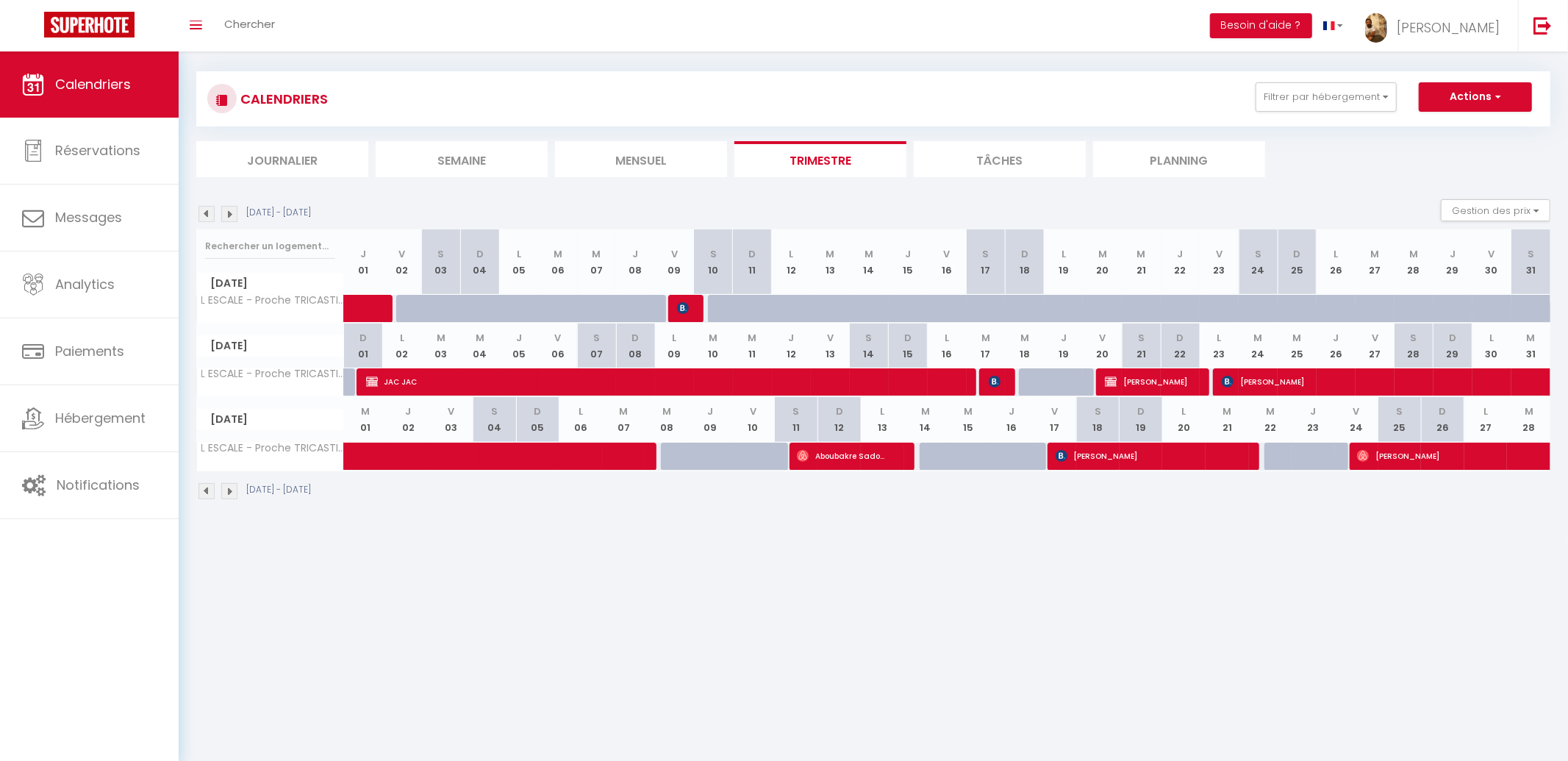
click at [230, 214] on img at bounding box center [229, 213] width 16 height 16
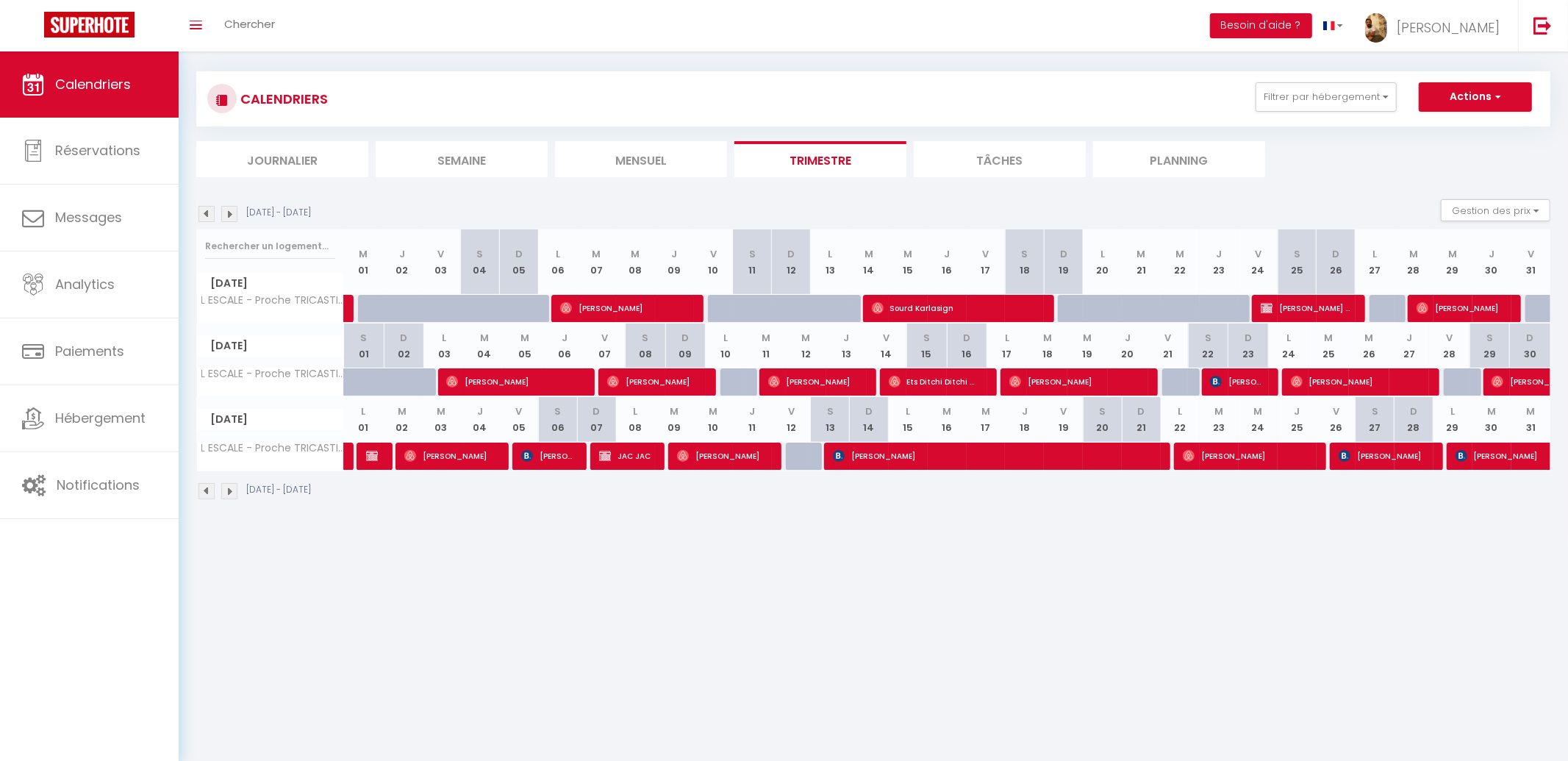
click at [230, 214] on img at bounding box center [229, 213] width 16 height 16
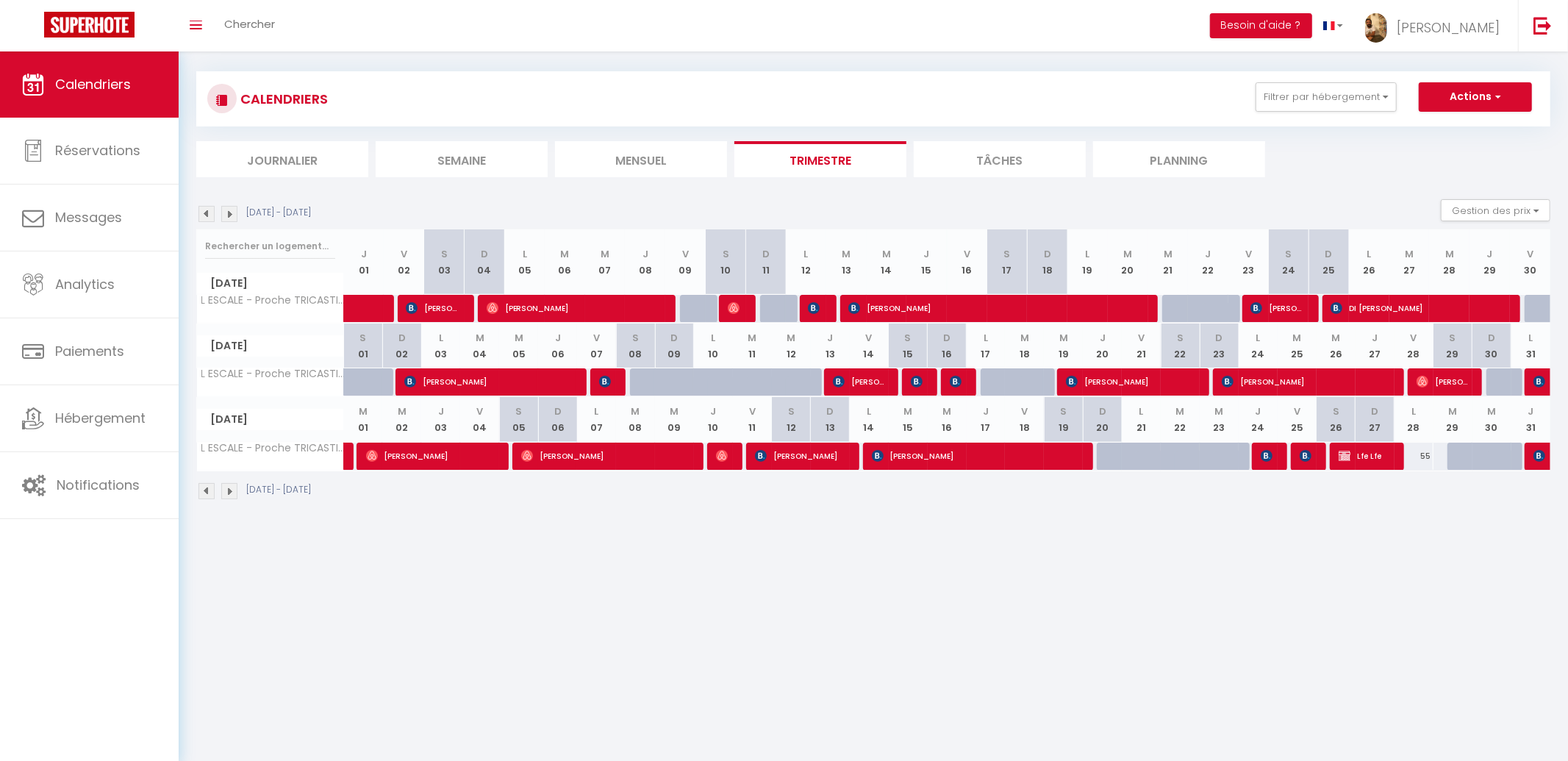
click at [230, 214] on img at bounding box center [229, 213] width 16 height 16
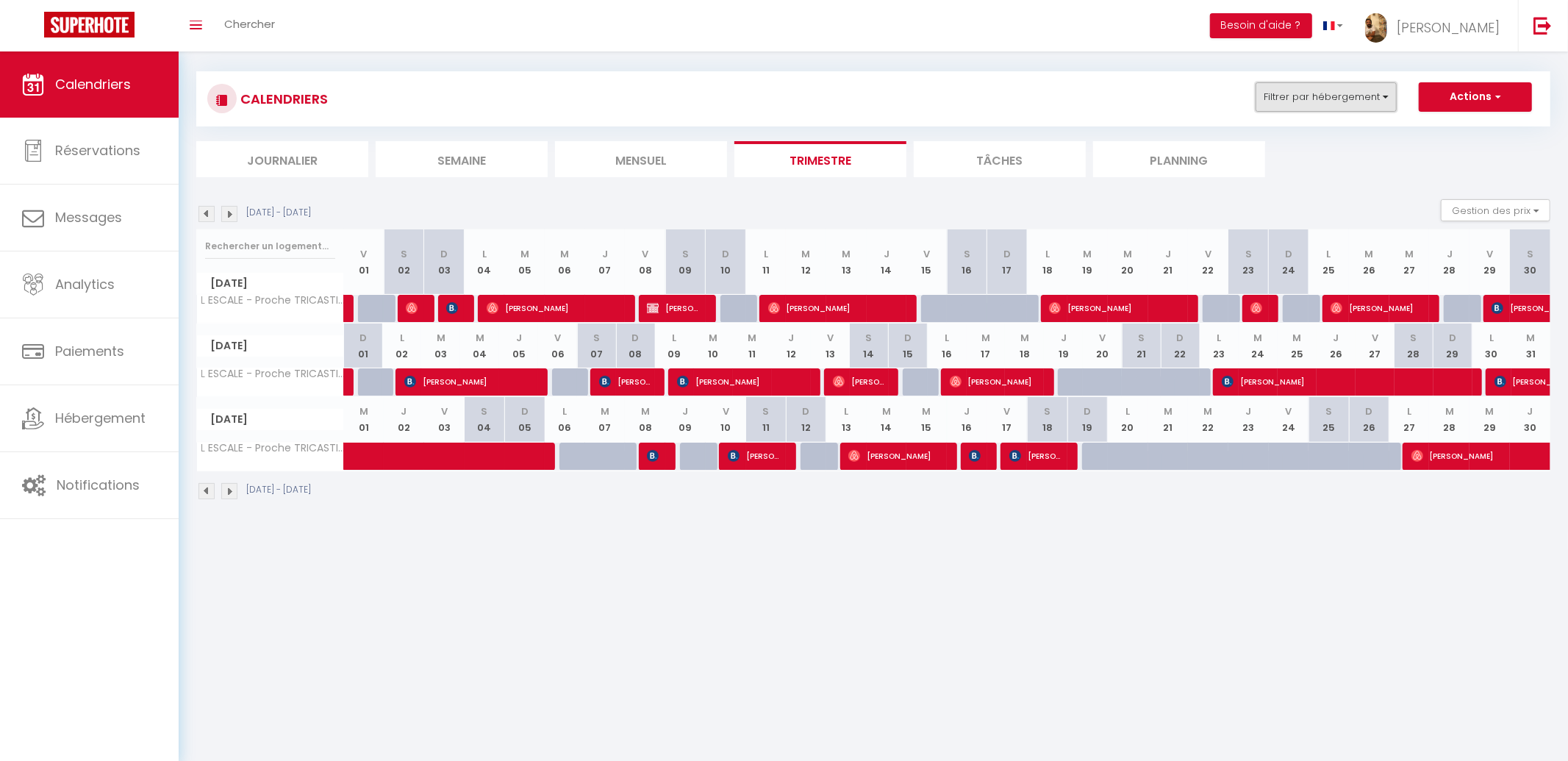
click at [1313, 108] on button "Filtrer par hébergement" at bounding box center [1325, 97] width 141 height 30
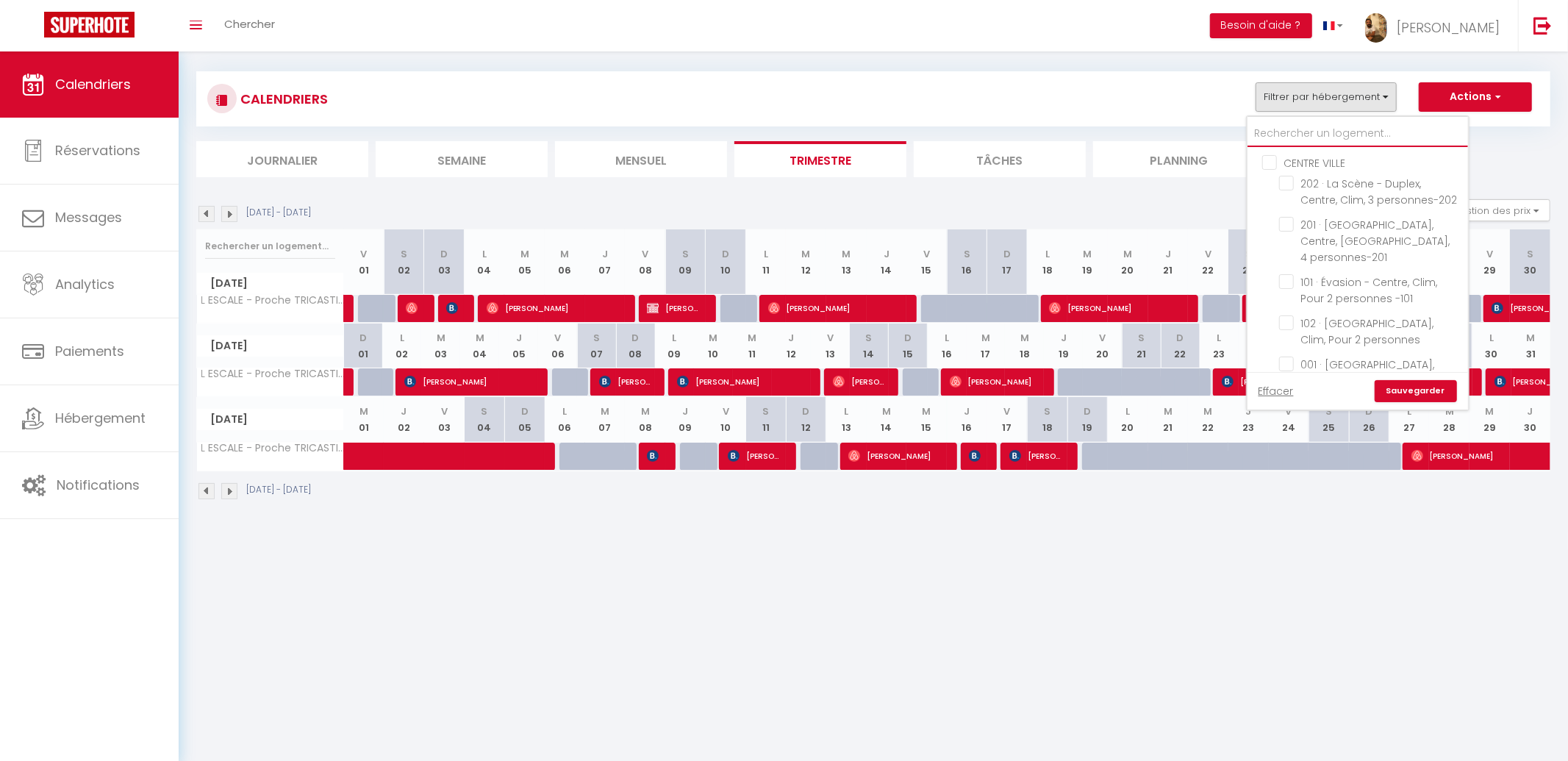
click at [1301, 133] on input "text" at bounding box center [1357, 133] width 221 height 27
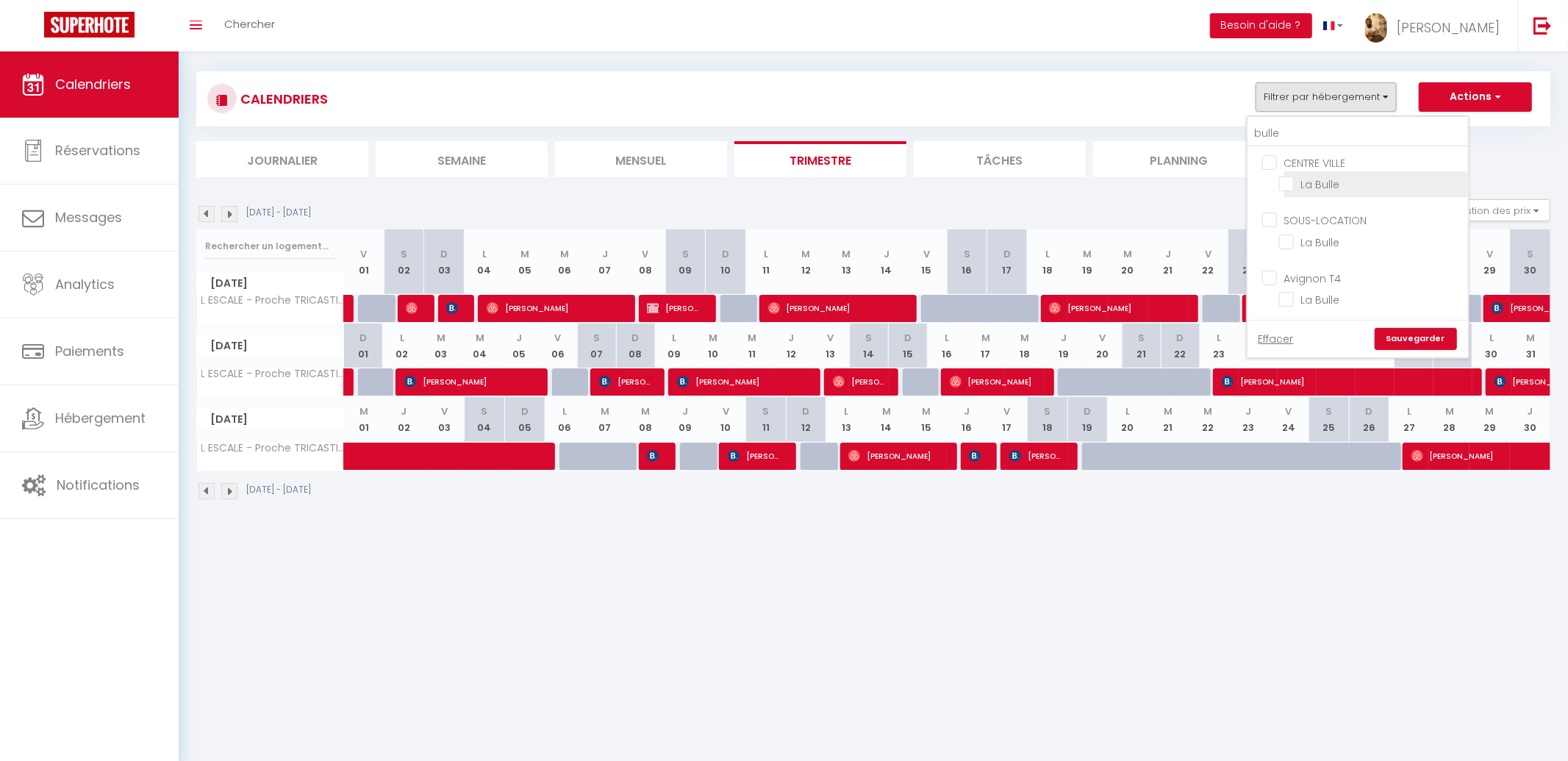
click at [1326, 184] on input "La Bulle" at bounding box center [1371, 183] width 184 height 14
click at [1420, 334] on link "Sauvegarder" at bounding box center [1415, 339] width 82 height 22
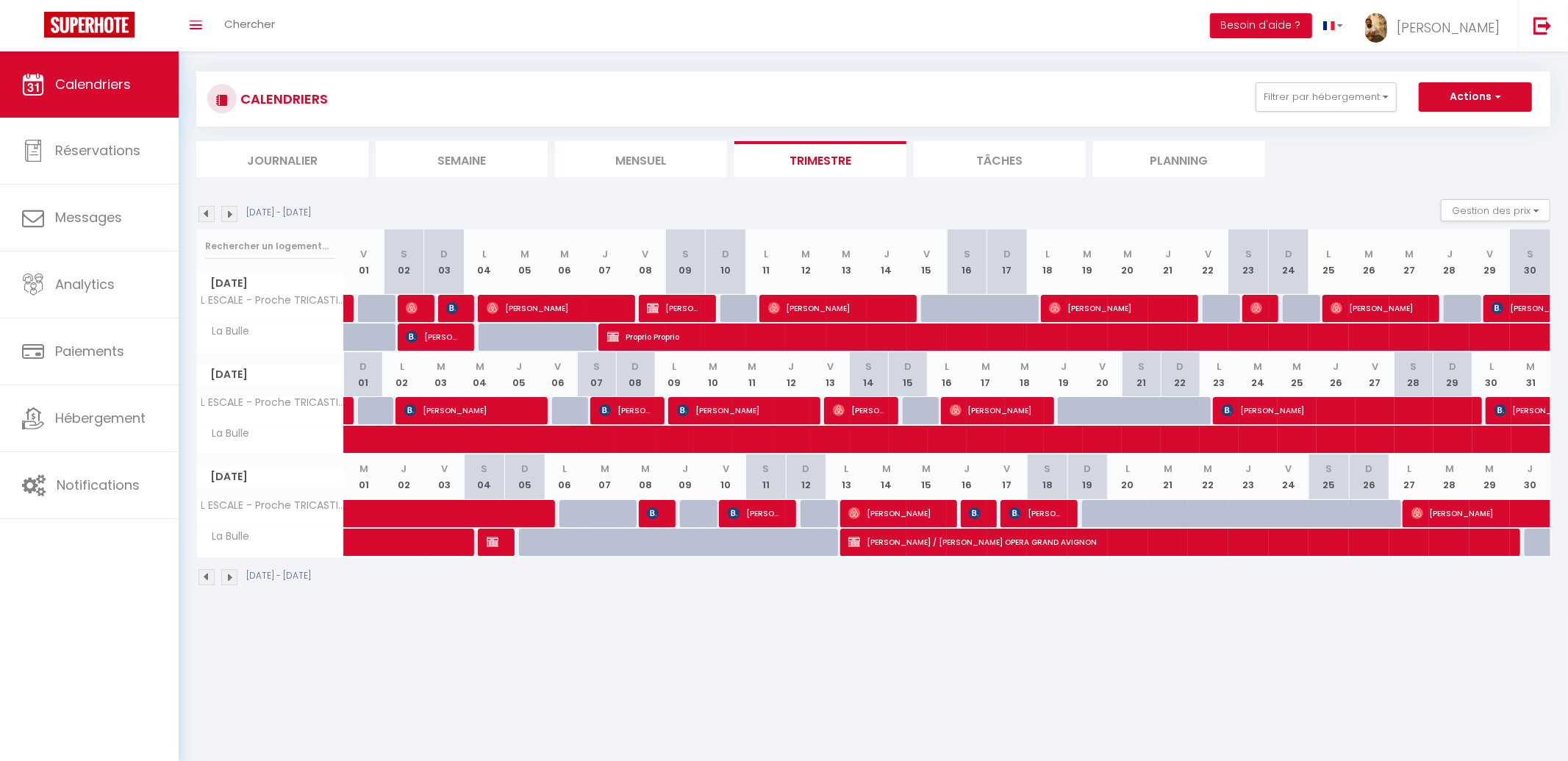
click at [206, 215] on img at bounding box center [206, 213] width 16 height 16
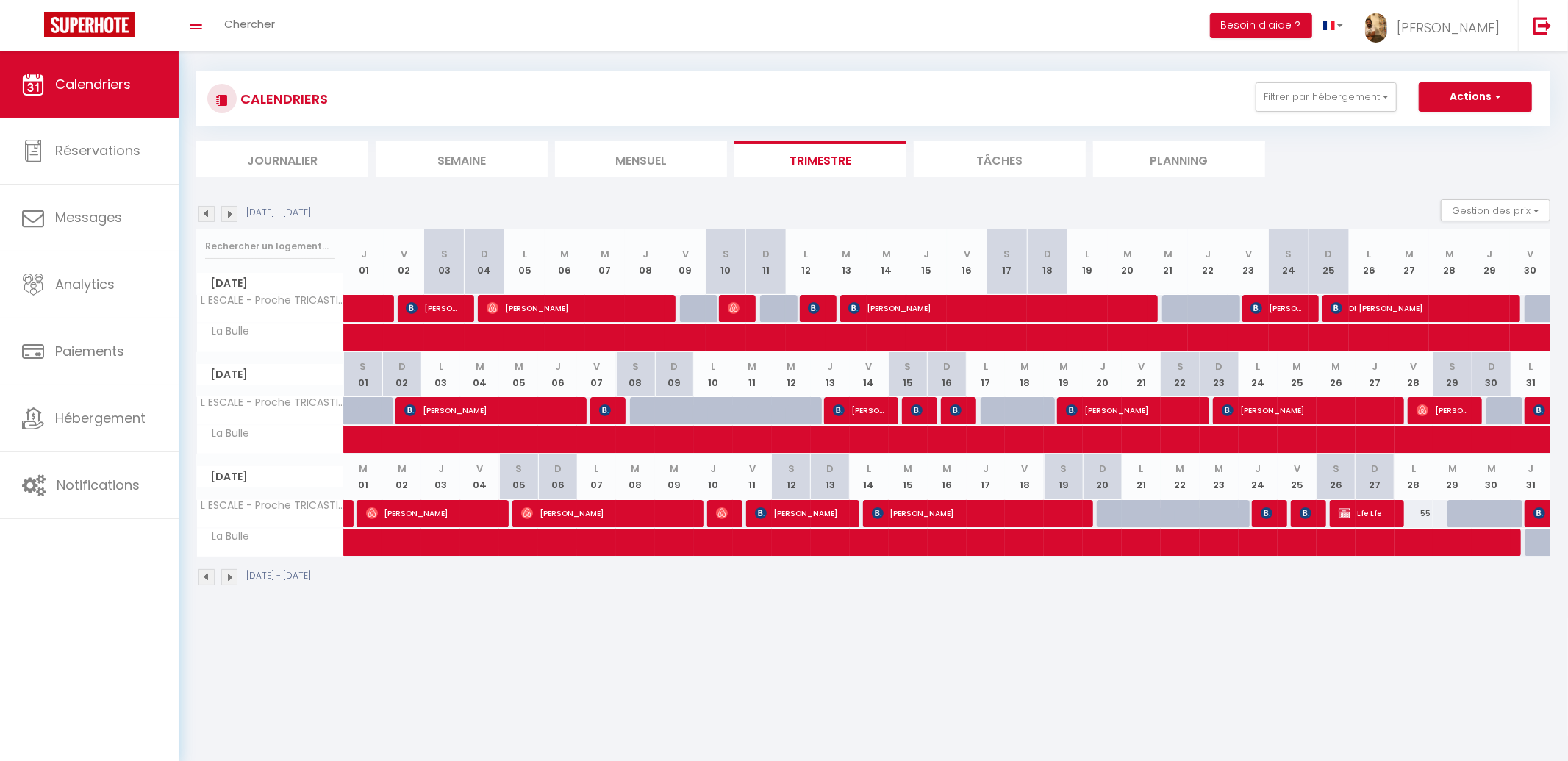
click at [231, 213] on img at bounding box center [229, 213] width 16 height 16
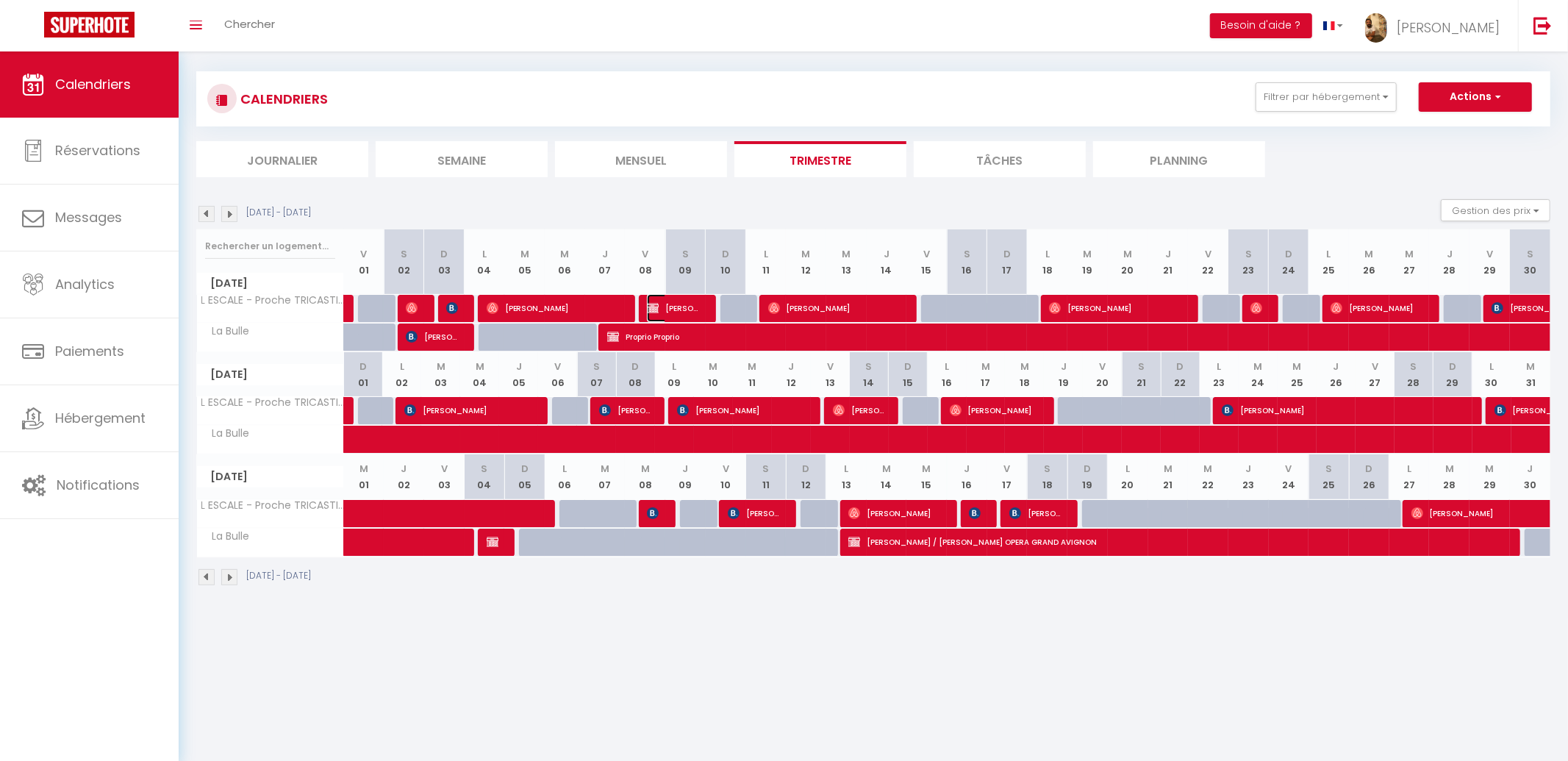
click at [657, 302] on img at bounding box center [652, 307] width 11 height 11
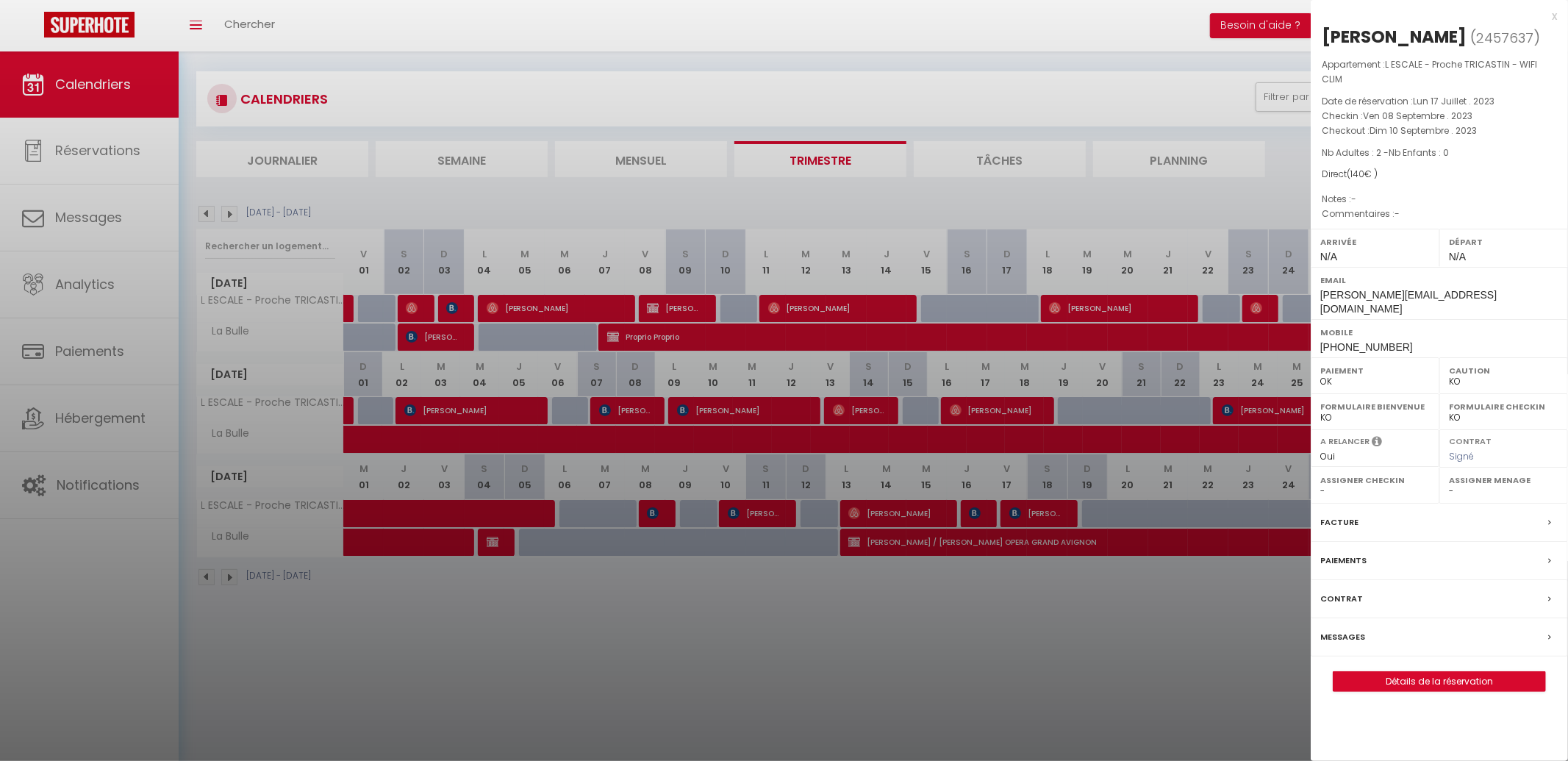
click at [606, 613] on div at bounding box center [784, 380] width 1568 height 761
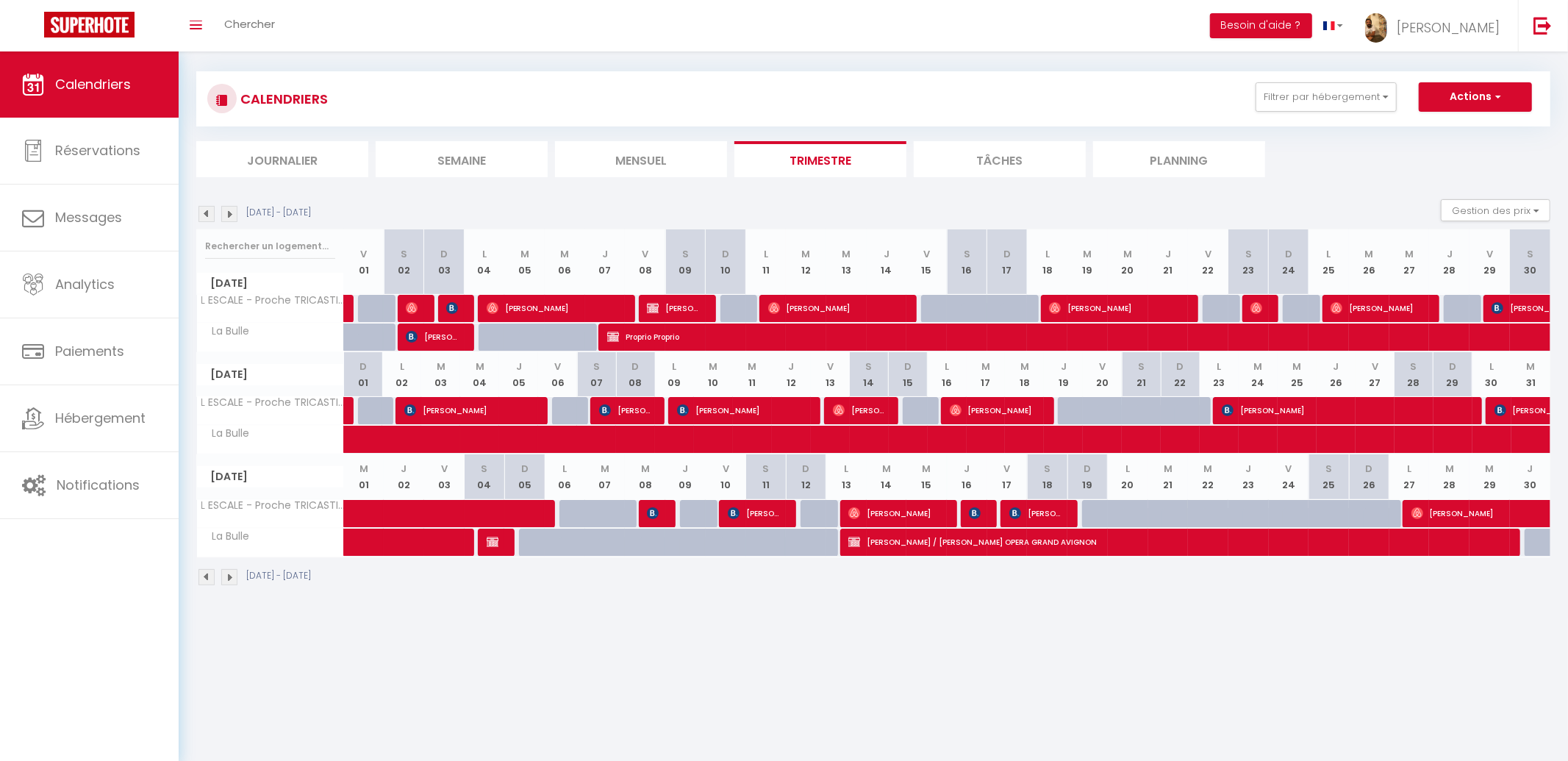
click at [209, 214] on img at bounding box center [206, 213] width 16 height 16
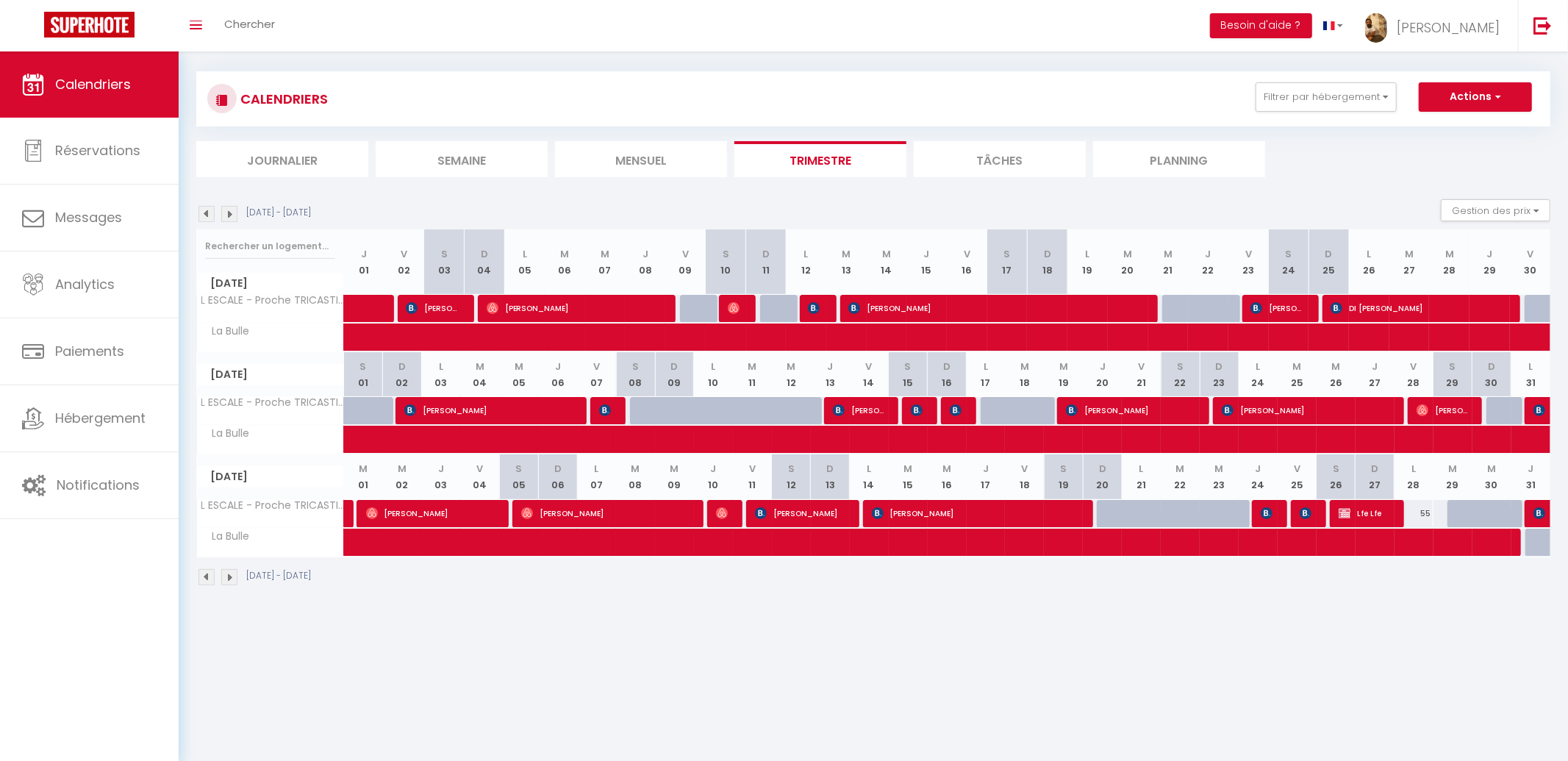
click at [209, 214] on img at bounding box center [206, 213] width 16 height 16
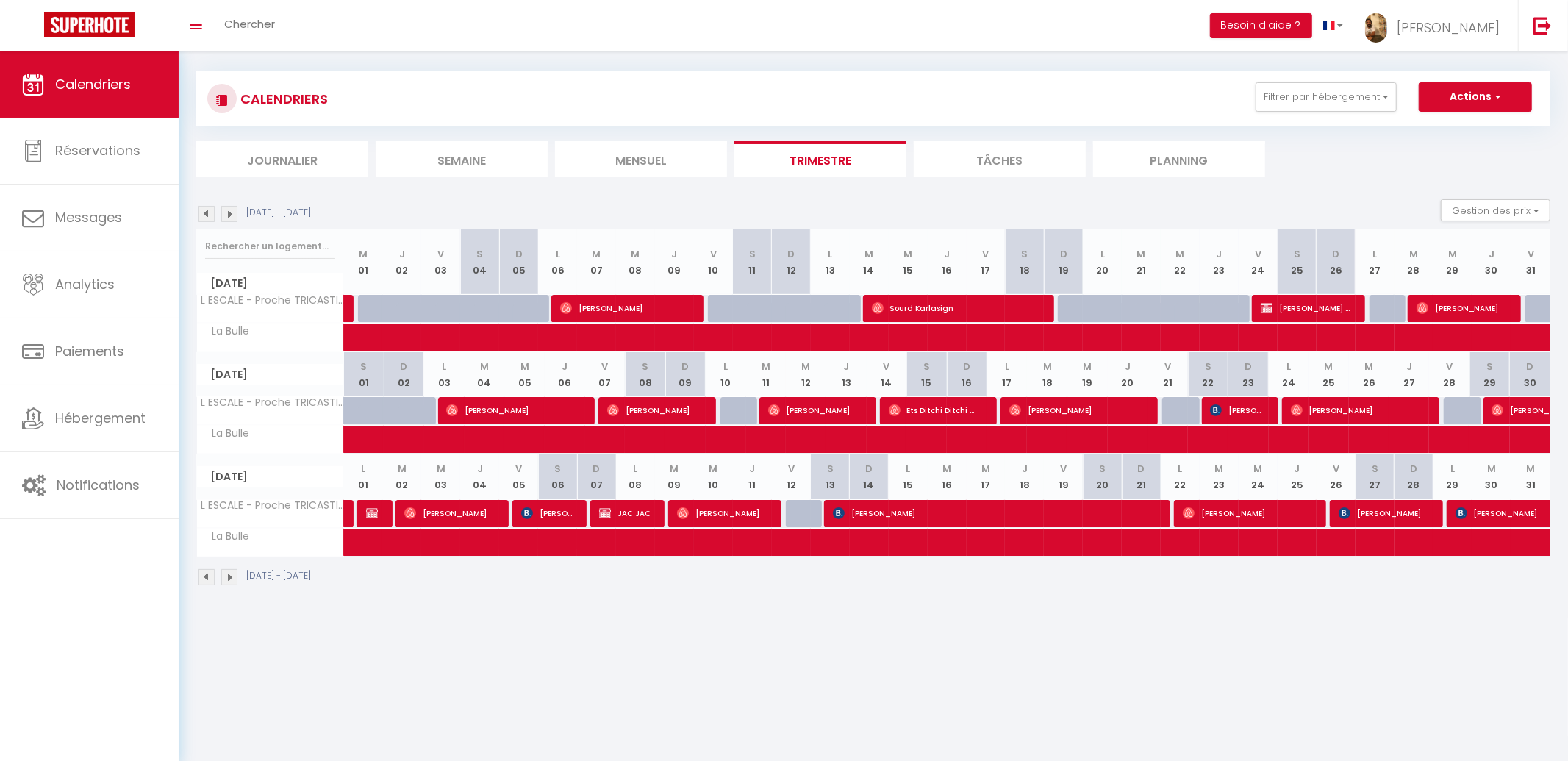
click at [209, 214] on img at bounding box center [206, 213] width 16 height 16
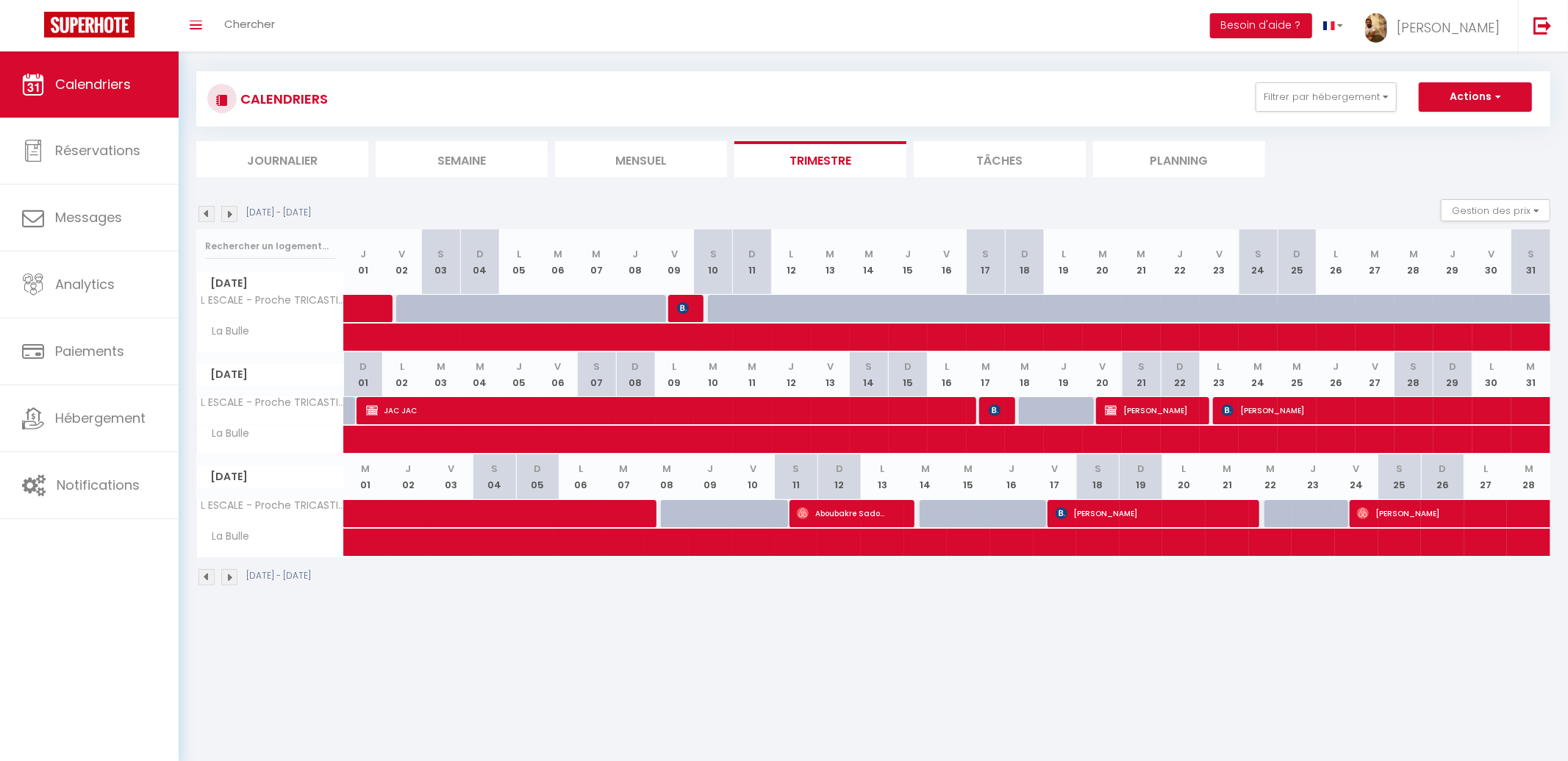
click at [209, 214] on img at bounding box center [206, 213] width 16 height 16
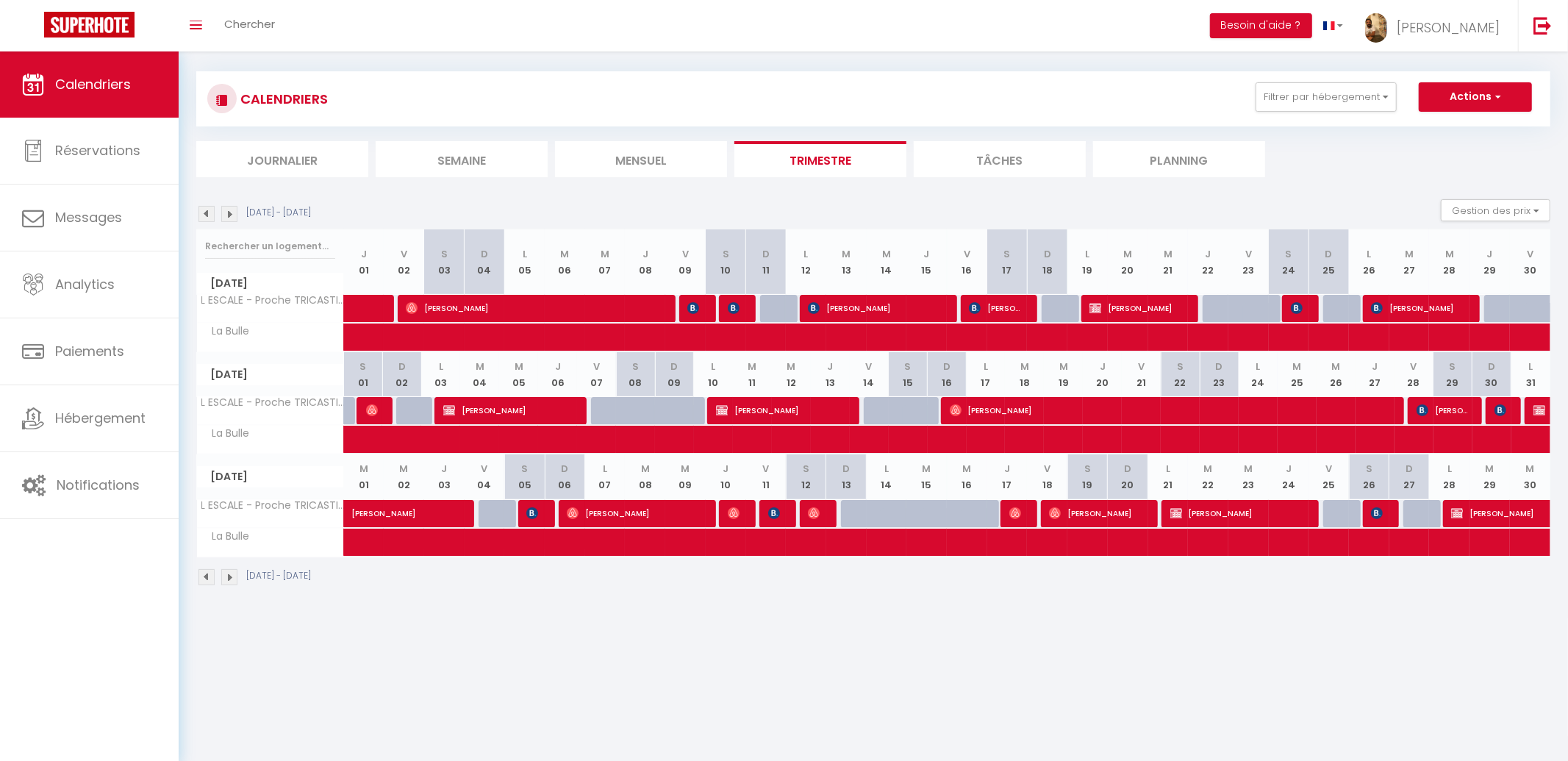
click at [209, 214] on img at bounding box center [206, 213] width 16 height 16
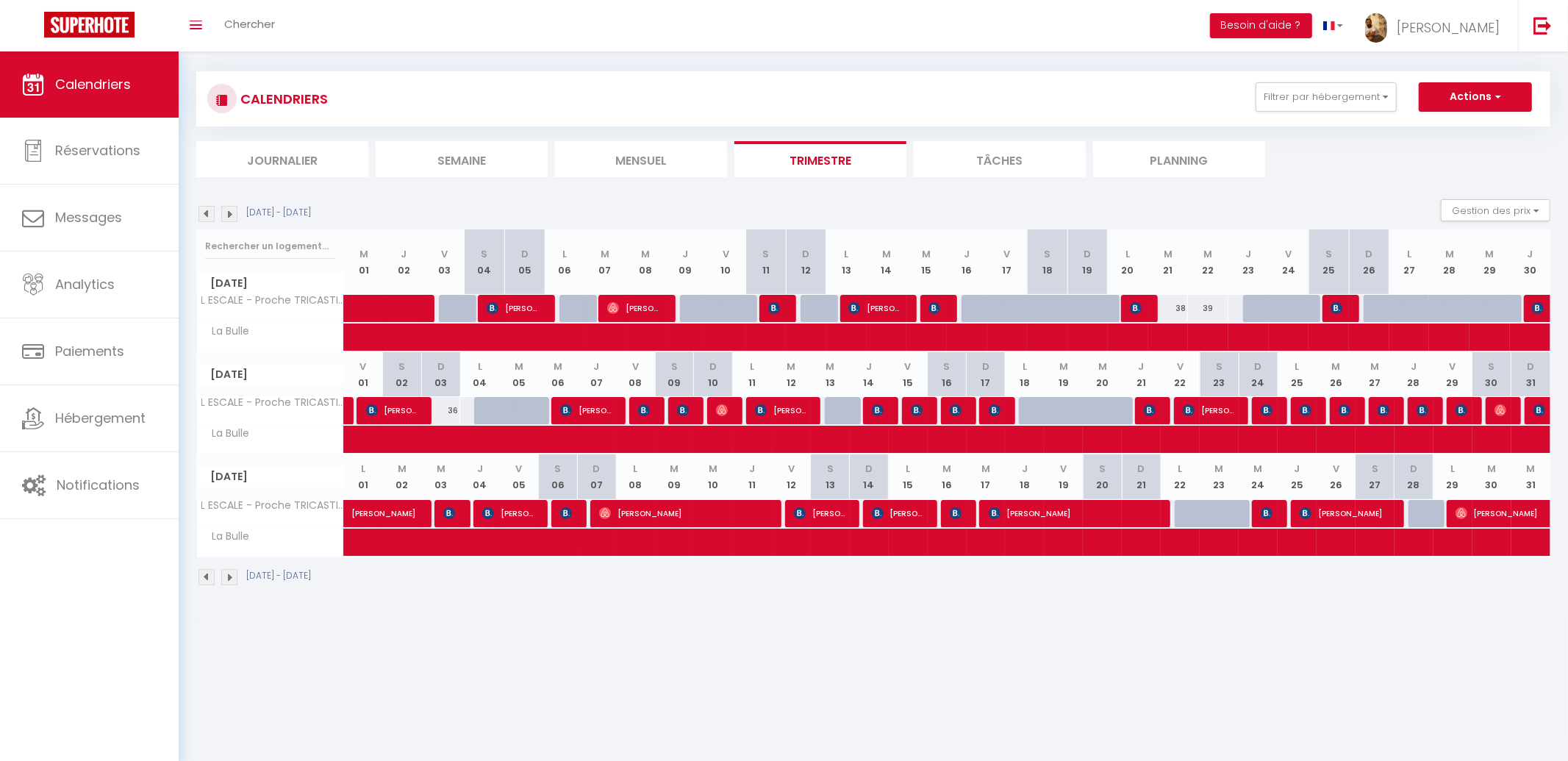
click at [209, 214] on img at bounding box center [206, 213] width 16 height 16
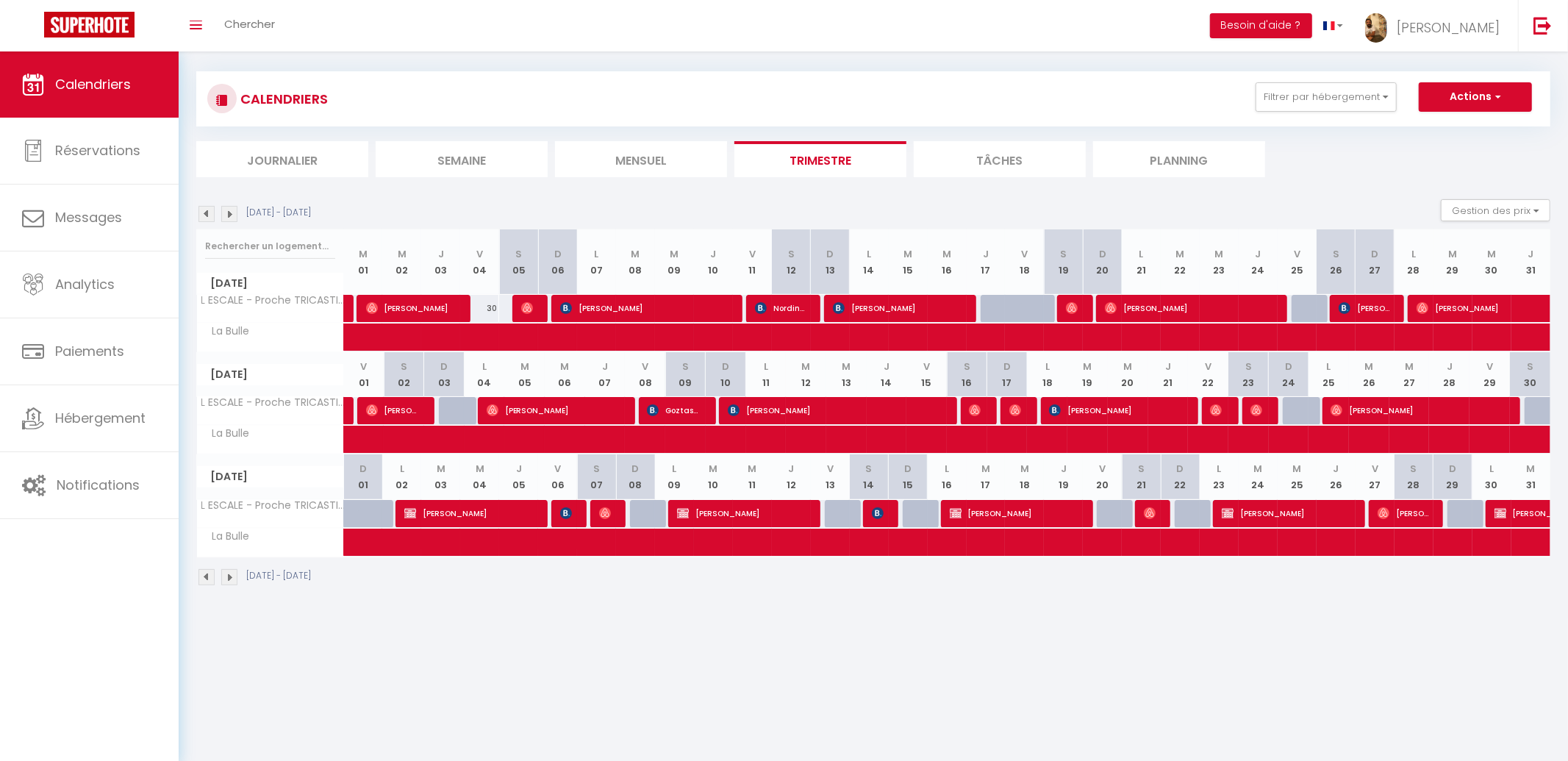
click at [208, 216] on img at bounding box center [206, 213] width 16 height 16
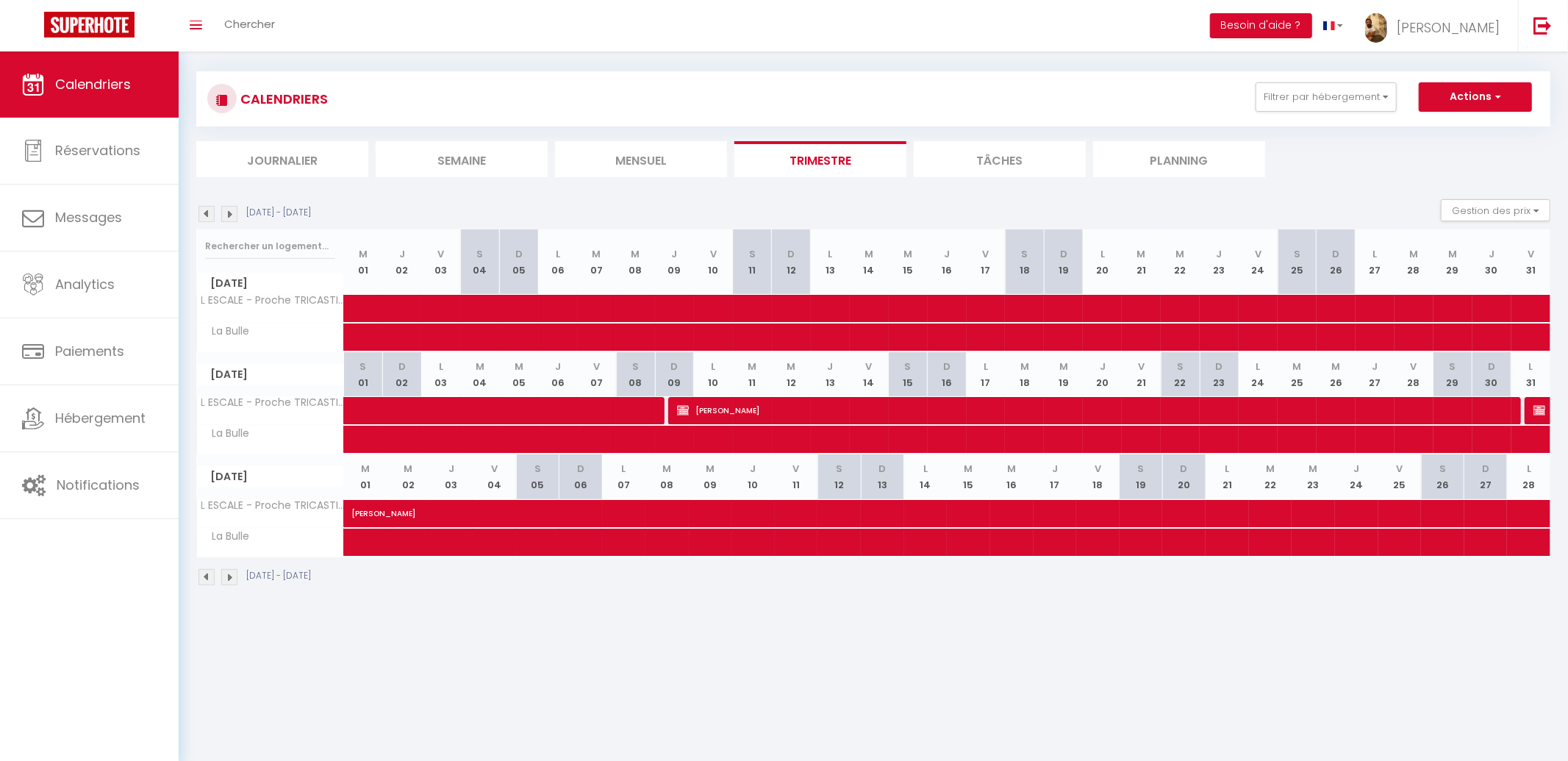
click at [226, 212] on img at bounding box center [229, 213] width 16 height 16
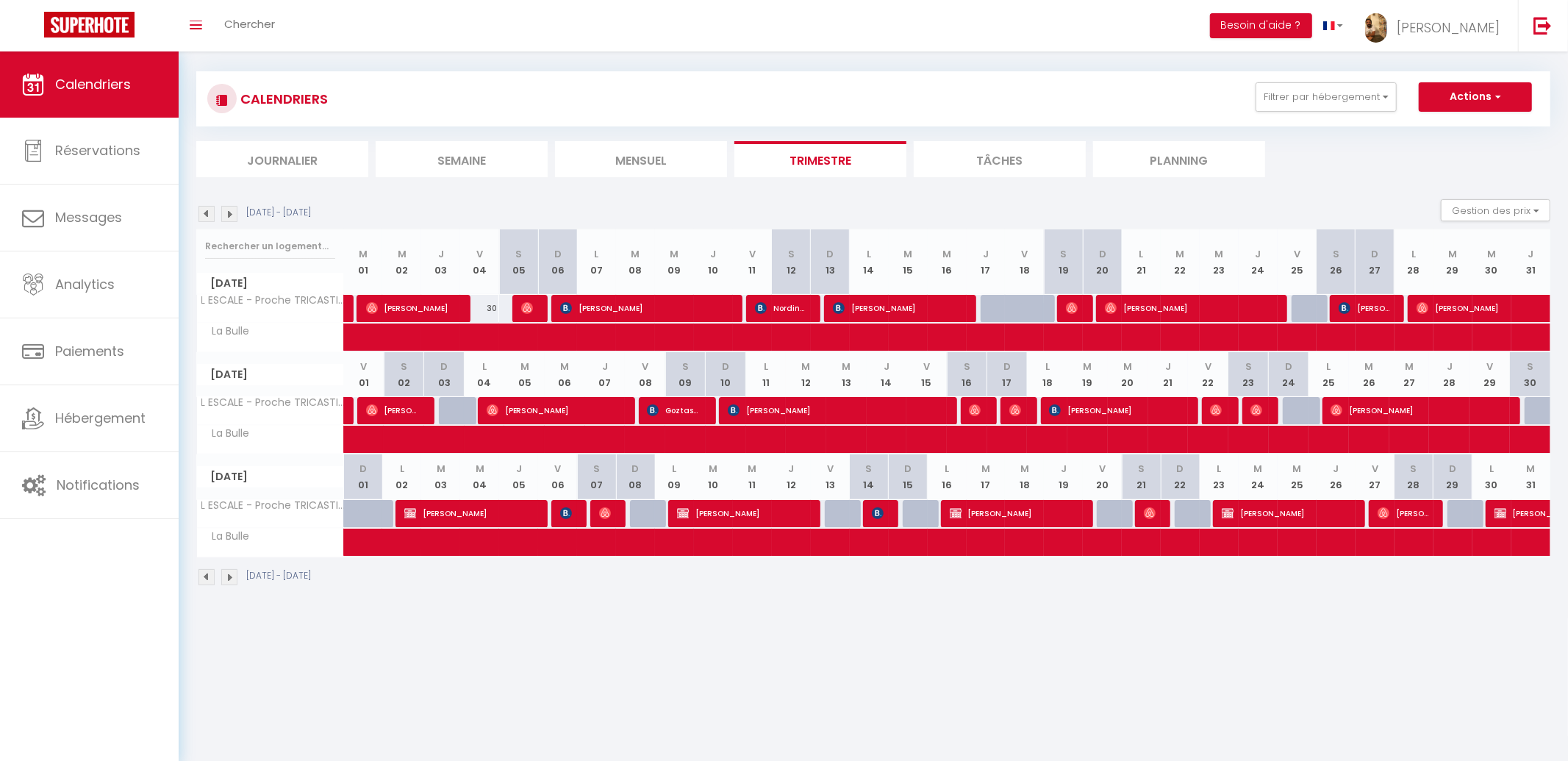
click at [227, 212] on img at bounding box center [229, 213] width 16 height 16
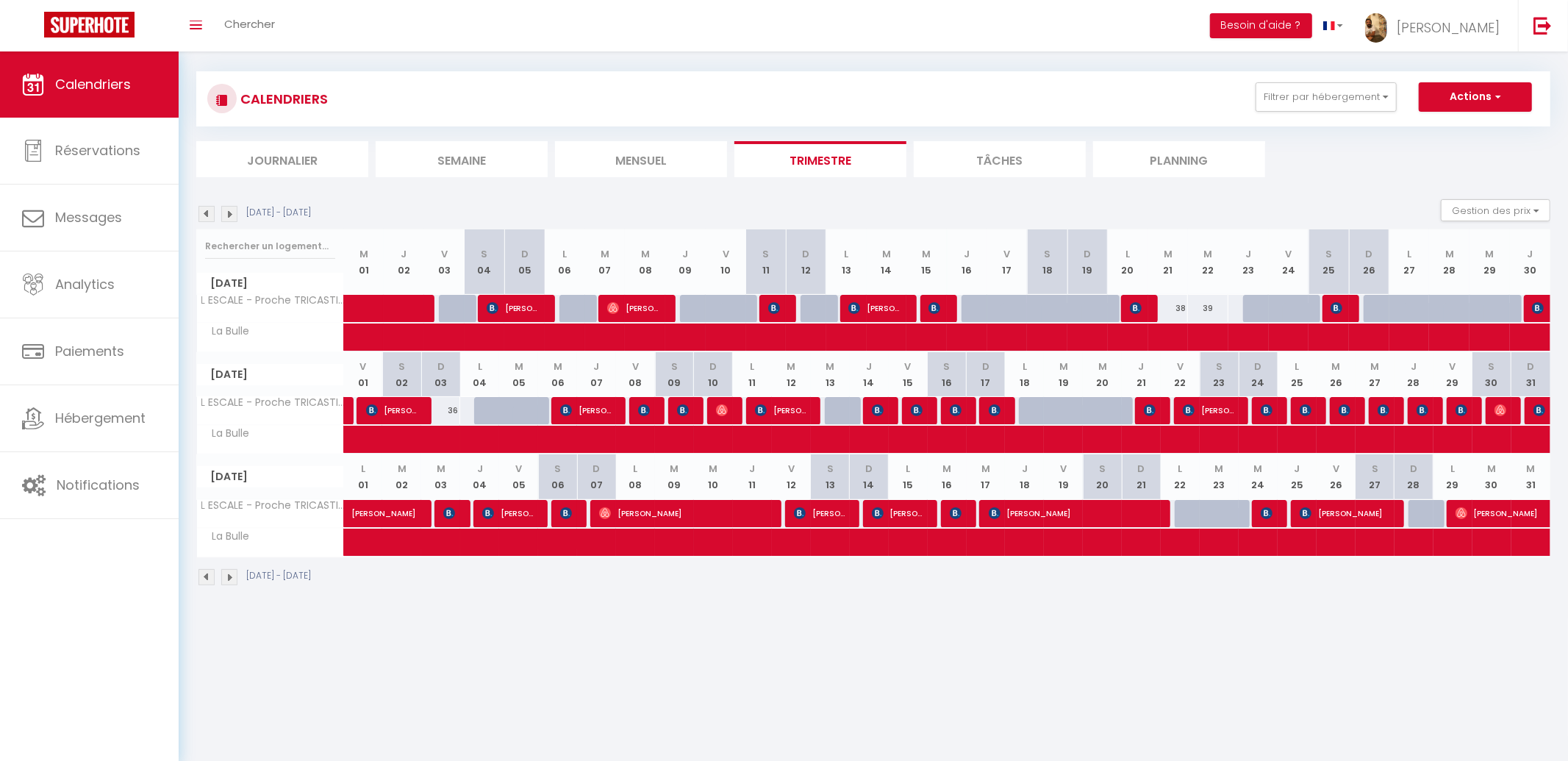
click at [227, 212] on img at bounding box center [229, 213] width 16 height 16
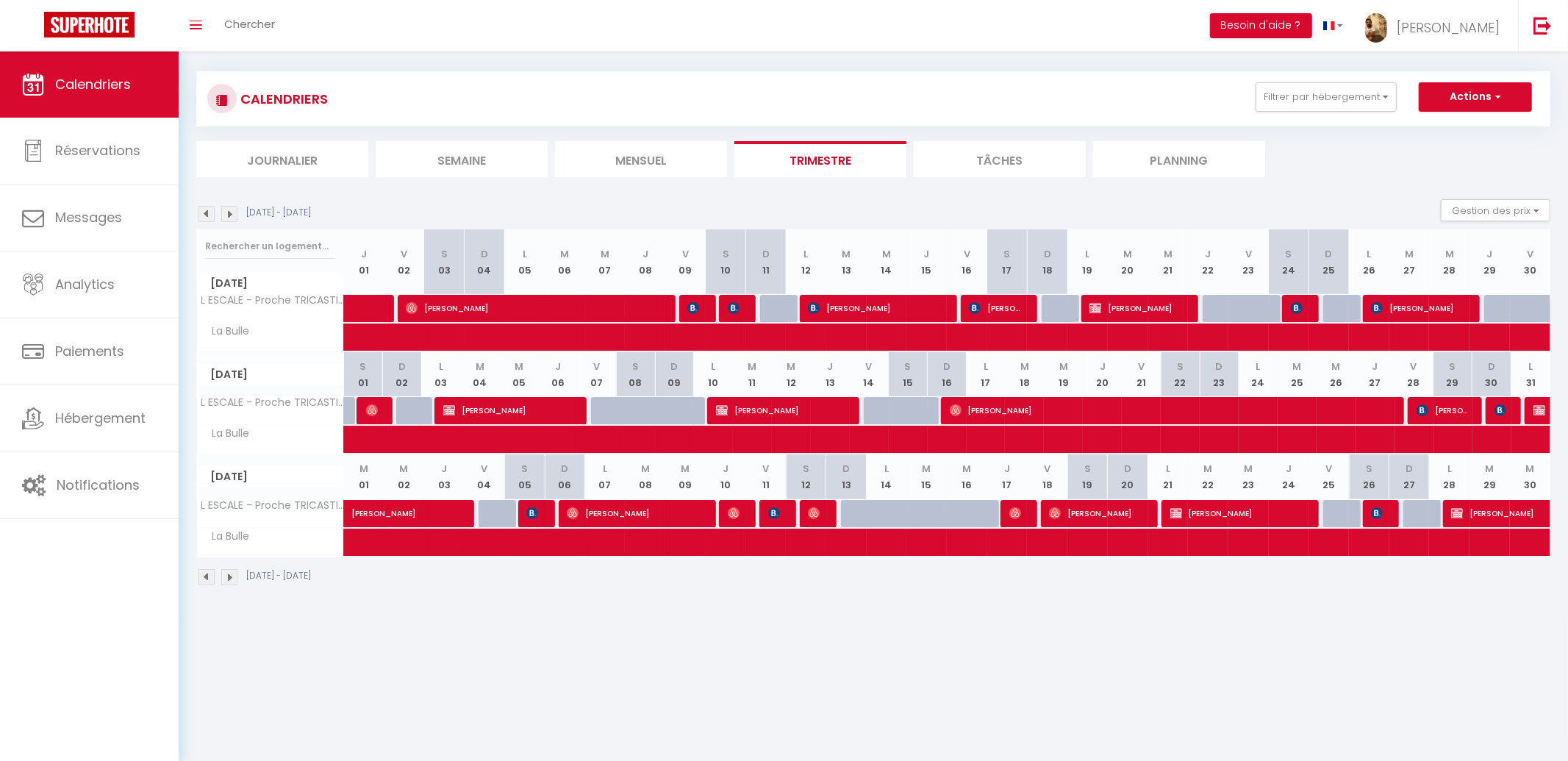
click at [227, 212] on img at bounding box center [229, 213] width 16 height 16
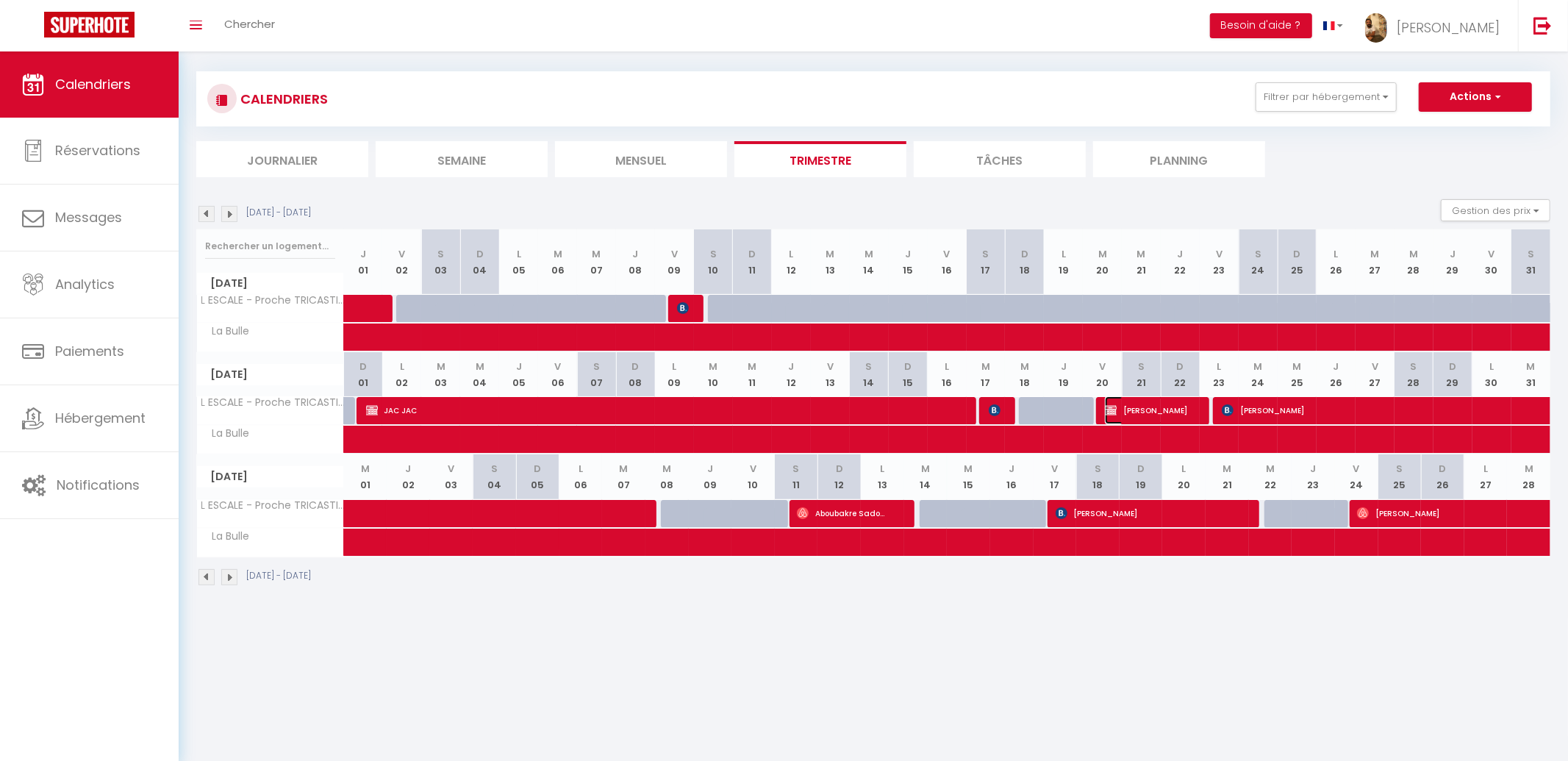
click at [1152, 411] on span "[PERSON_NAME]" at bounding box center [1150, 410] width 91 height 28
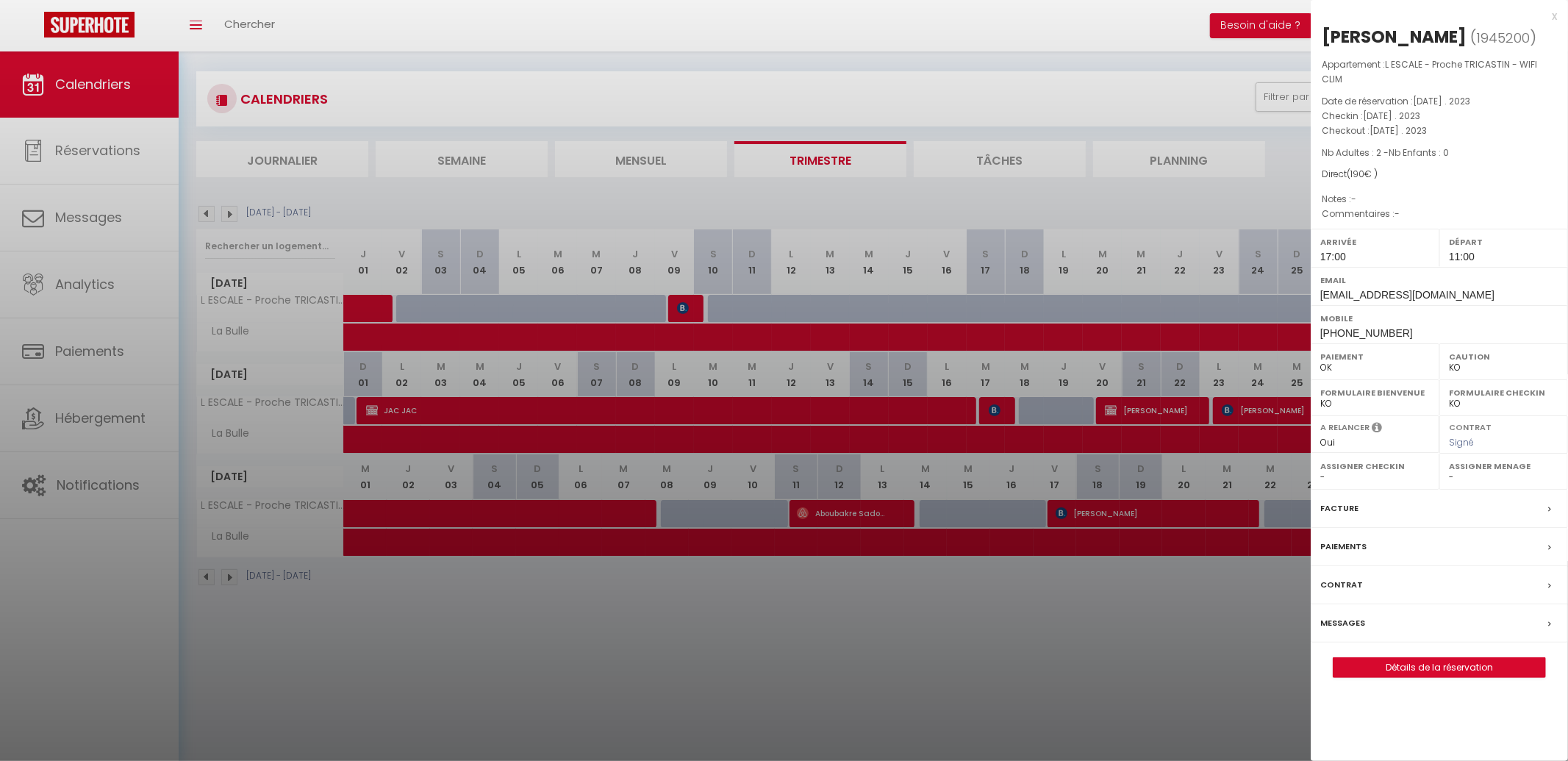
click at [1352, 498] on div "Facture" at bounding box center [1439, 508] width 257 height 38
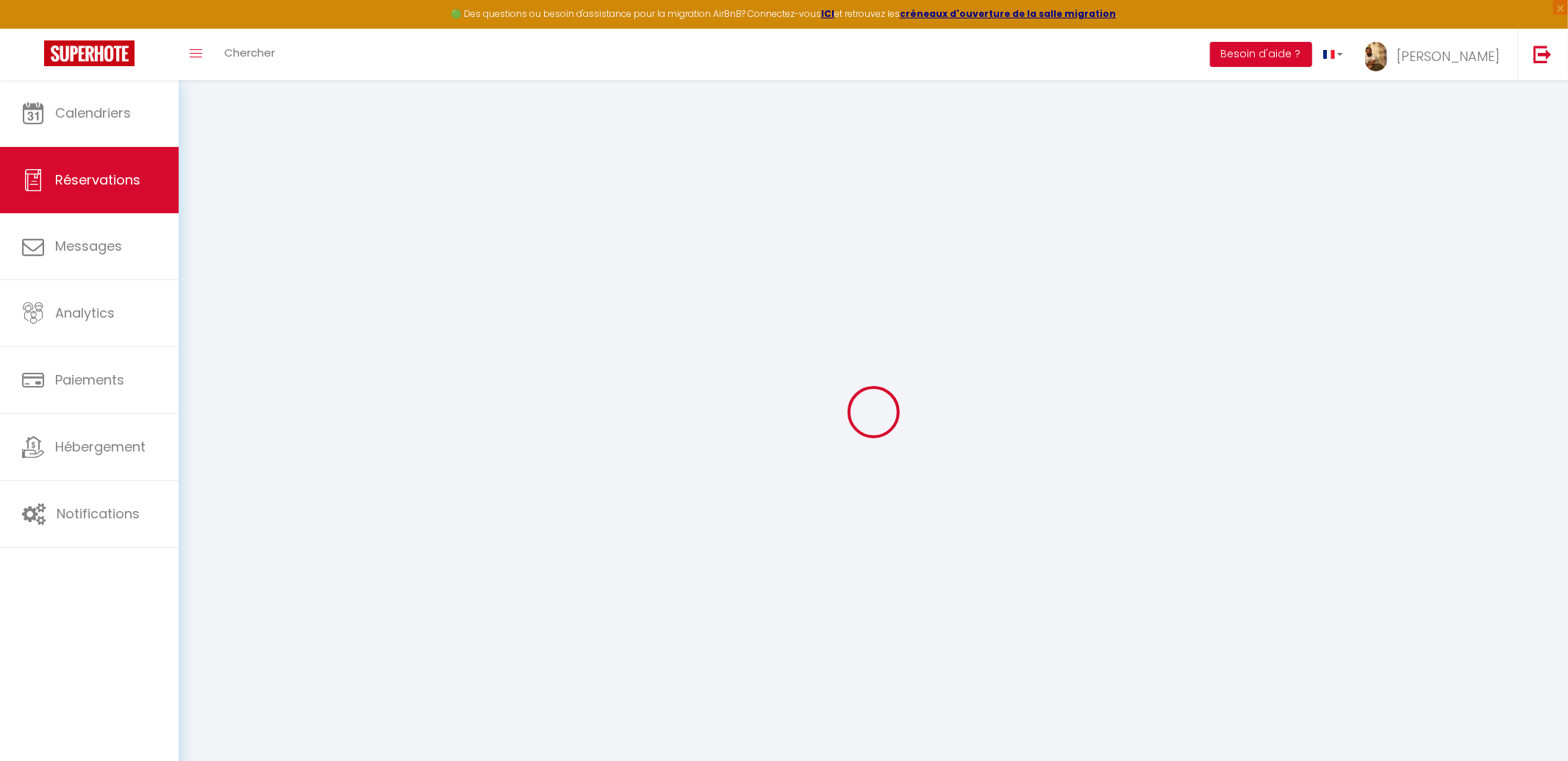
scroll to position [8, 0]
click at [1366, 191] on div at bounding box center [873, 405] width 1353 height 629
click at [1558, 6] on span "×" at bounding box center [1560, 7] width 14 height 14
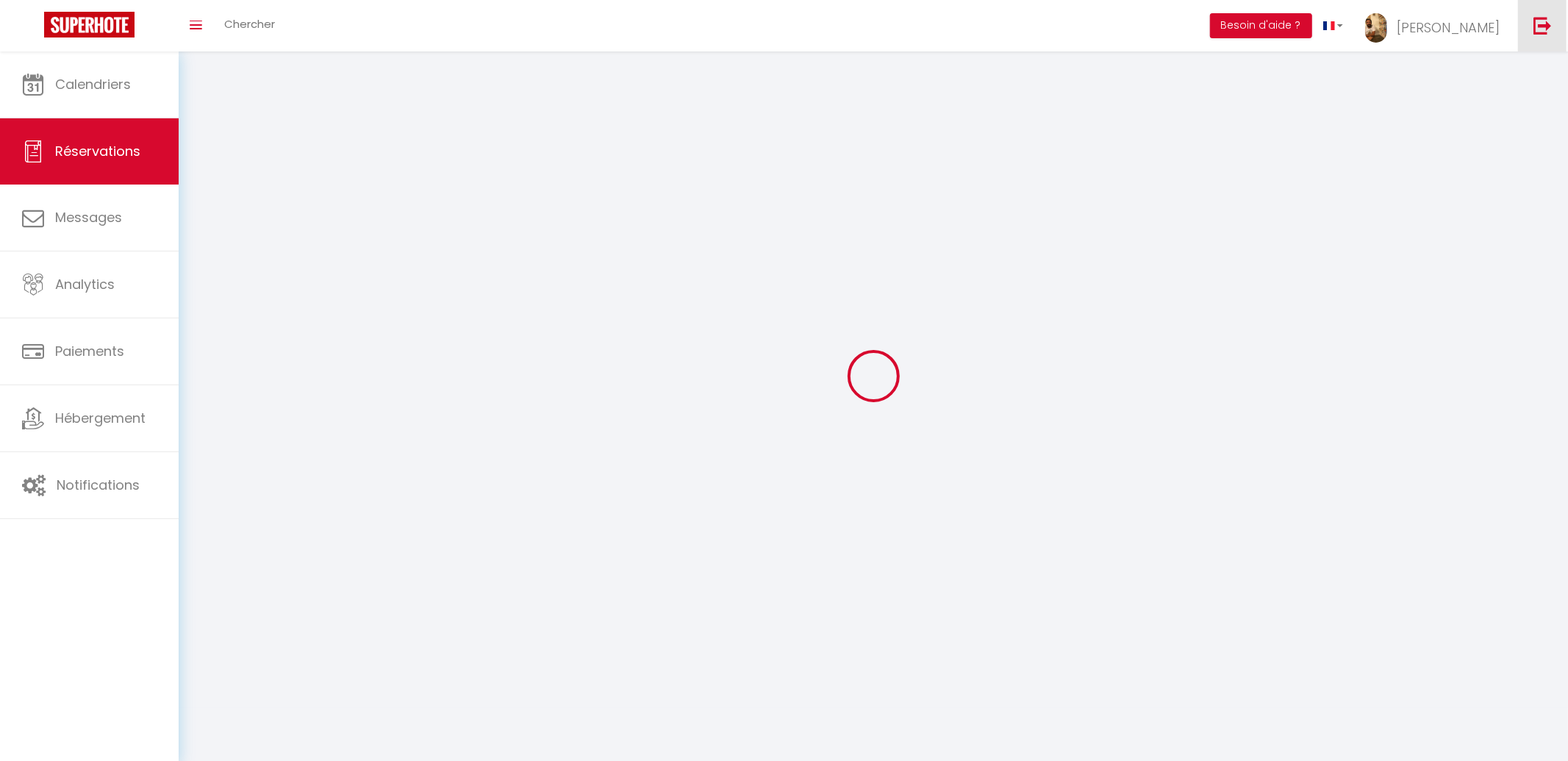
scroll to position [0, 0]
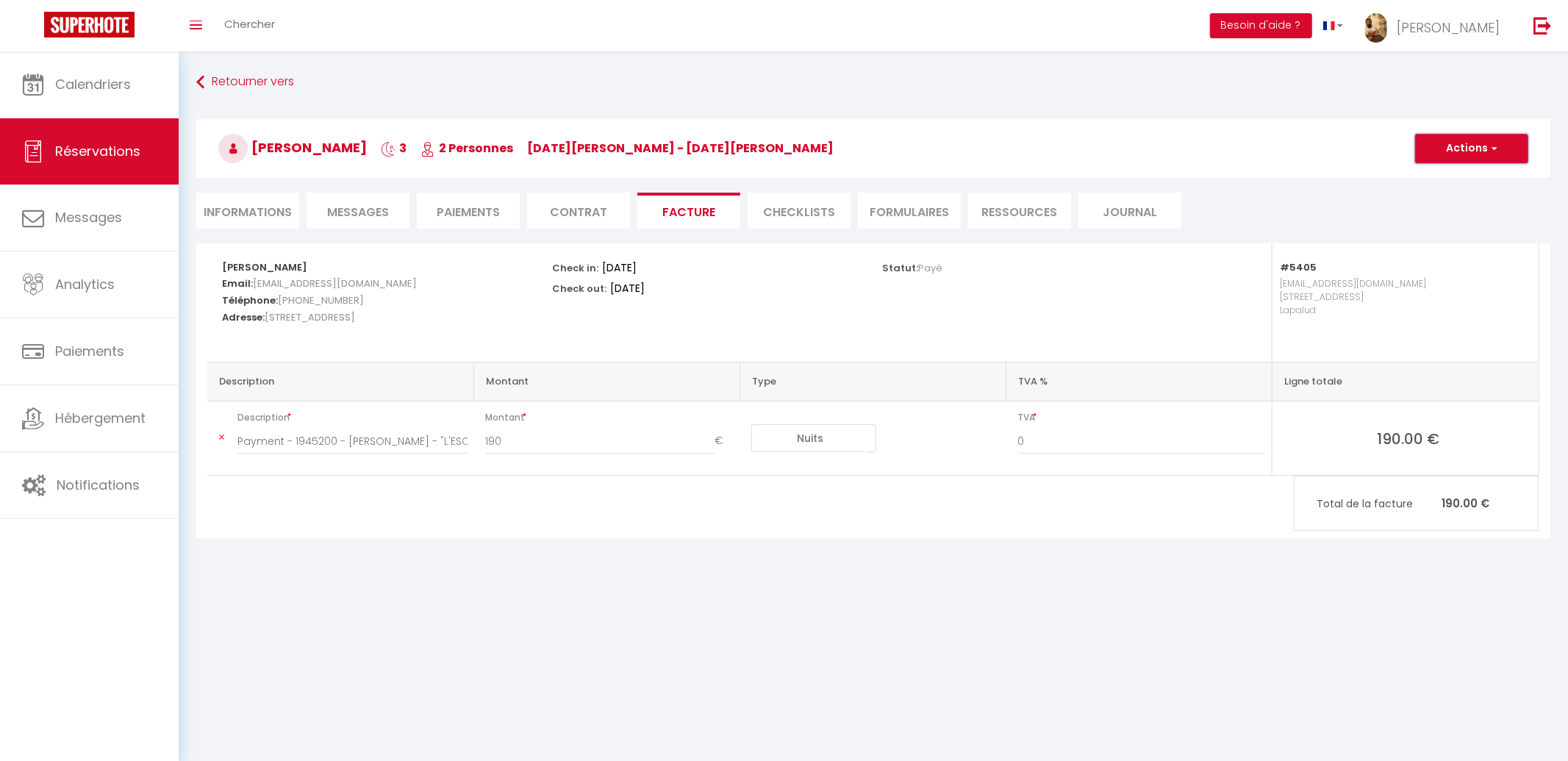
click at [1486, 151] on button "Actions" at bounding box center [1471, 148] width 113 height 30
click at [1469, 196] on link "Aperçu et éditer" at bounding box center [1460, 199] width 123 height 19
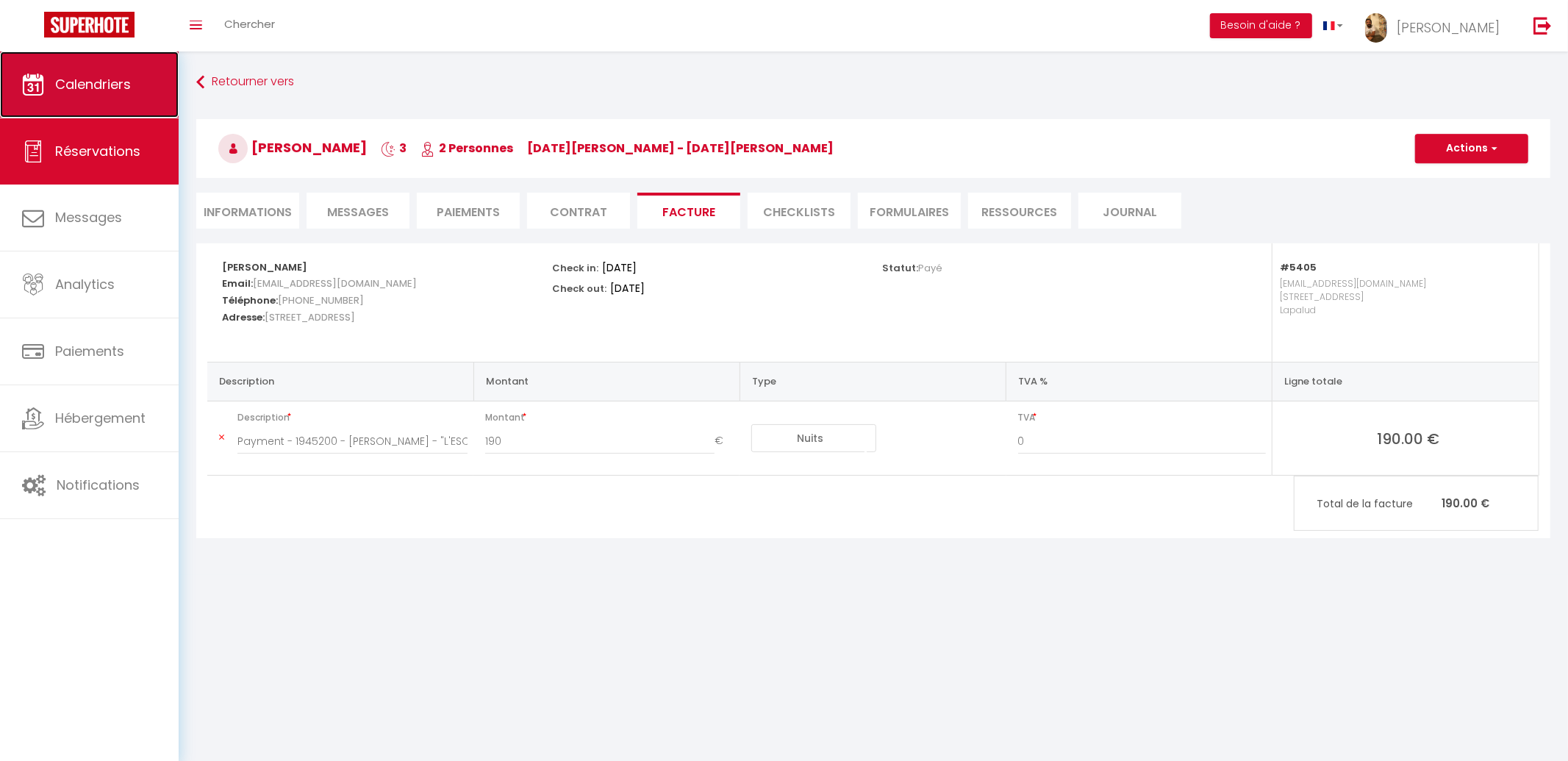
click at [120, 74] on link "Calendriers" at bounding box center [89, 84] width 179 height 66
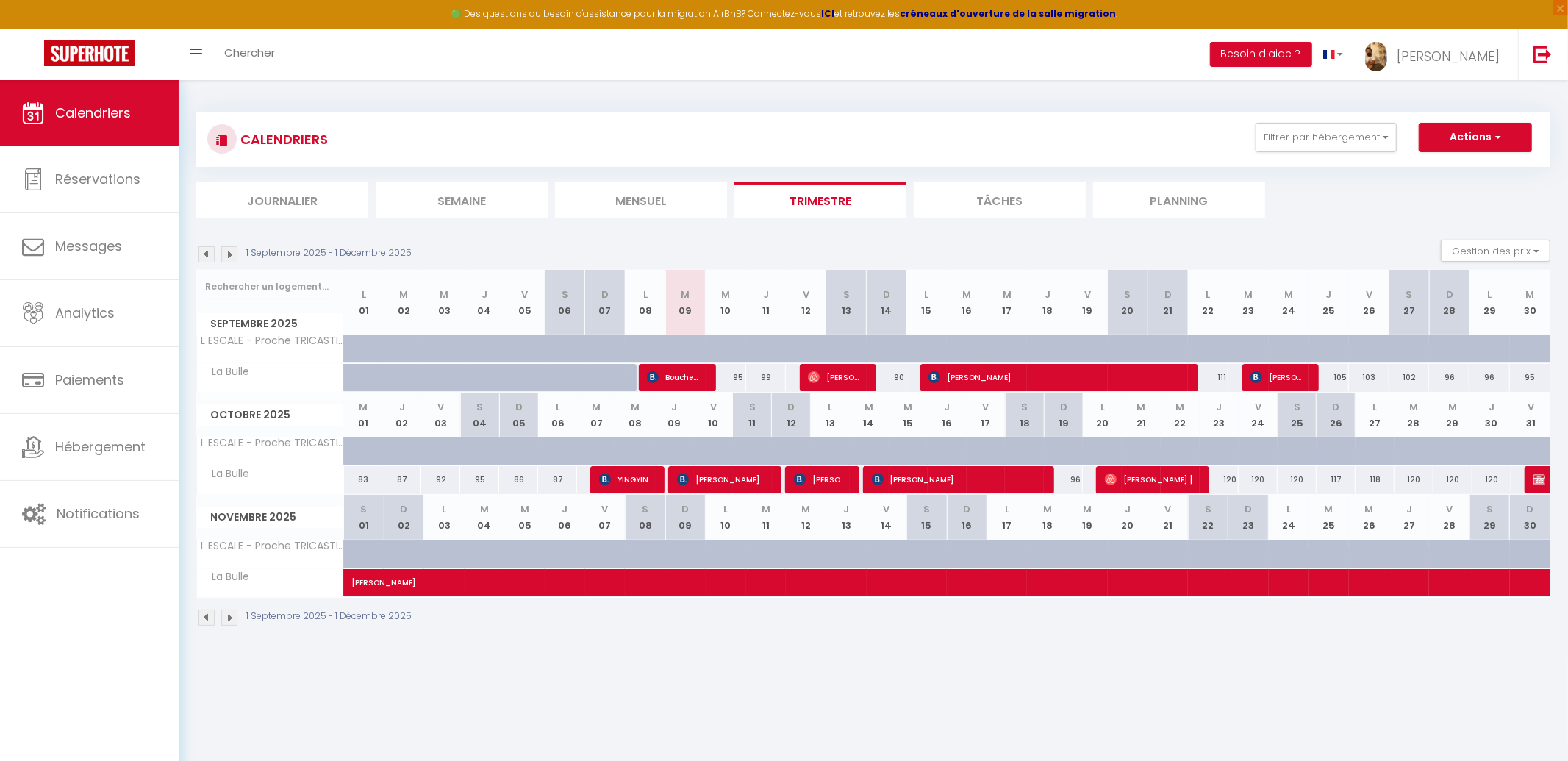
click at [205, 253] on img at bounding box center [206, 254] width 16 height 16
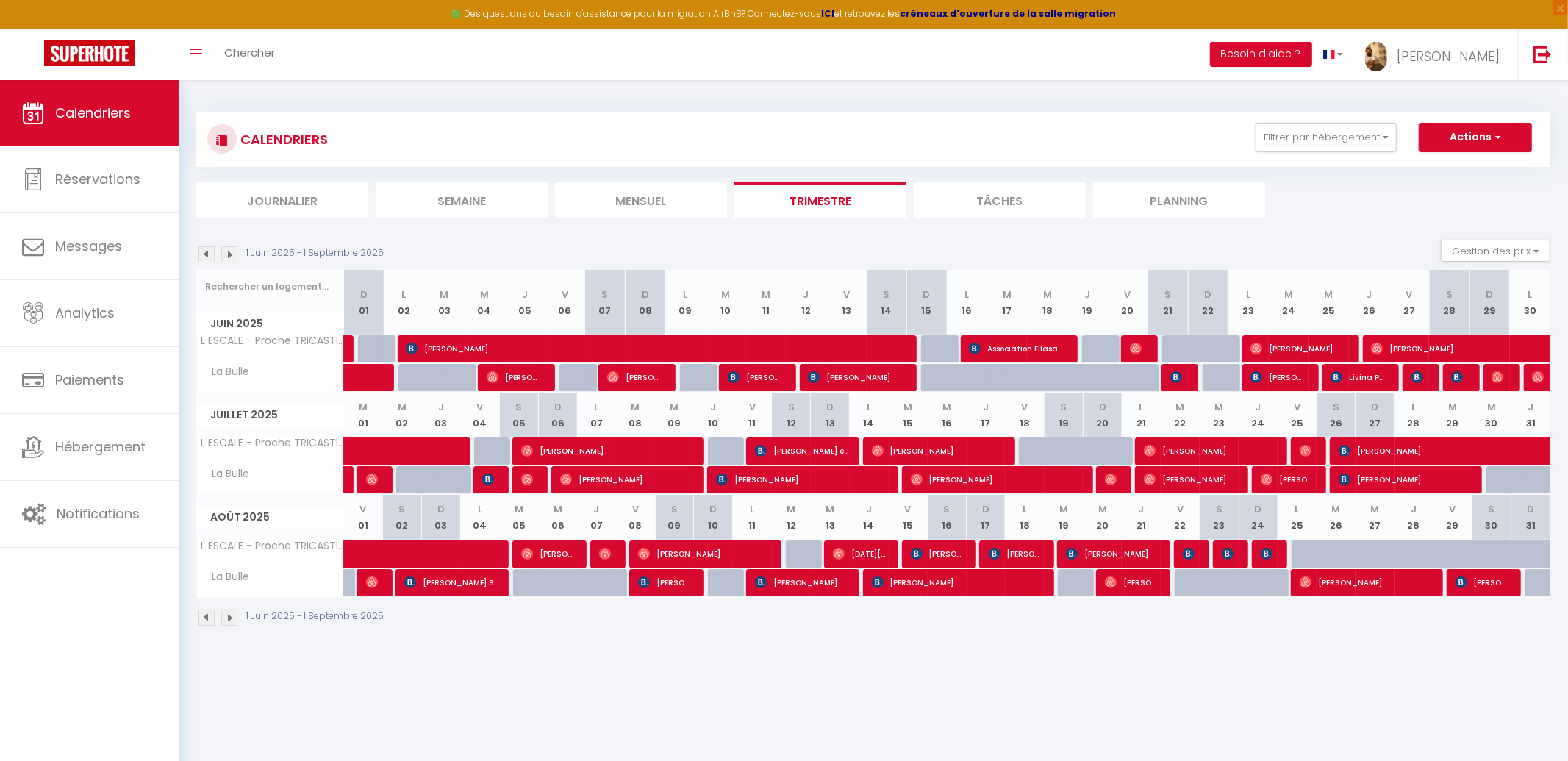
click at [208, 256] on img at bounding box center [206, 254] width 16 height 16
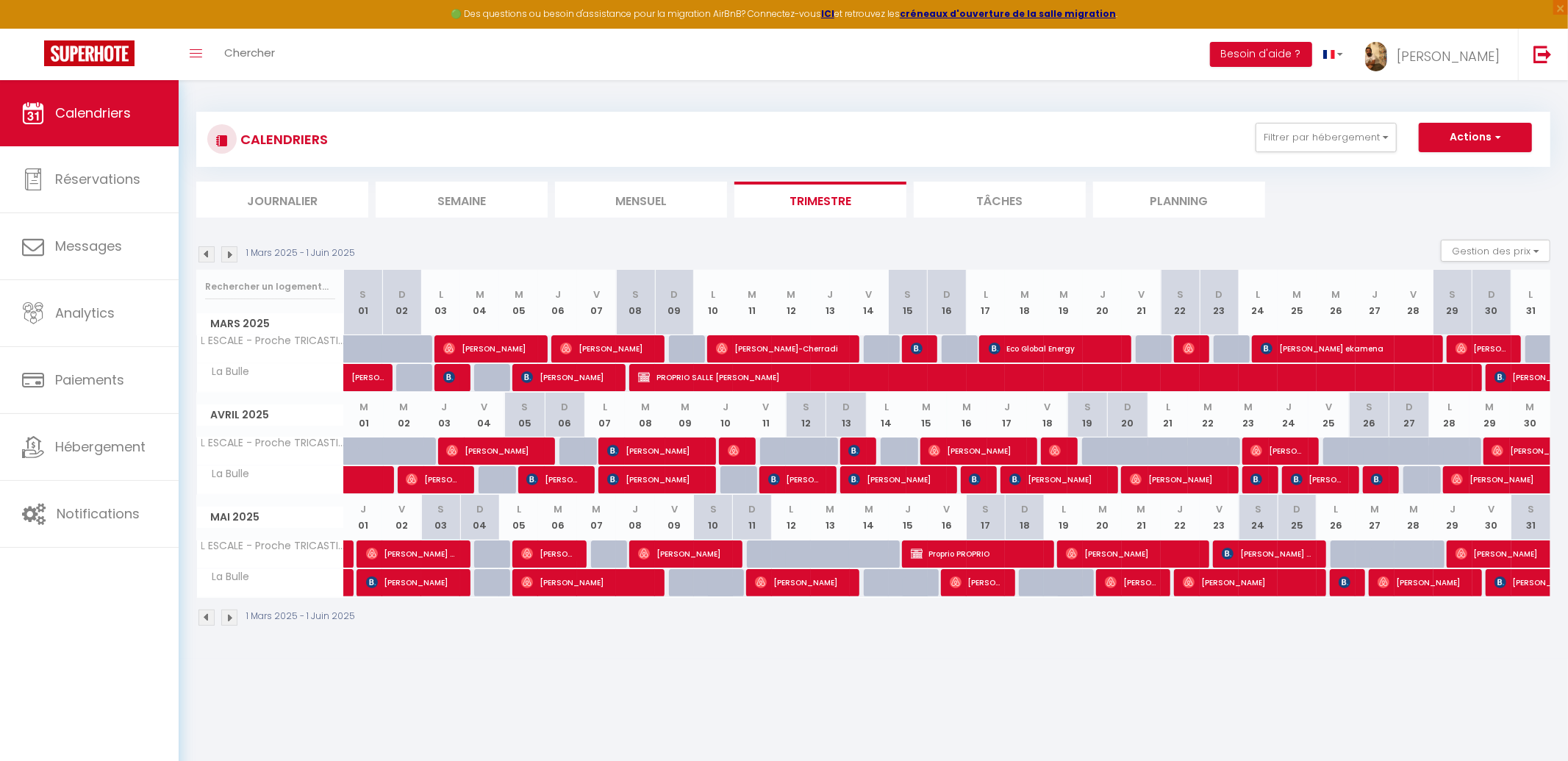
click at [208, 255] on img at bounding box center [206, 254] width 16 height 16
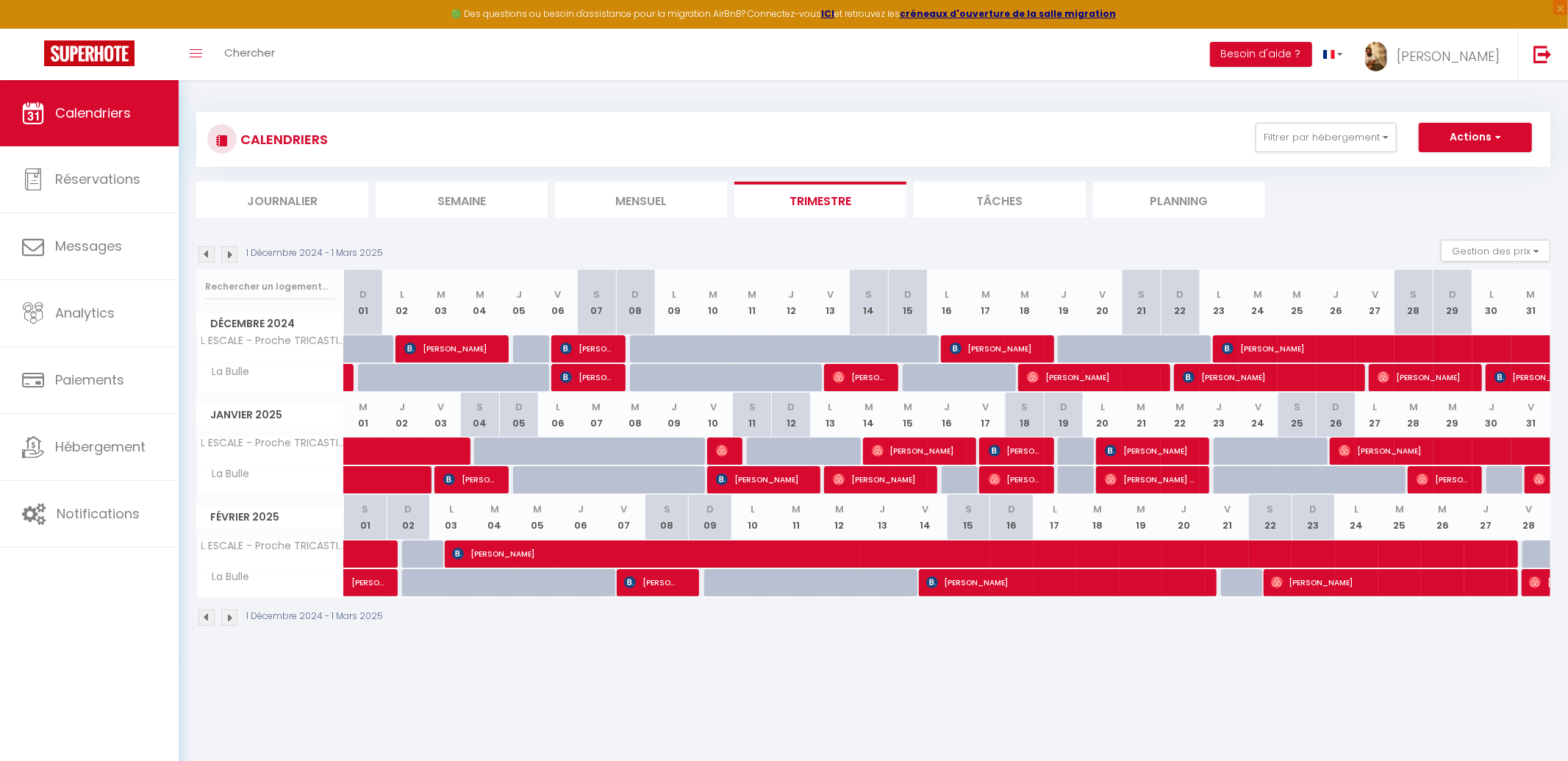
click at [208, 255] on img at bounding box center [206, 254] width 16 height 16
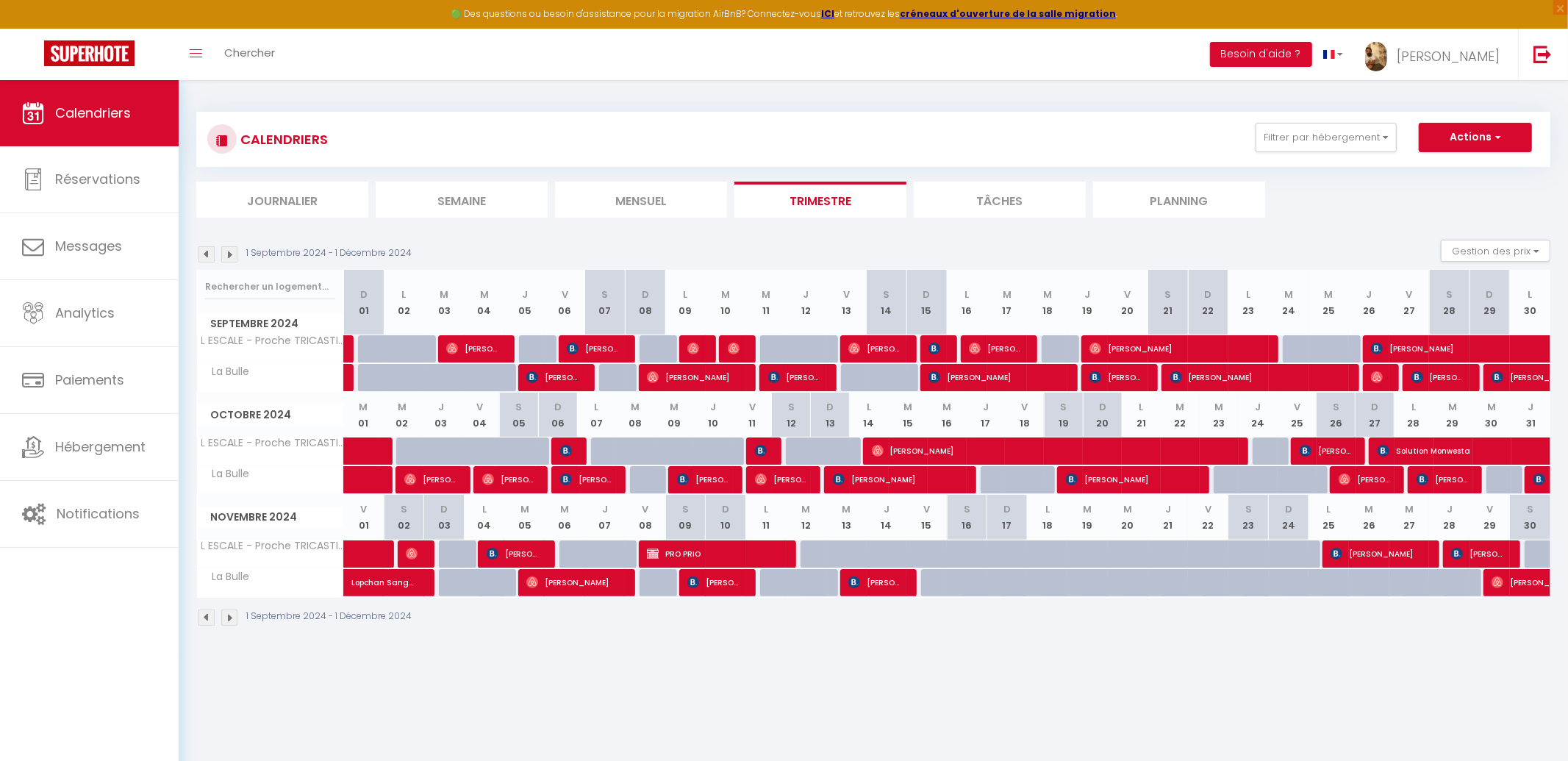
click at [208, 255] on img at bounding box center [206, 254] width 16 height 16
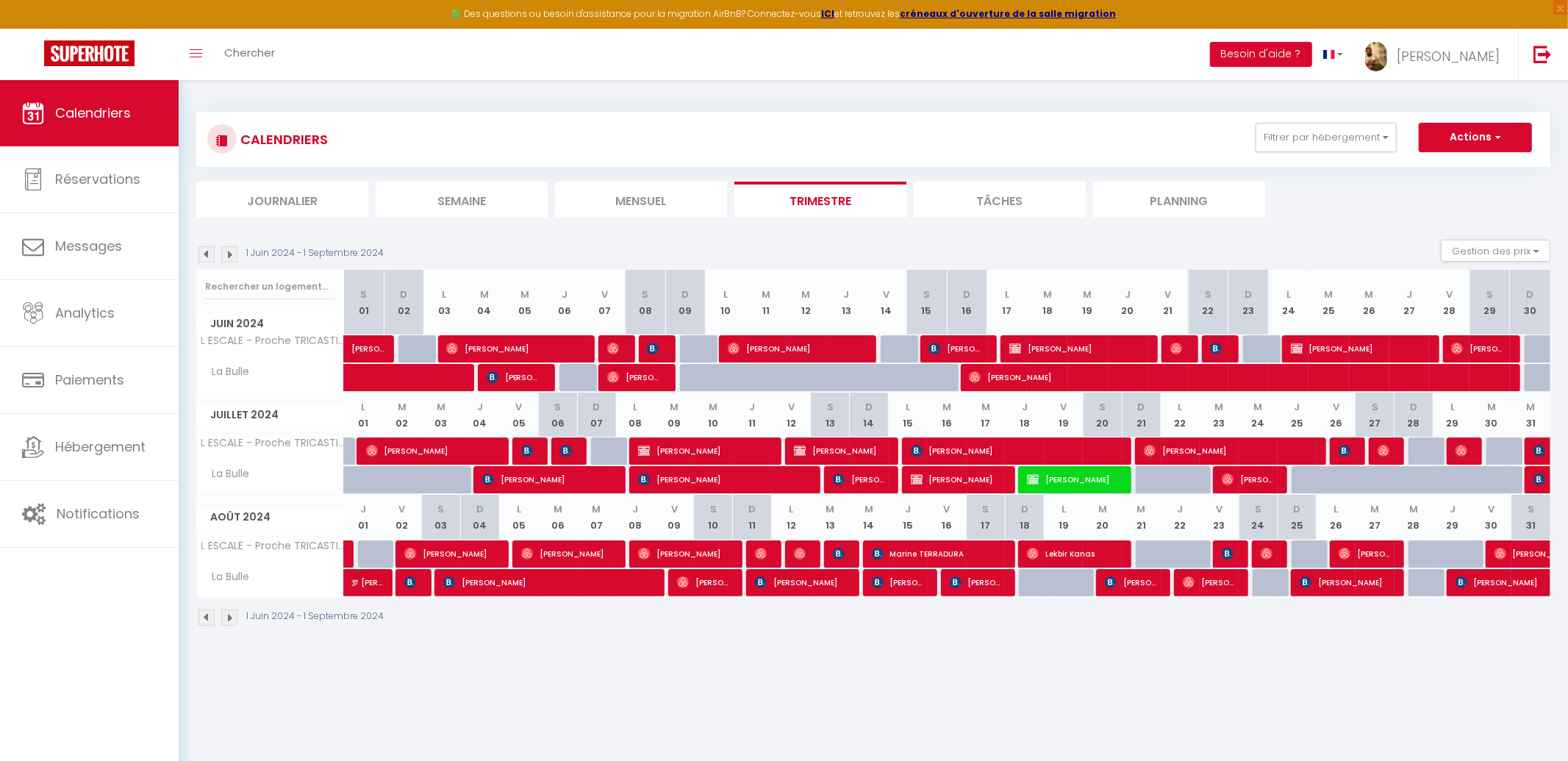
click at [229, 255] on img at bounding box center [229, 254] width 16 height 16
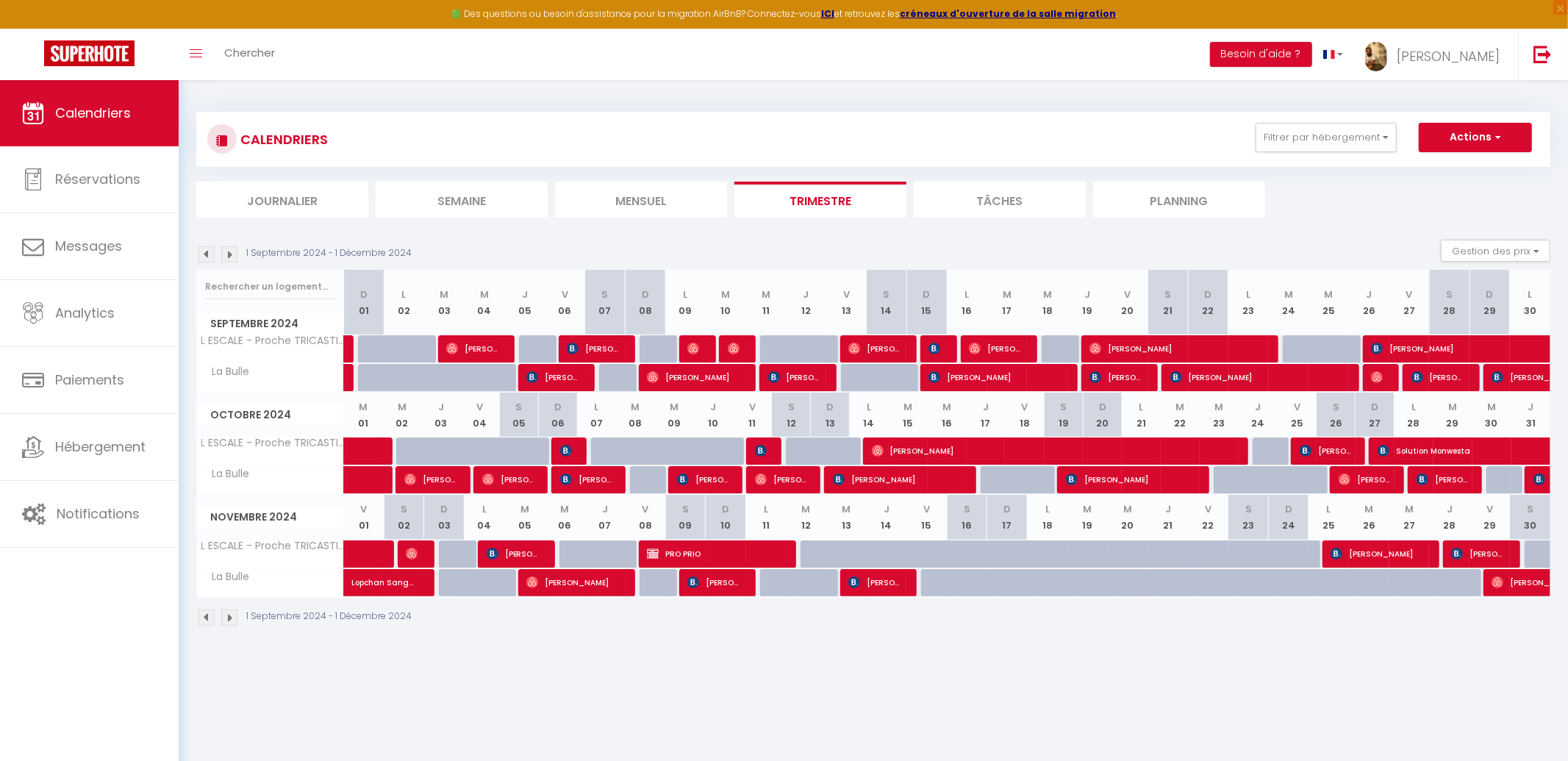
click at [207, 253] on img at bounding box center [206, 254] width 16 height 16
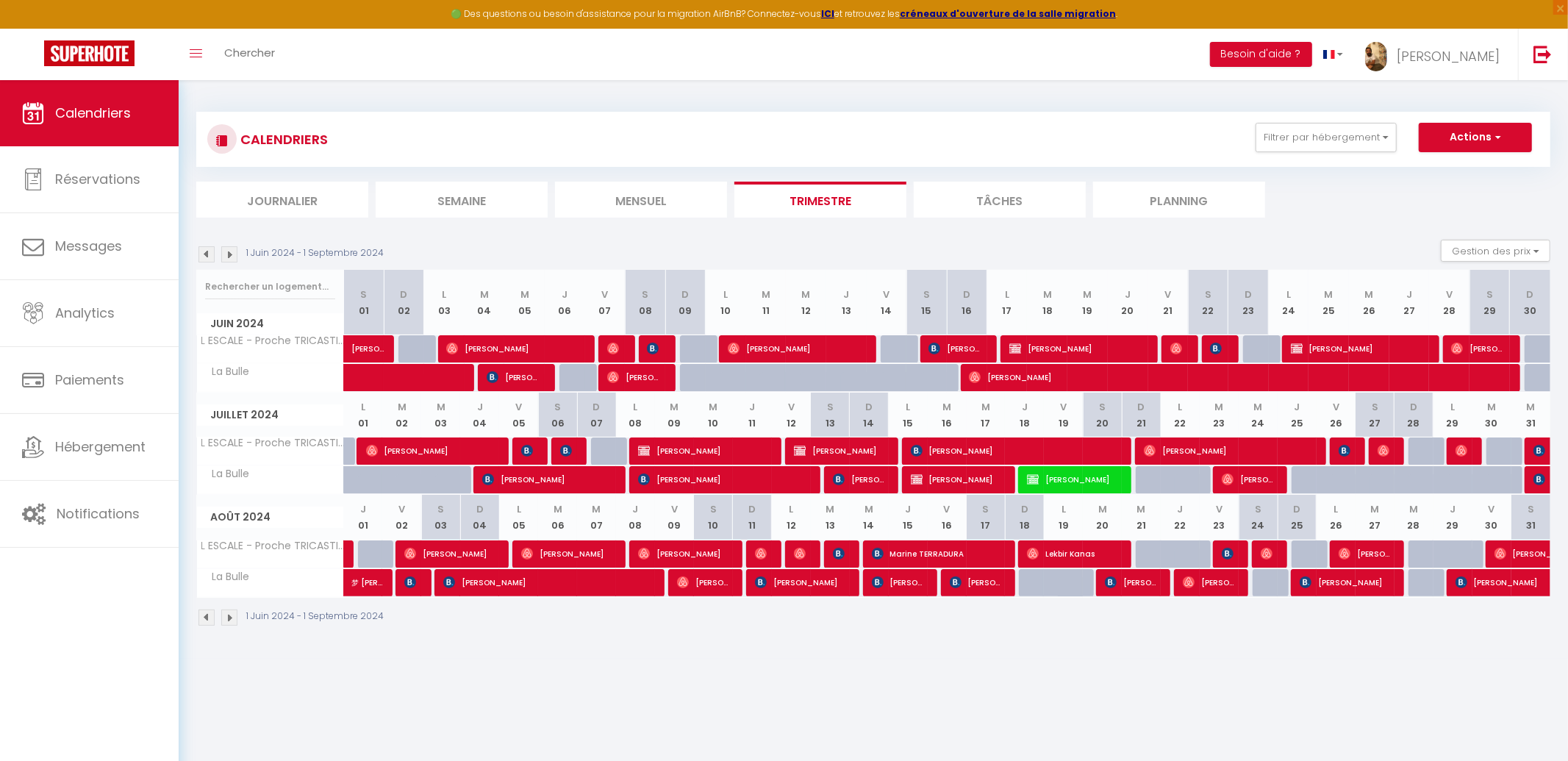
click at [208, 253] on img at bounding box center [206, 254] width 16 height 16
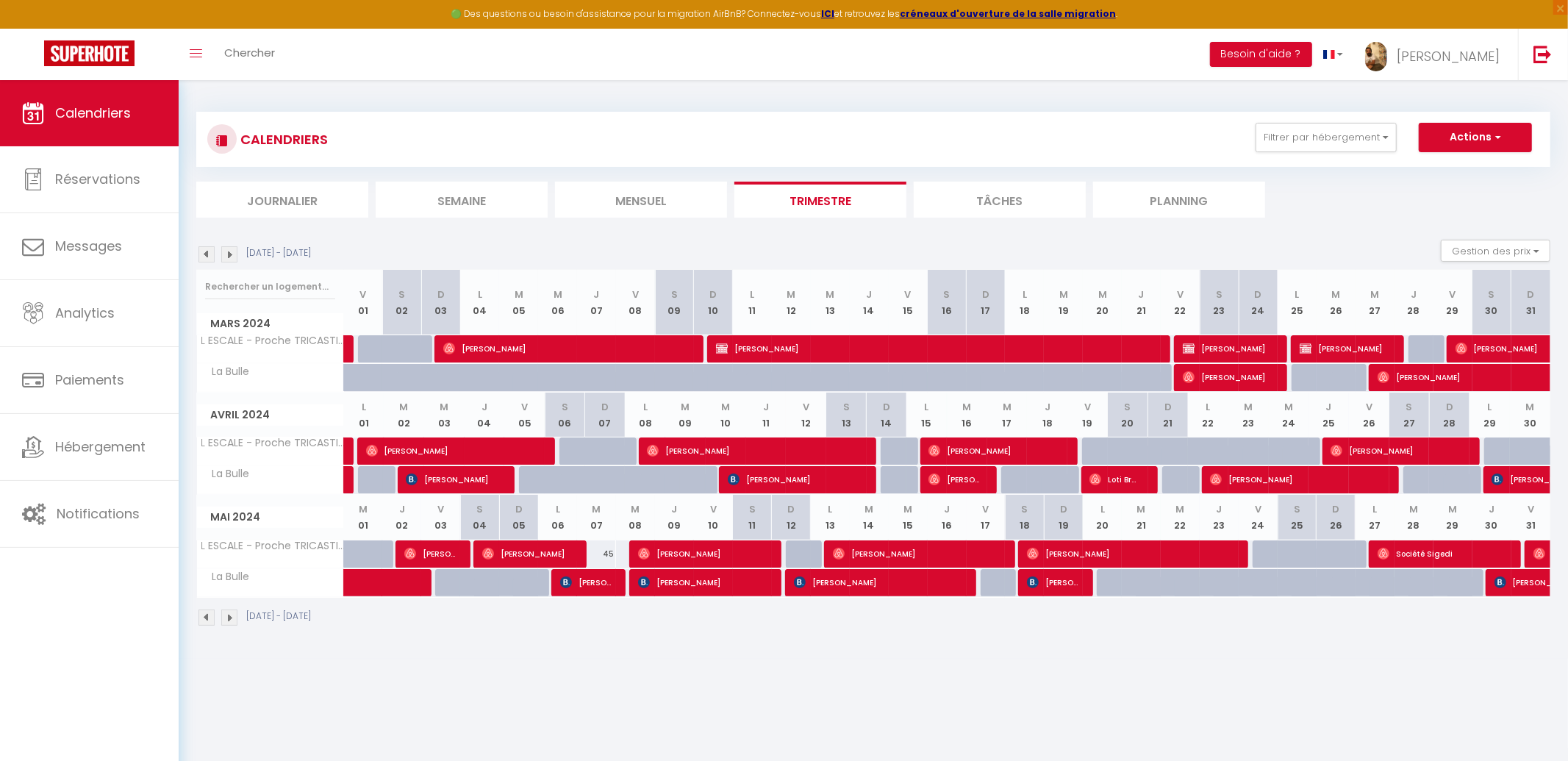
click at [208, 253] on img at bounding box center [206, 254] width 16 height 16
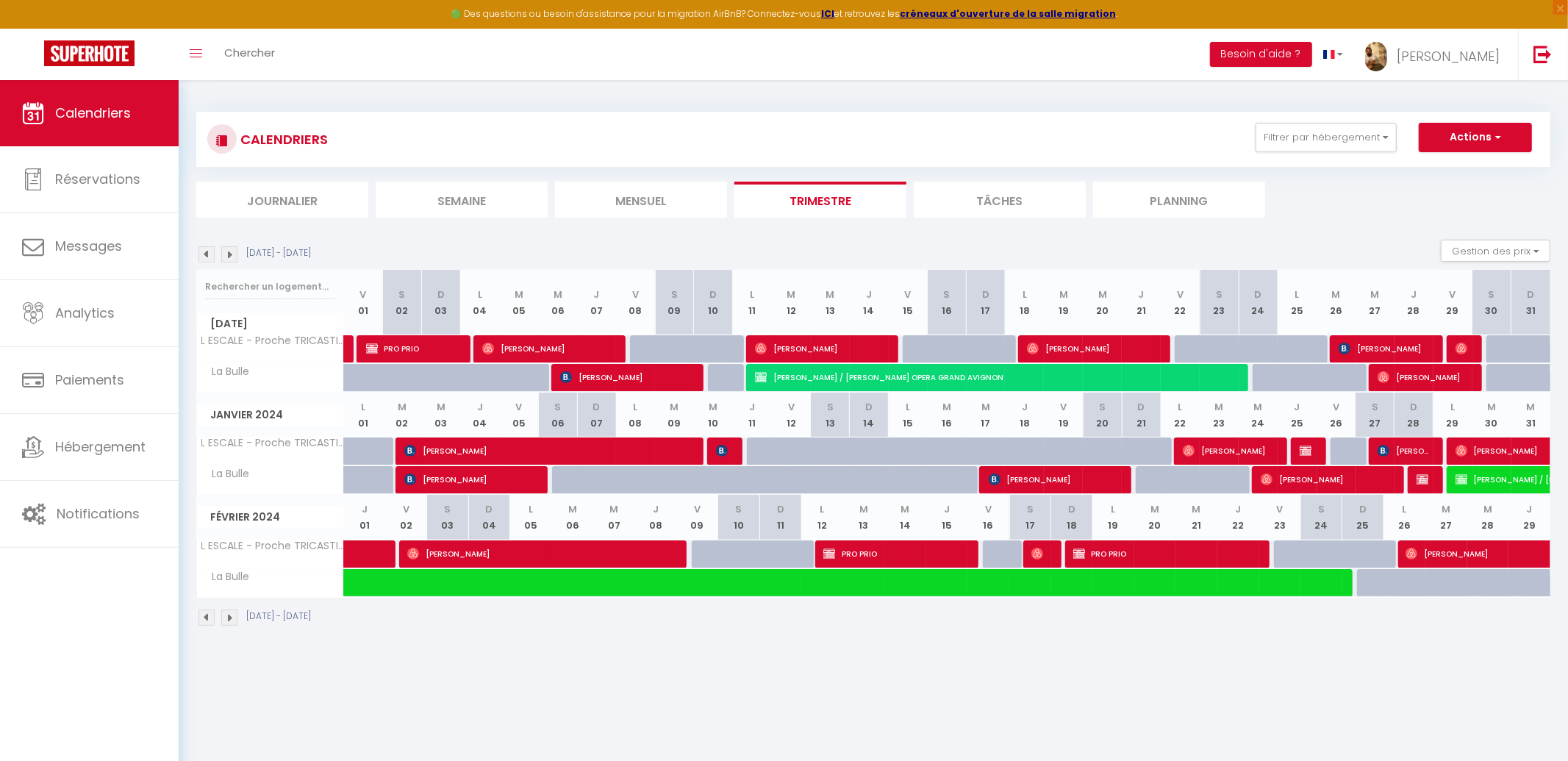
click at [208, 253] on img at bounding box center [206, 254] width 16 height 16
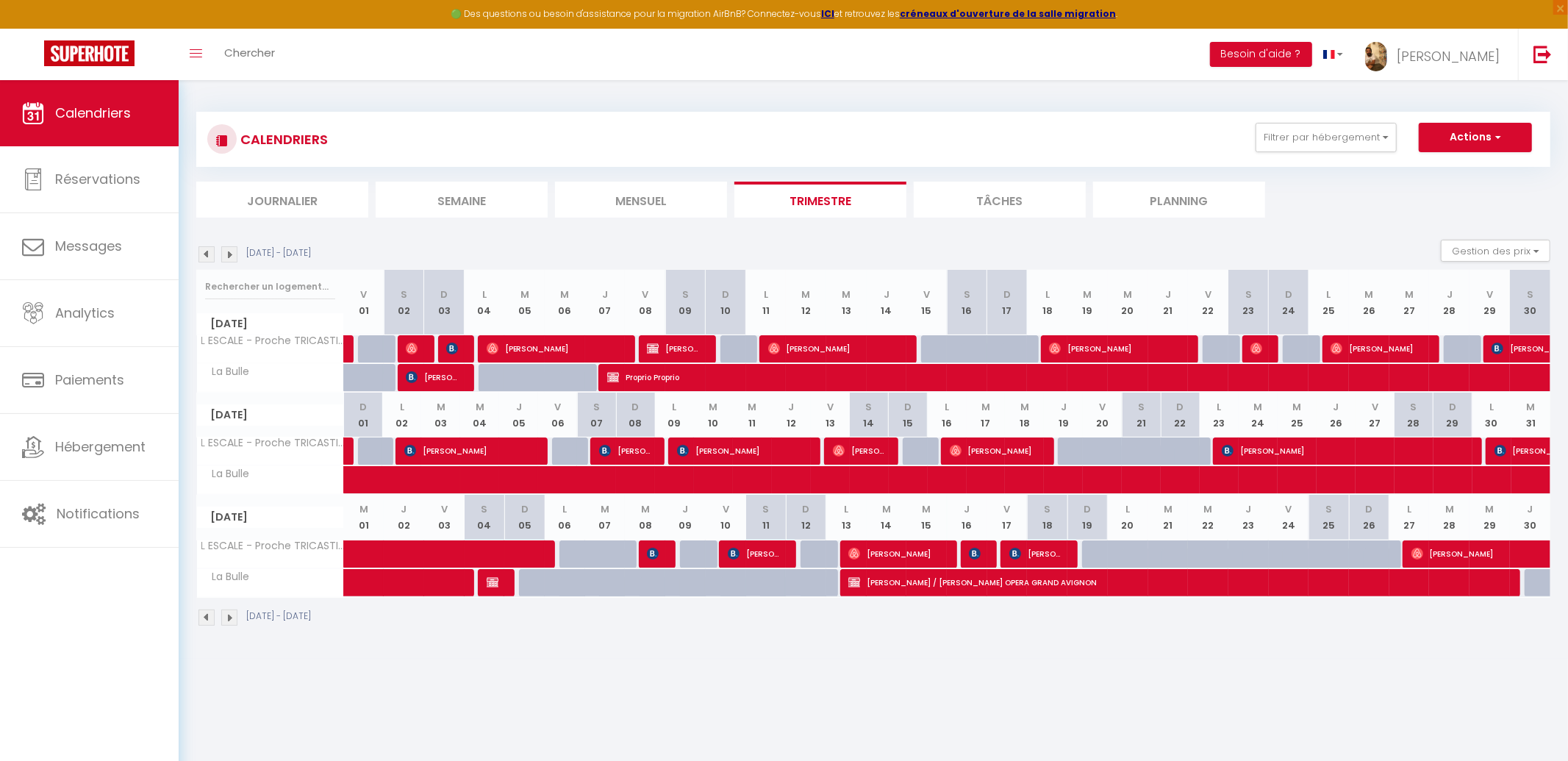
click at [703, 338] on div at bounding box center [685, 349] width 40 height 28
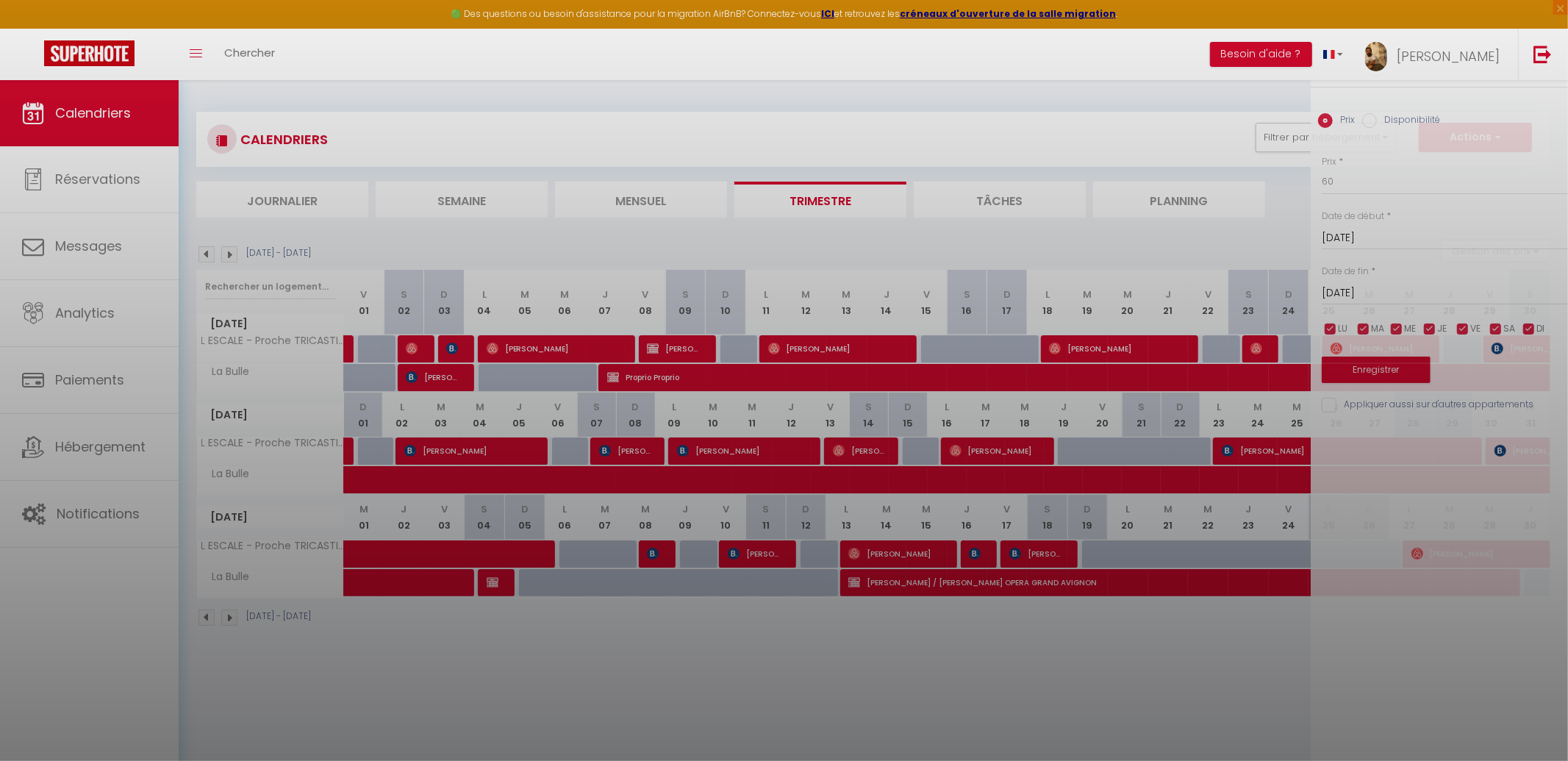
click at [694, 349] on div at bounding box center [784, 380] width 1568 height 761
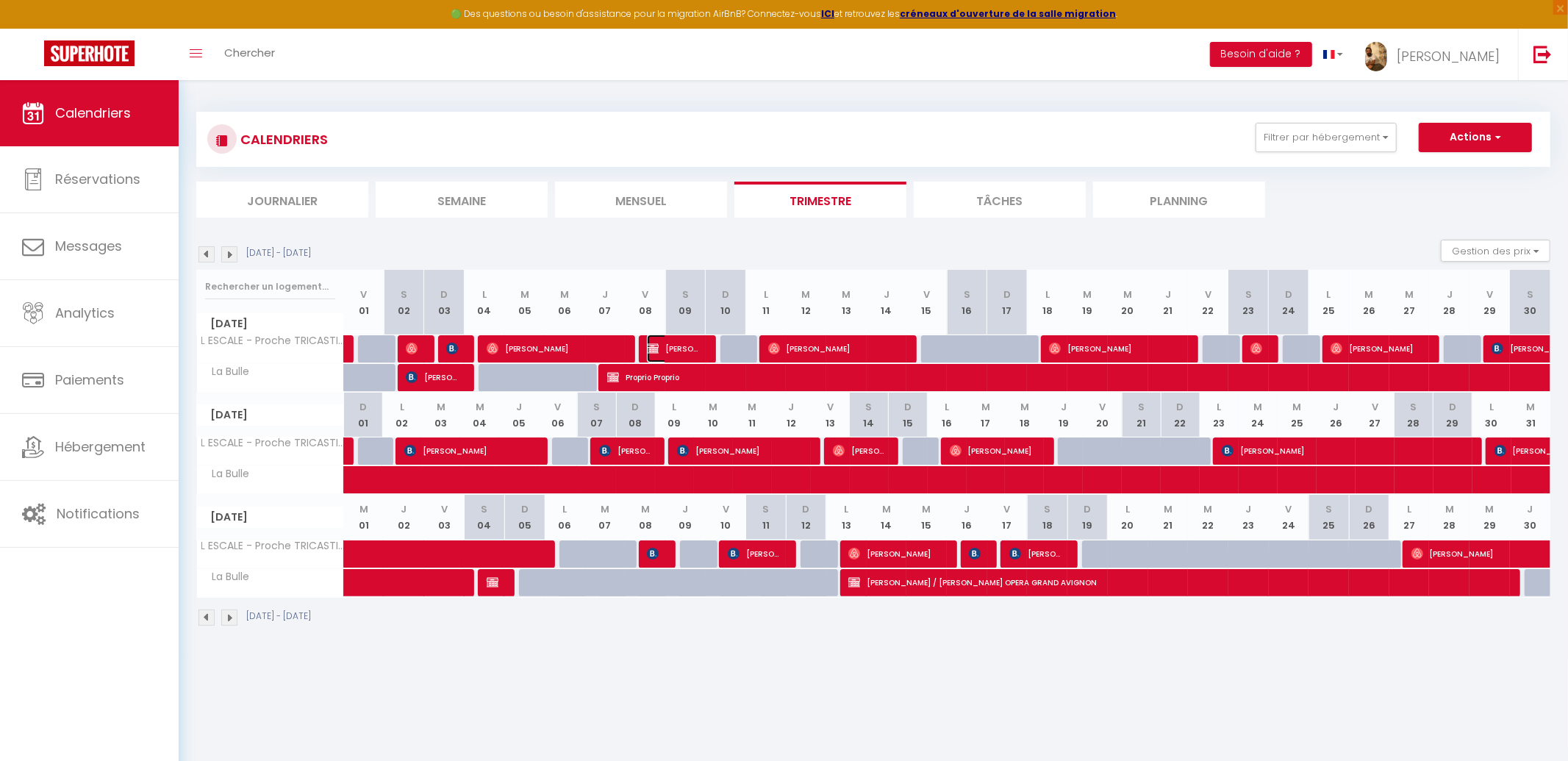
click at [695, 349] on span "[PERSON_NAME]" at bounding box center [673, 349] width 54 height 28
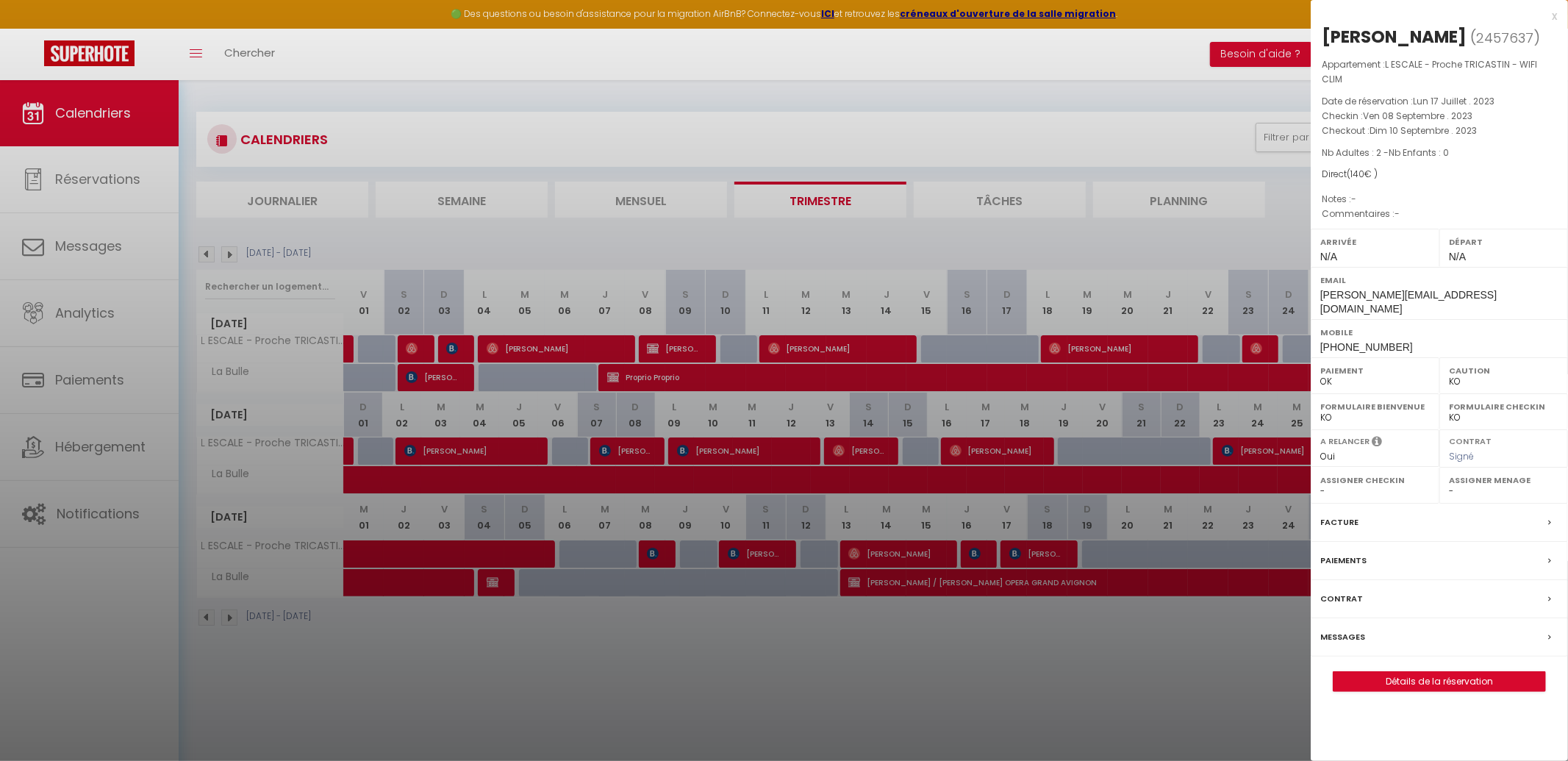
click at [1360, 535] on div "Facture" at bounding box center [1439, 523] width 257 height 38
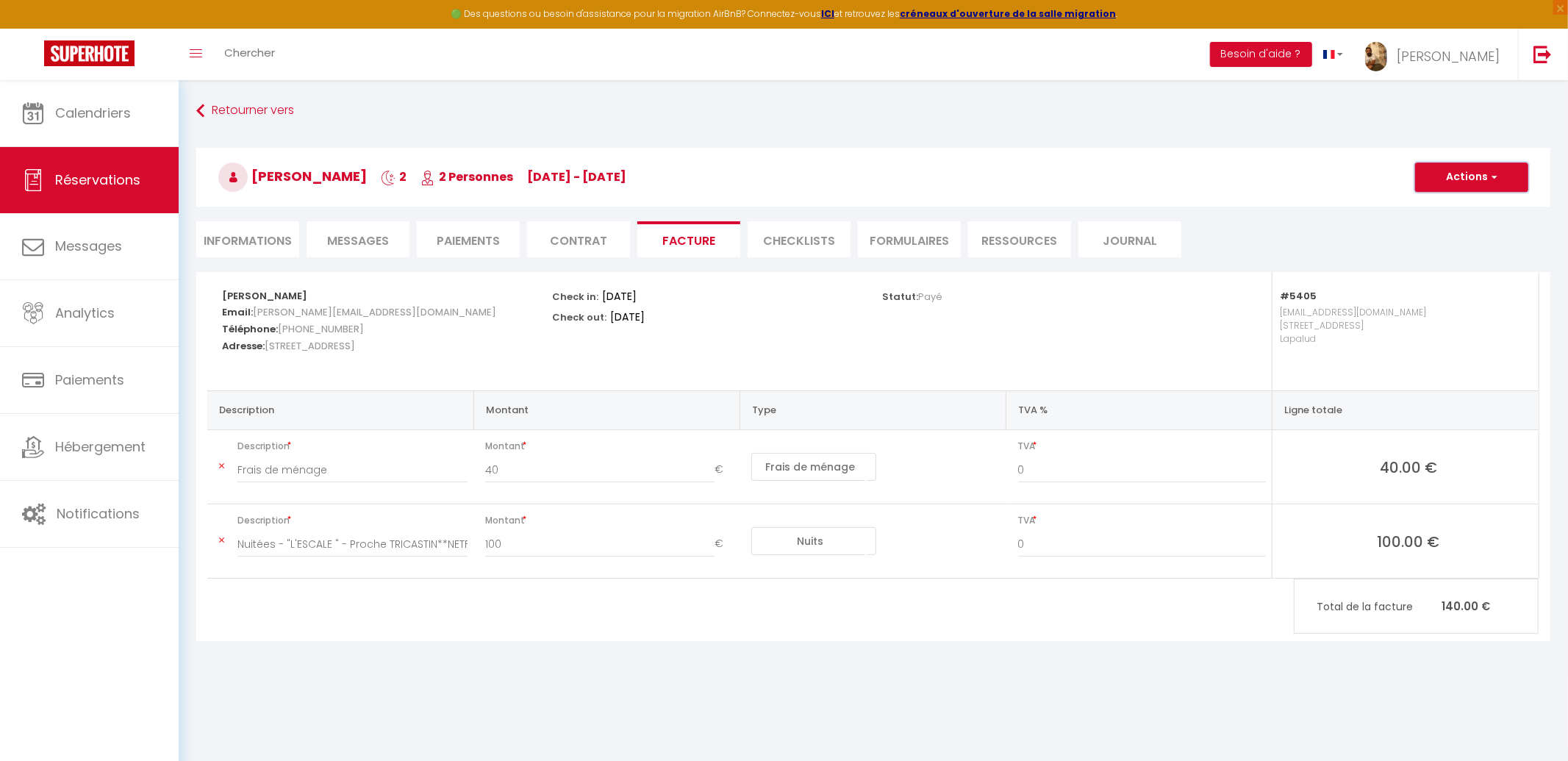
click at [1474, 188] on button "Actions" at bounding box center [1471, 177] width 113 height 30
click at [1454, 228] on link "Aperçu et éditer" at bounding box center [1460, 228] width 123 height 19
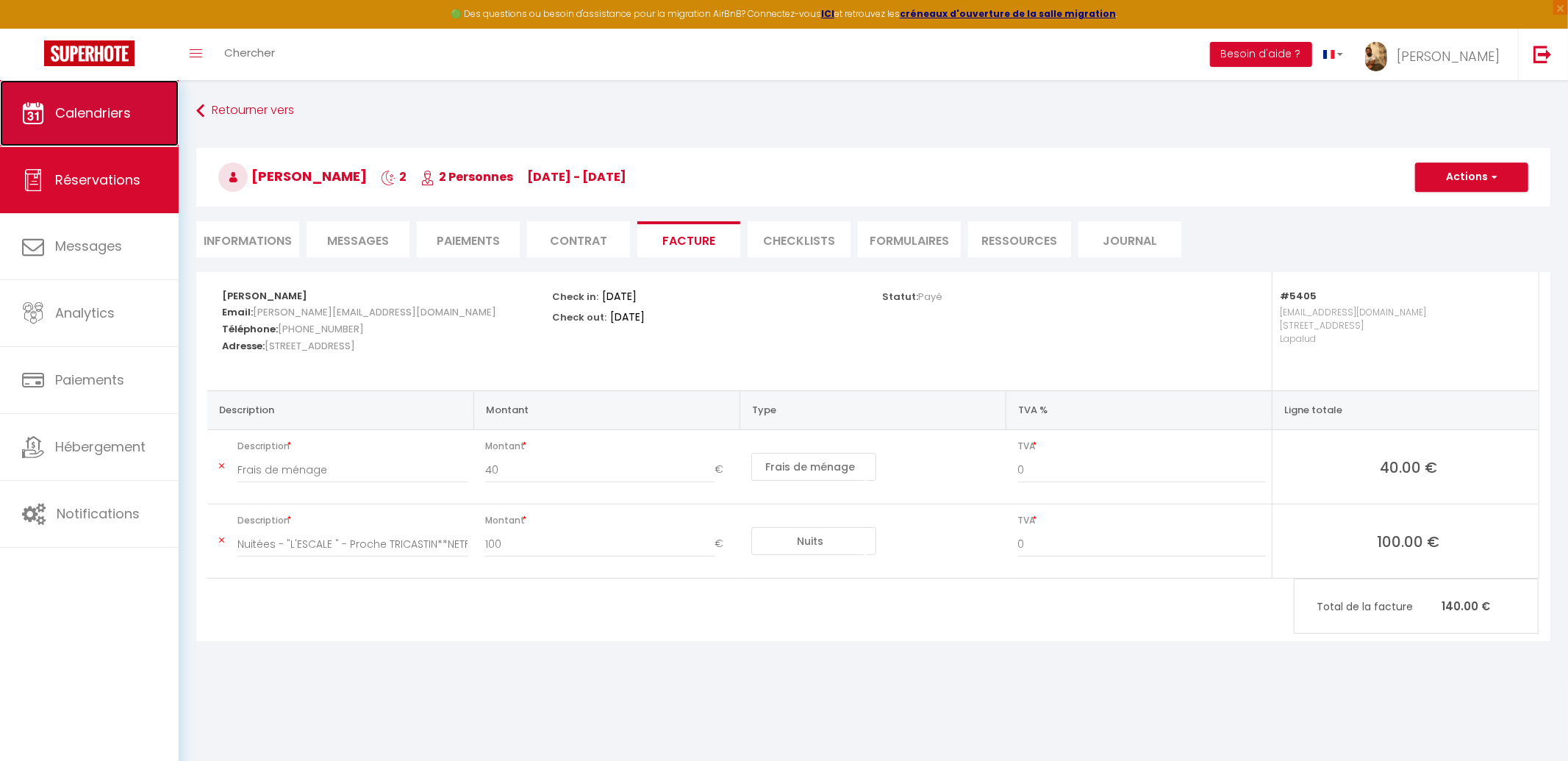
click at [100, 103] on span "Calendriers" at bounding box center [93, 113] width 76 height 18
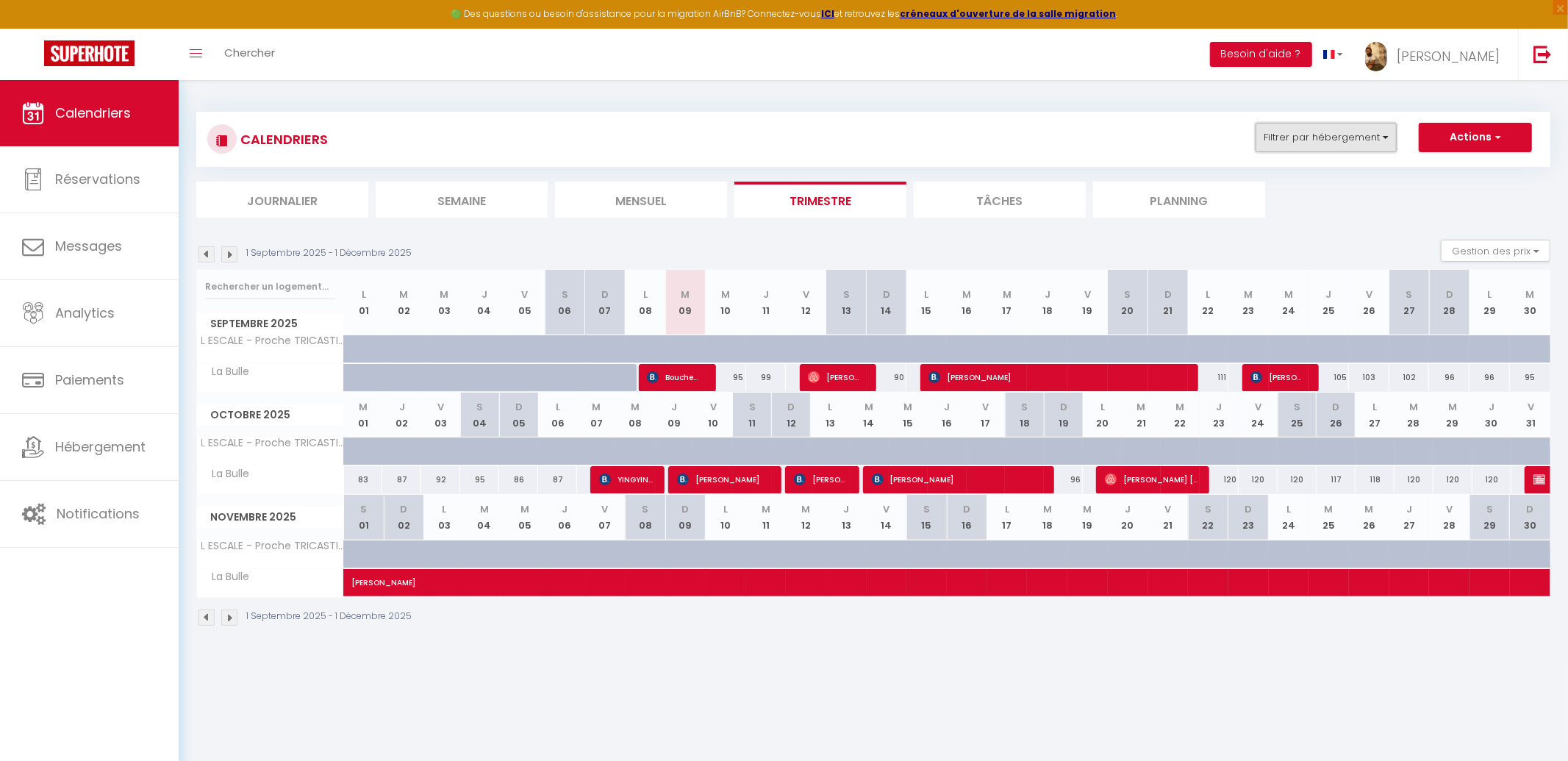
click at [1360, 134] on button "Filtrer par hébergement" at bounding box center [1325, 137] width 141 height 30
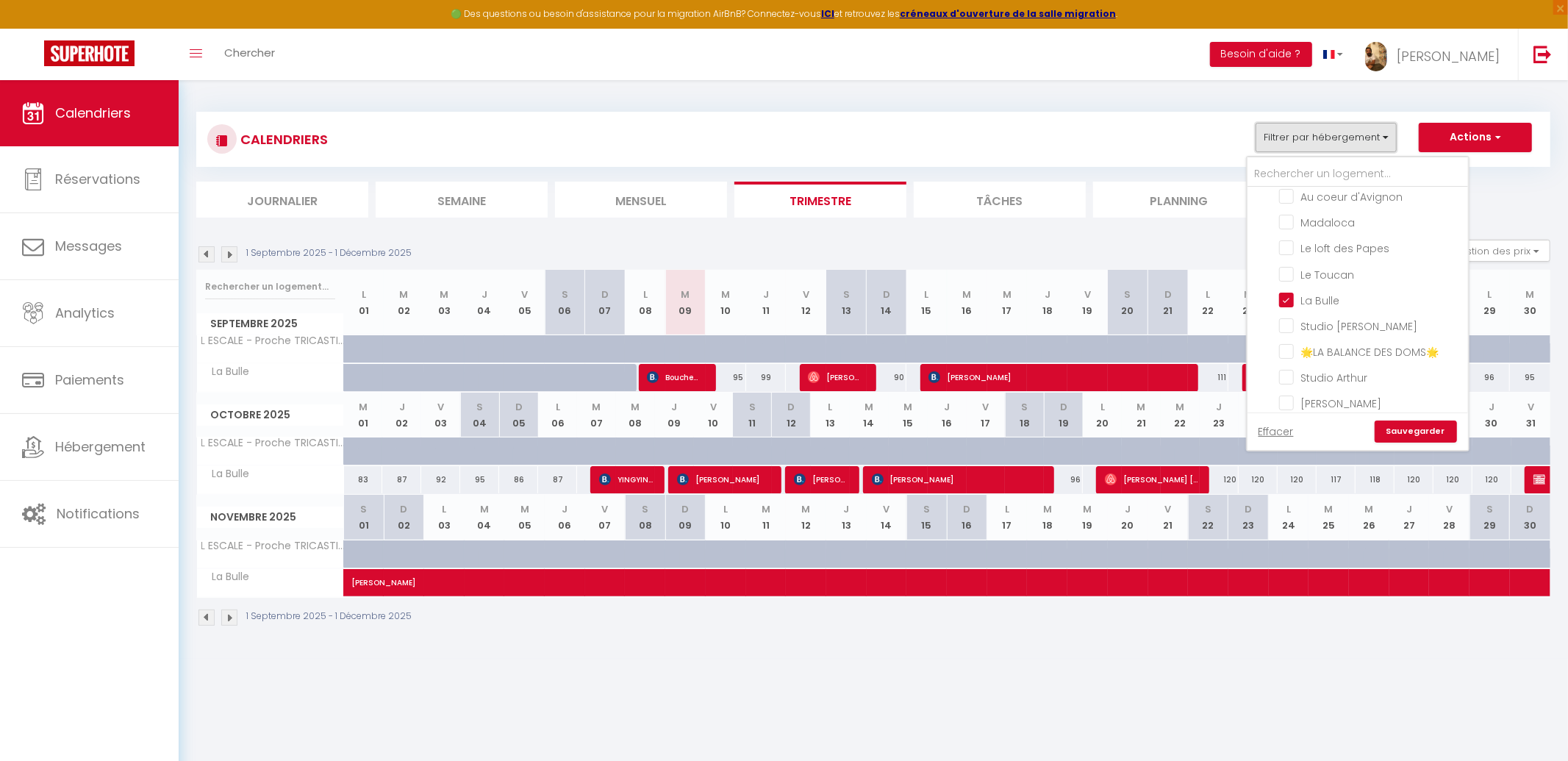
scroll to position [578, 0]
click at [1315, 258] on input "La Bulle" at bounding box center [1371, 265] width 184 height 14
click at [1359, 172] on input "text" at bounding box center [1357, 174] width 221 height 27
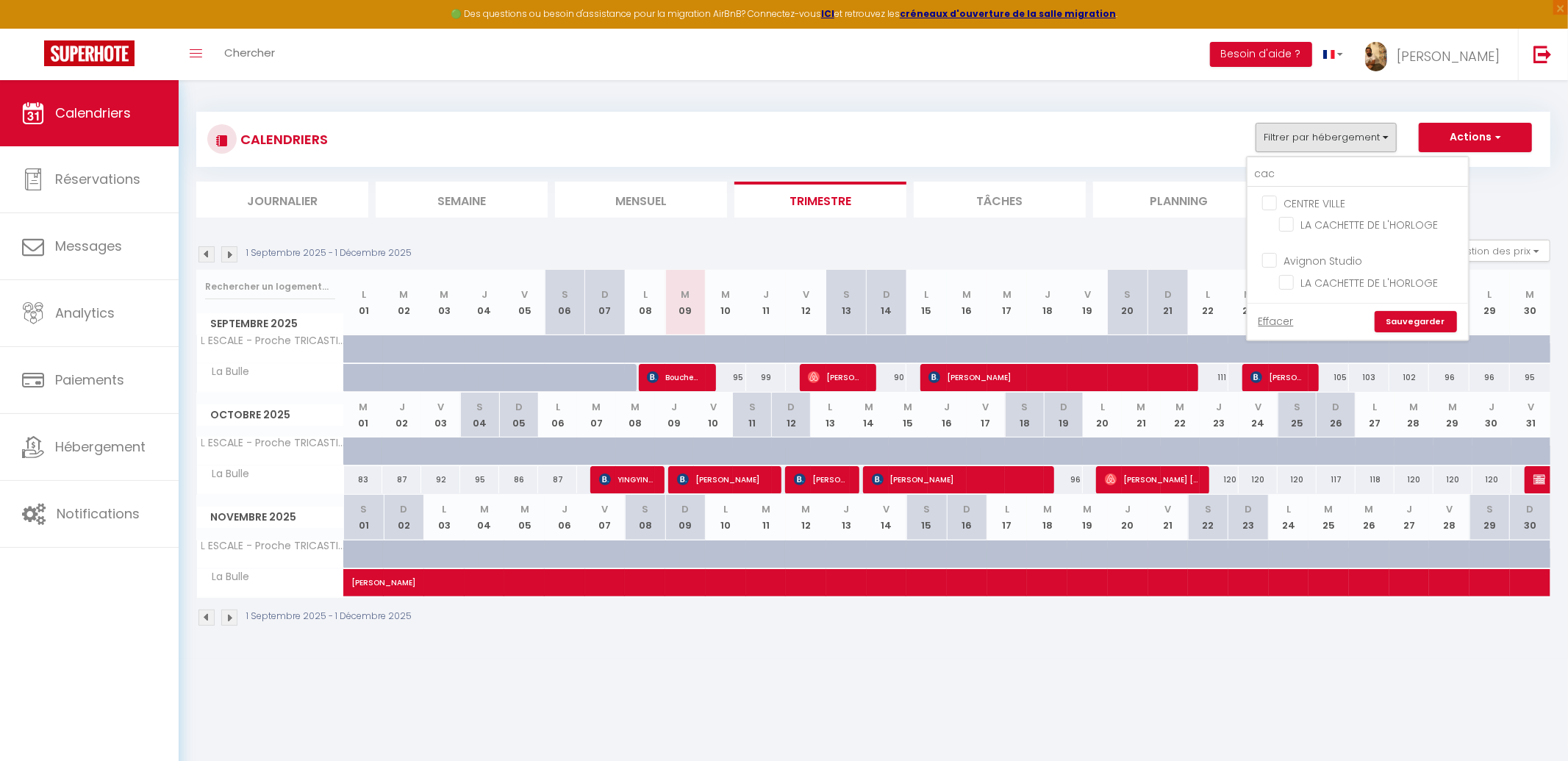
drag, startPoint x: 1331, startPoint y: 222, endPoint x: 1353, endPoint y: 248, distance: 34.1
click at [1331, 223] on input "LA CACHETTE DE L'HORLOGE" at bounding box center [1371, 223] width 184 height 14
click at [1424, 323] on link "Sauvegarder" at bounding box center [1415, 322] width 82 height 22
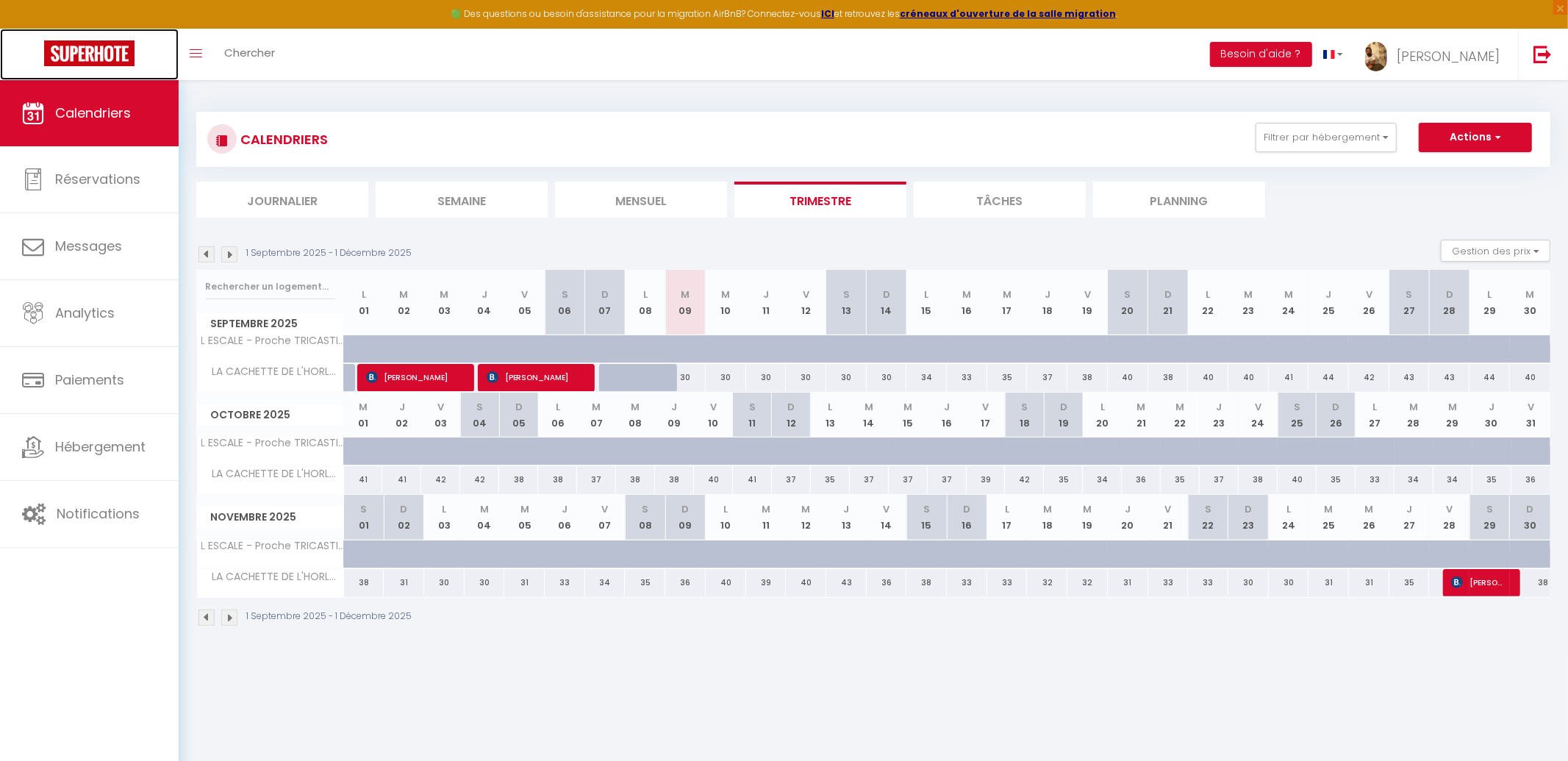
click at [97, 62] on img at bounding box center [89, 53] width 91 height 26
click at [1559, 8] on span "×" at bounding box center [1560, 7] width 14 height 14
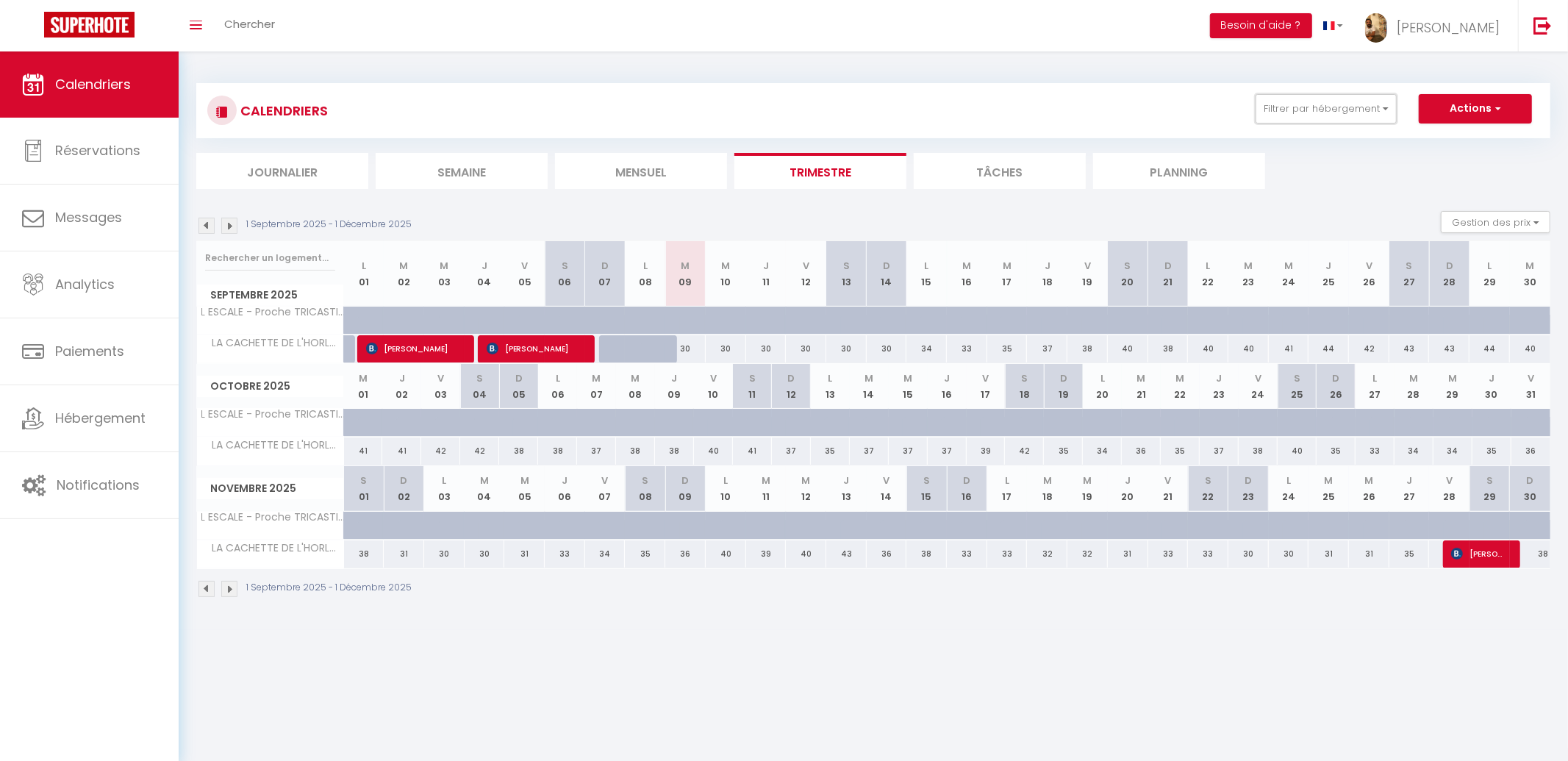
drag, startPoint x: 1349, startPoint y: 114, endPoint x: 1388, endPoint y: 139, distance: 46.3
click at [1349, 114] on button "Filtrer par hébergement" at bounding box center [1325, 109] width 141 height 30
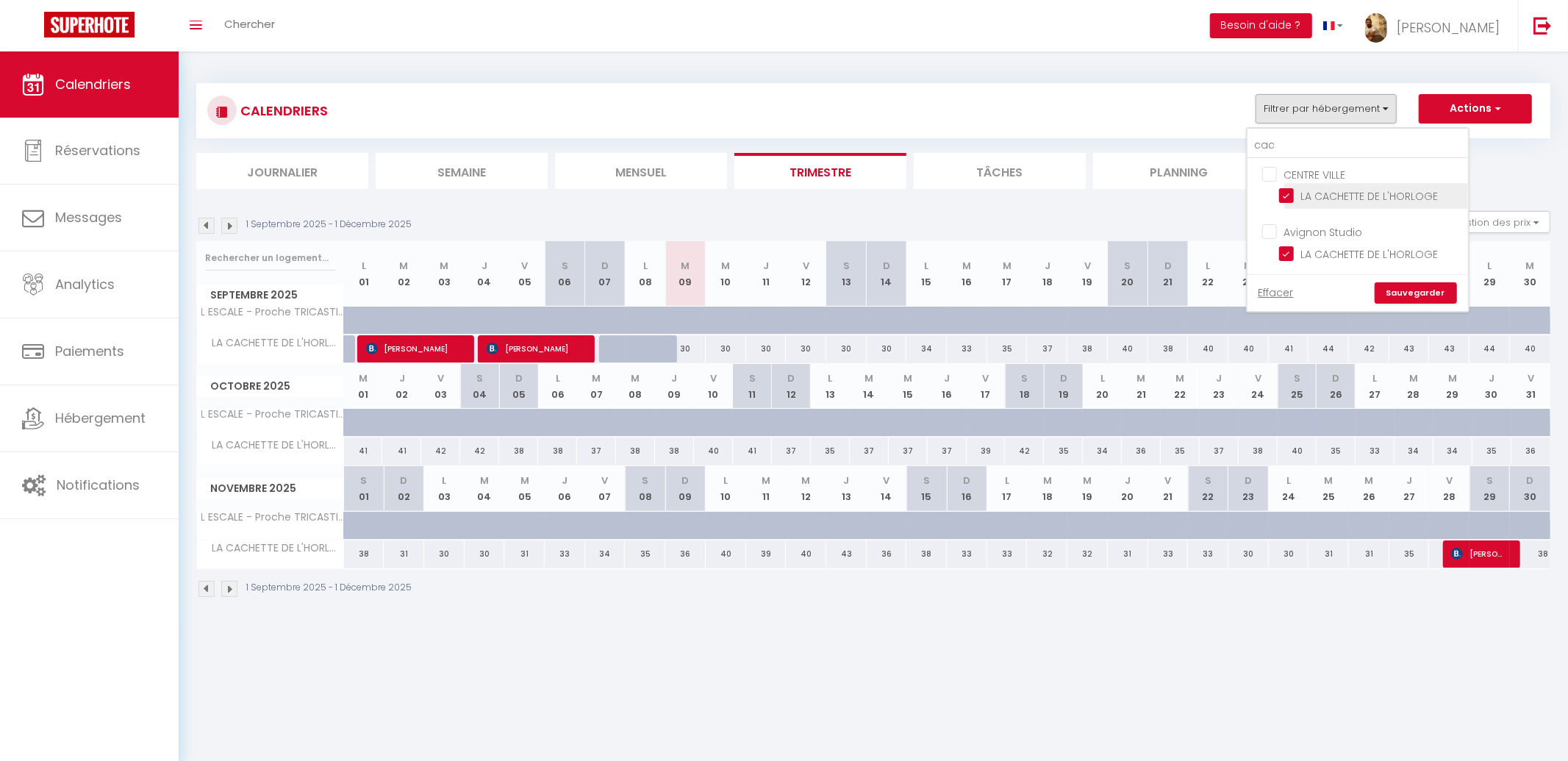
click at [1287, 194] on input "LA CACHETTE DE L'HORLOGE" at bounding box center [1371, 194] width 184 height 14
click at [1304, 141] on input "cac" at bounding box center [1357, 145] width 221 height 27
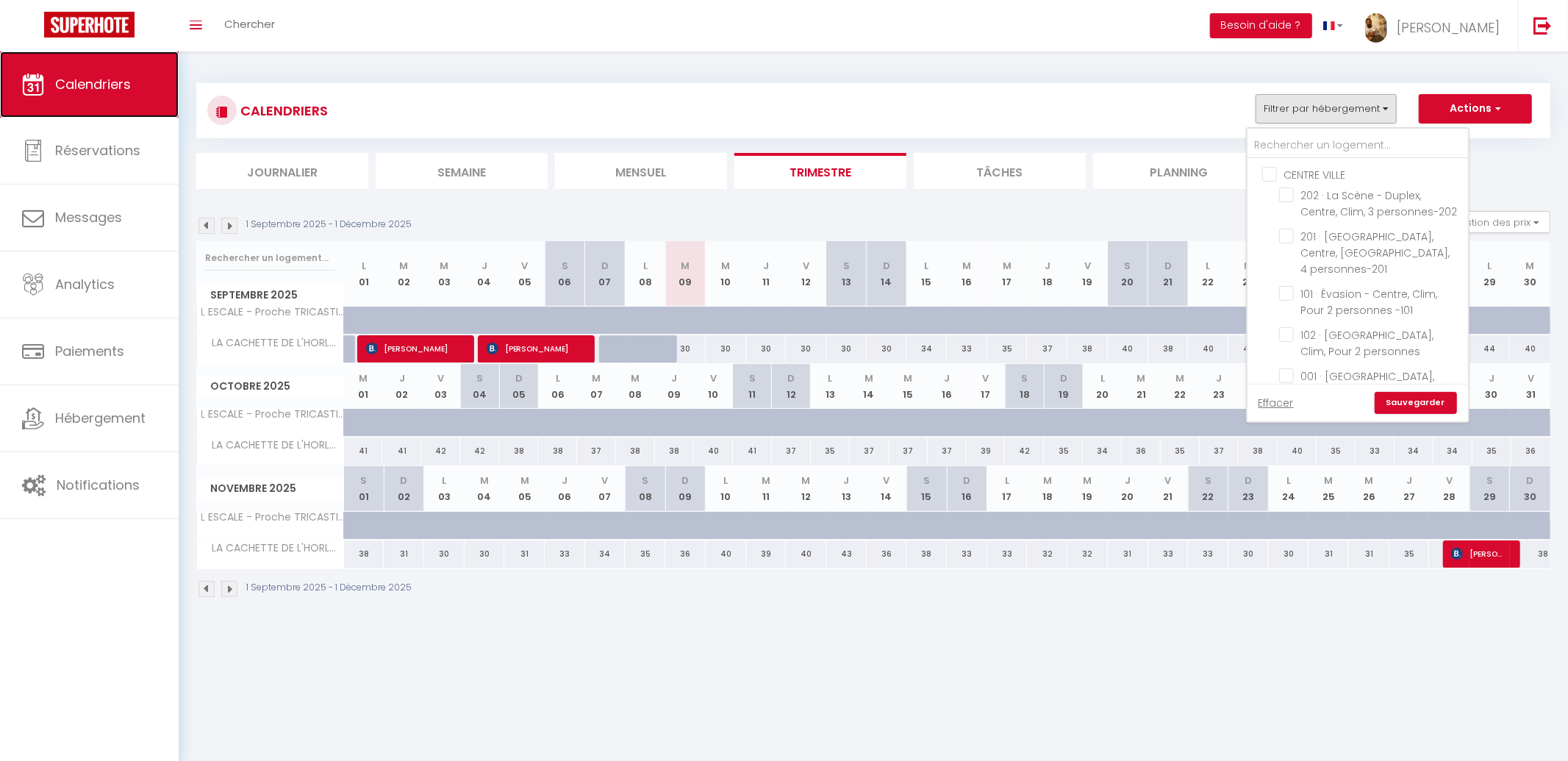
click at [122, 95] on link "Calendriers" at bounding box center [89, 84] width 179 height 66
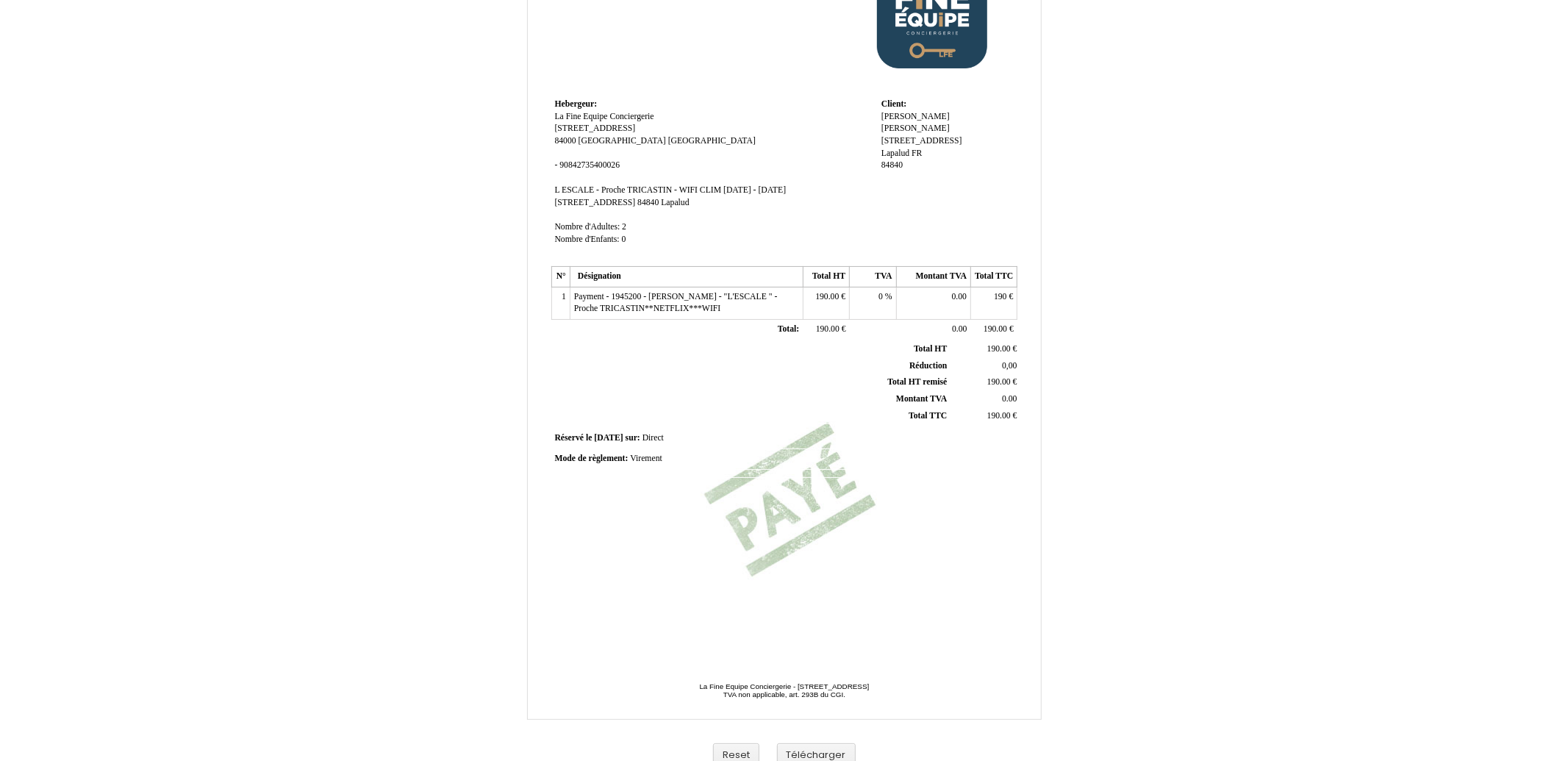
scroll to position [126, 0]
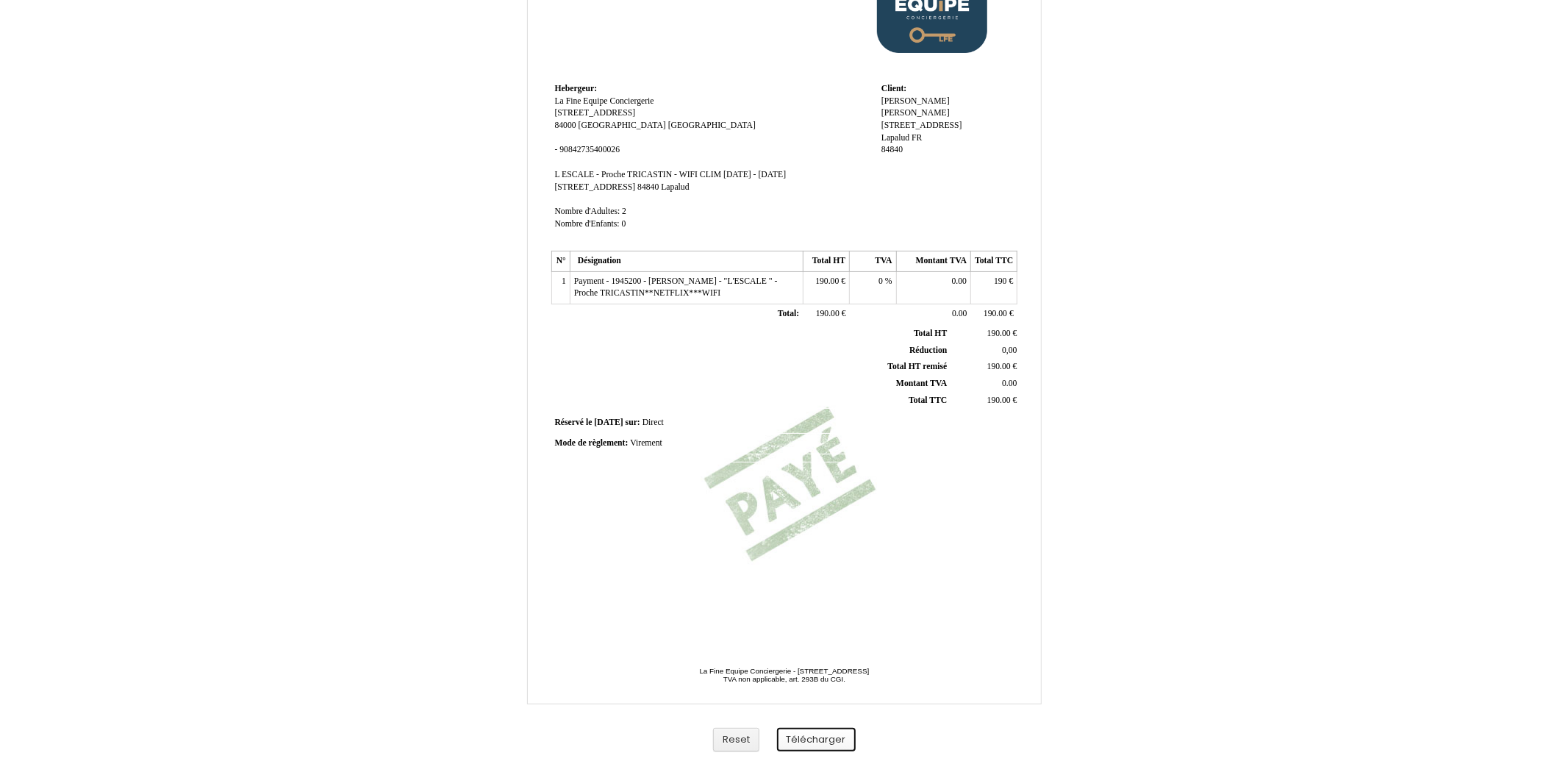
click at [833, 734] on button "Télécharger" at bounding box center [816, 740] width 78 height 24
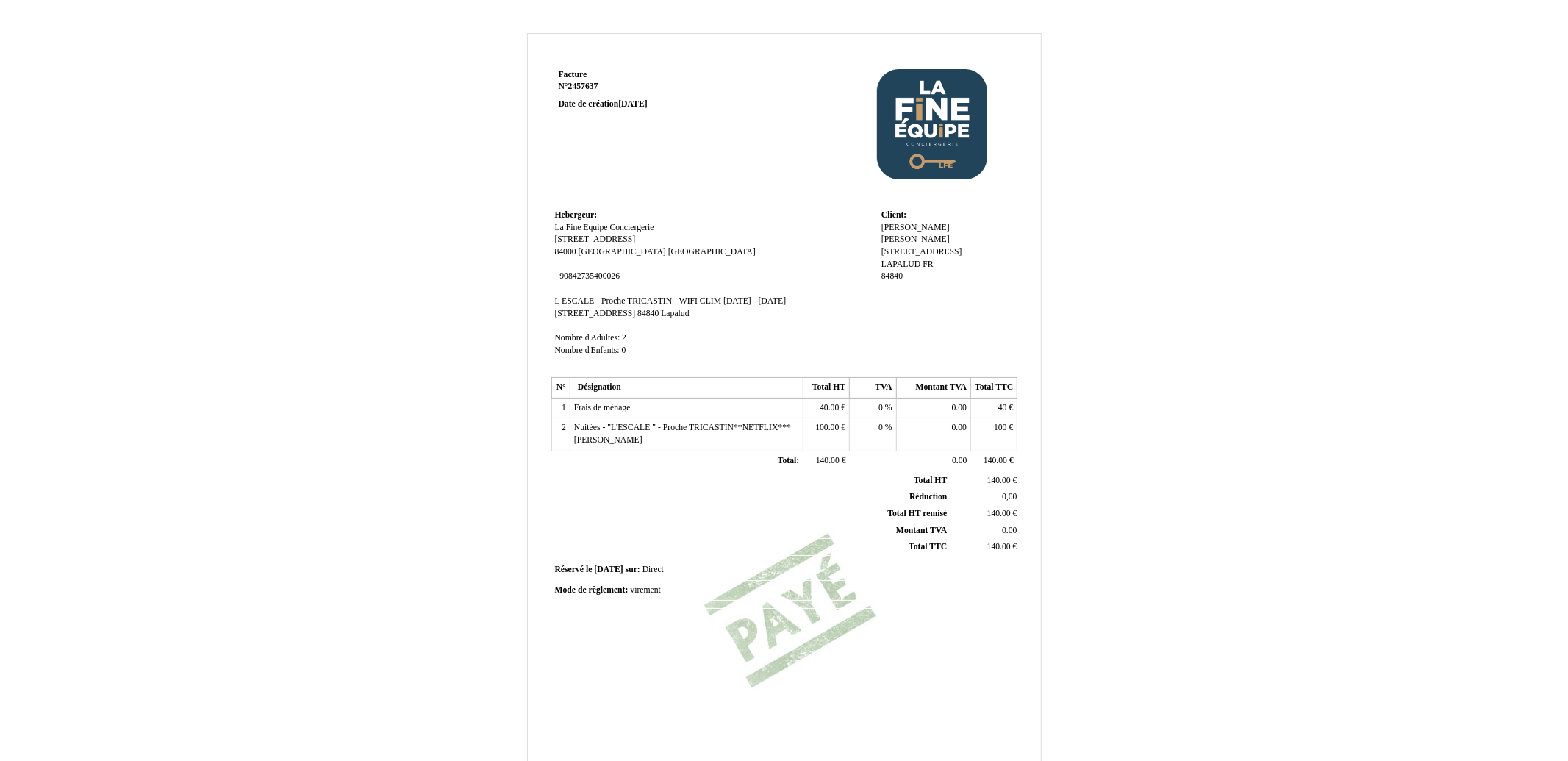
scroll to position [126, 0]
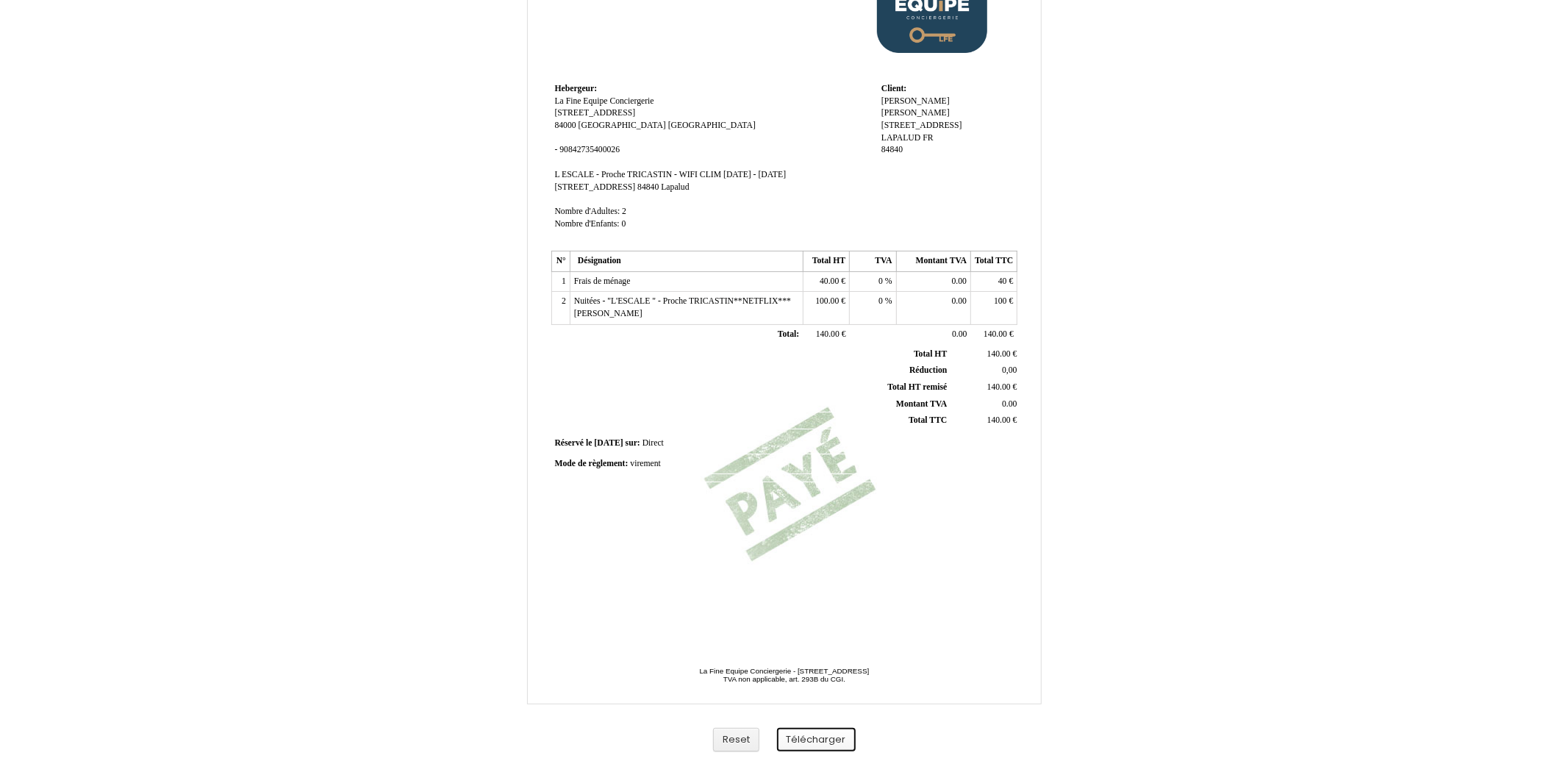
click at [840, 738] on button "Télécharger" at bounding box center [816, 740] width 78 height 24
